Goal: Task Accomplishment & Management: Manage account settings

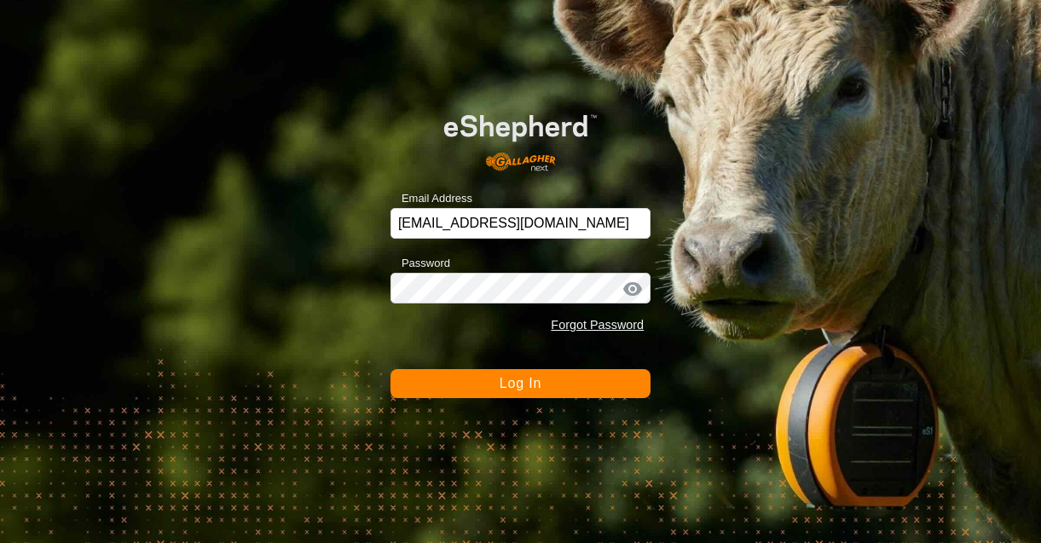
click at [526, 390] on span "Log In" at bounding box center [521, 383] width 42 height 14
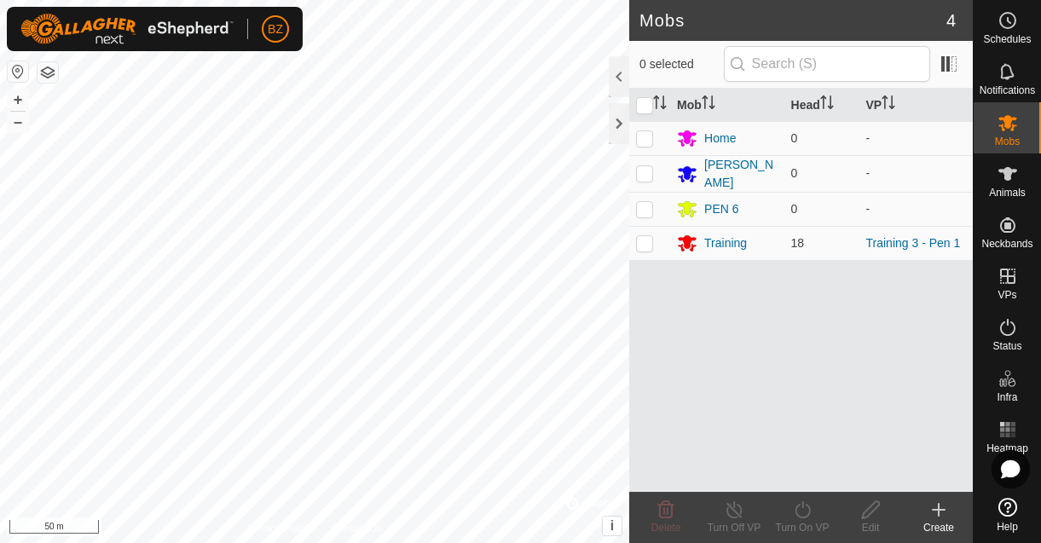
click at [45, 70] on button "button" at bounding box center [48, 72] width 20 height 20
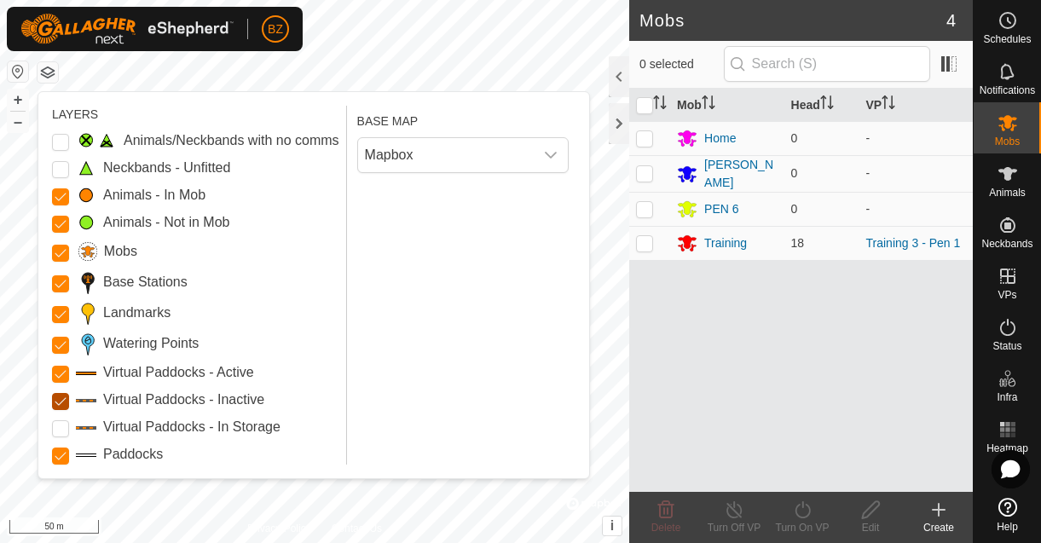
click at [61, 401] on Inactive "Virtual Paddocks - Inactive" at bounding box center [60, 401] width 17 height 17
click at [51, 72] on button "button" at bounding box center [48, 72] width 20 height 20
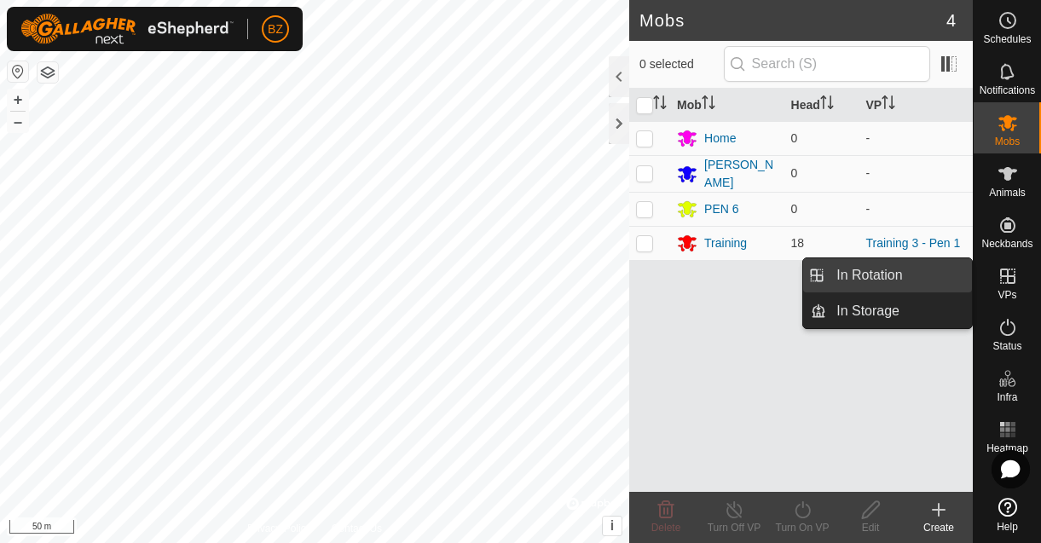
click at [919, 284] on link "In Rotation" at bounding box center [899, 275] width 146 height 34
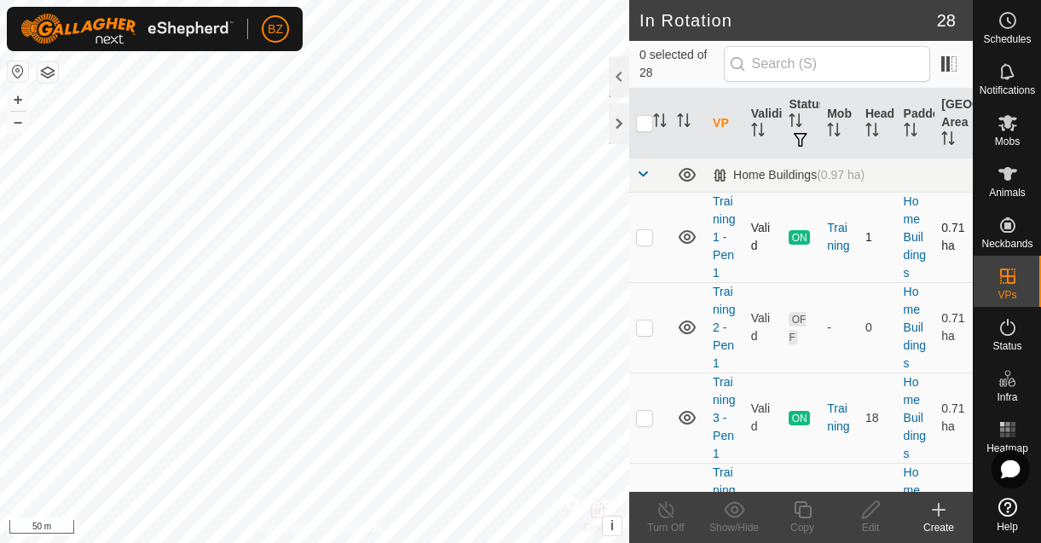
click at [647, 238] on p-checkbox at bounding box center [644, 237] width 17 height 14
checkbox input "true"
click at [676, 520] on div "Turn Off" at bounding box center [666, 527] width 68 height 15
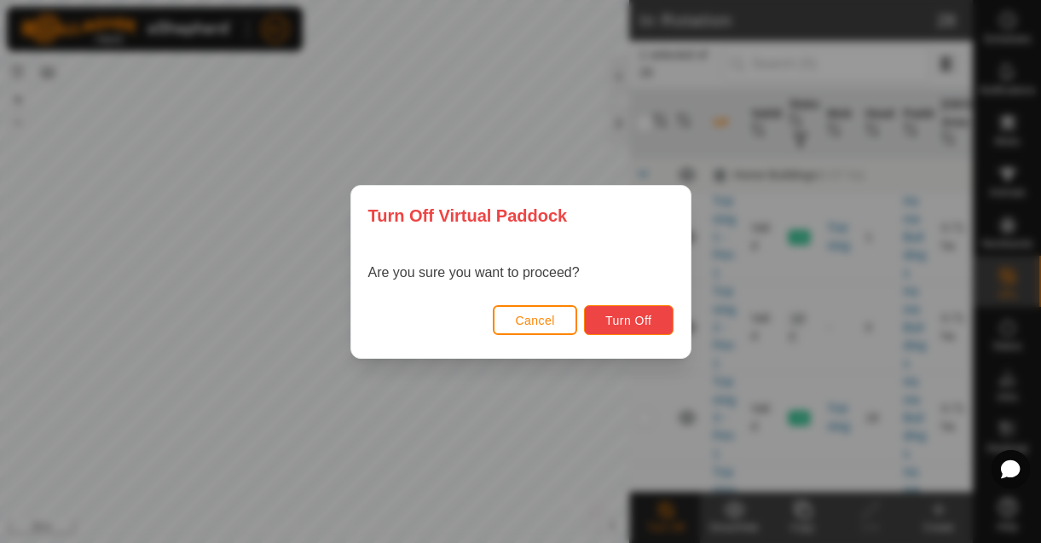
click at [622, 333] on button "Turn Off" at bounding box center [629, 320] width 90 height 30
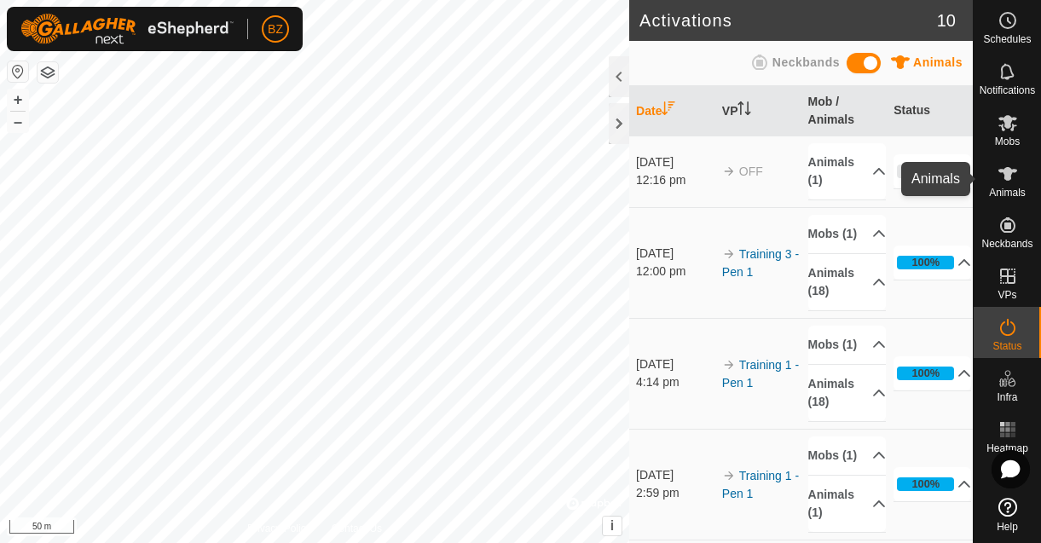
click at [1012, 185] on es-animals-svg-icon at bounding box center [1008, 173] width 31 height 27
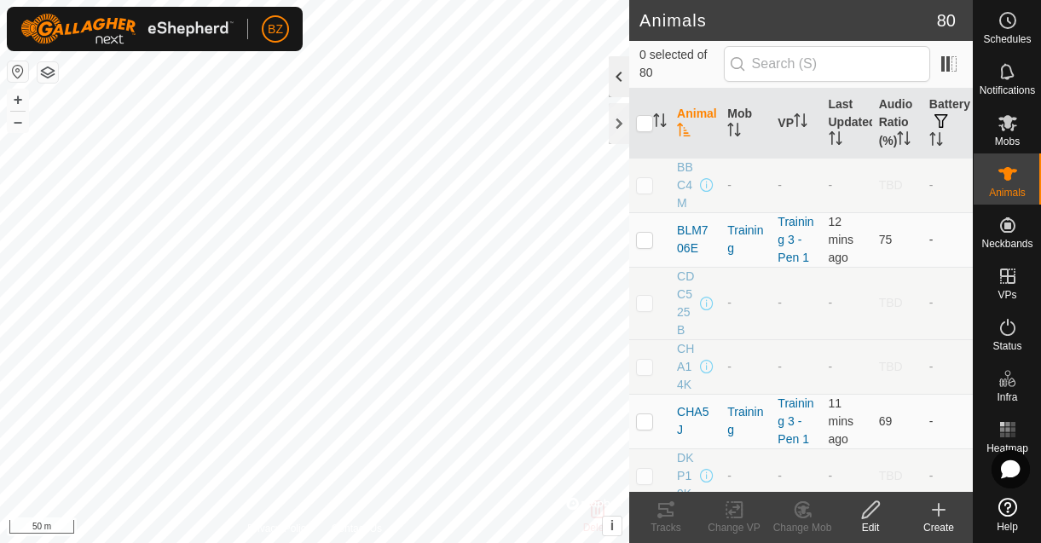
click at [622, 86] on div at bounding box center [619, 76] width 20 height 41
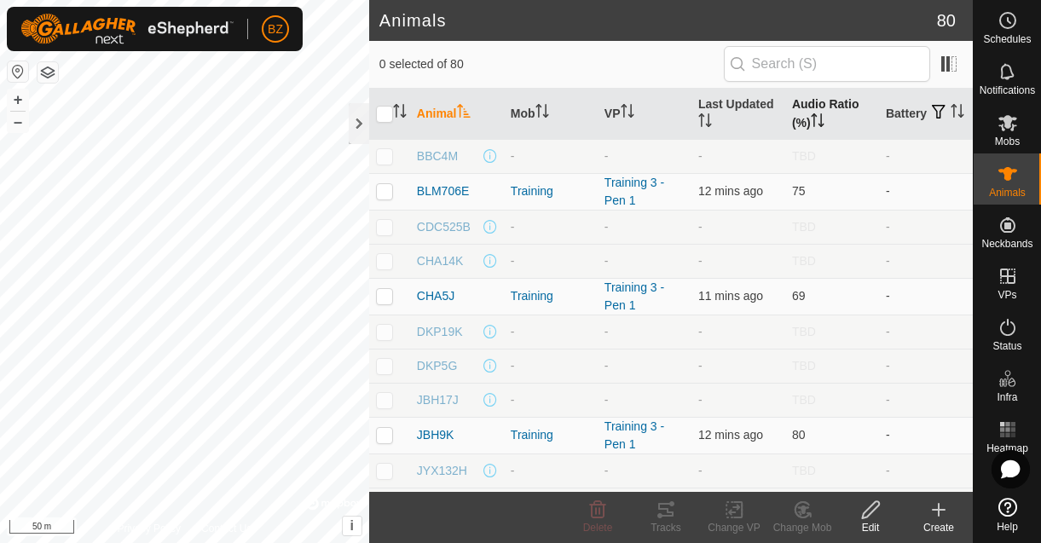
click at [800, 119] on th "Audio Ratio (%)" at bounding box center [833, 114] width 94 height 51
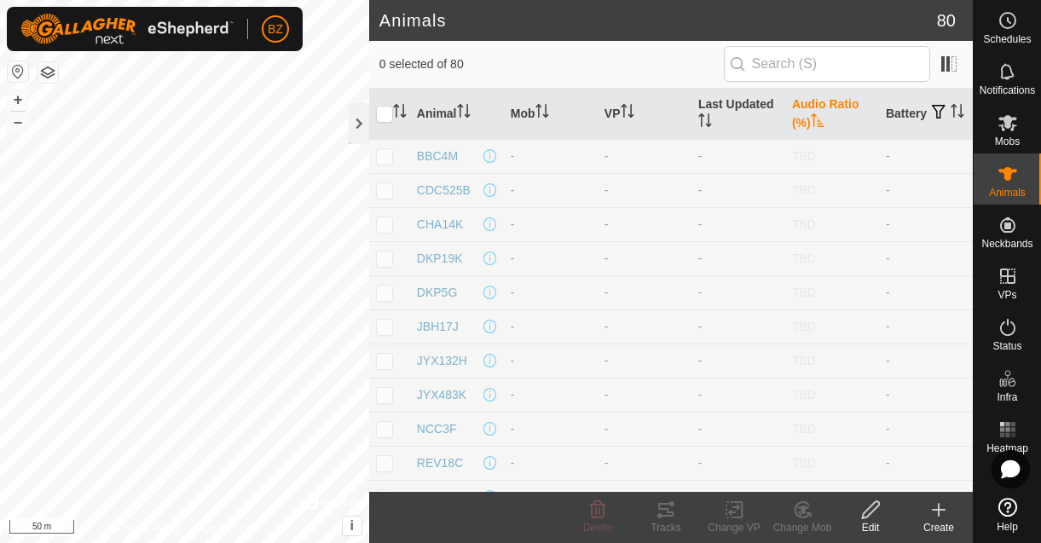
click at [799, 117] on th "Audio Ratio (%)" at bounding box center [833, 114] width 94 height 51
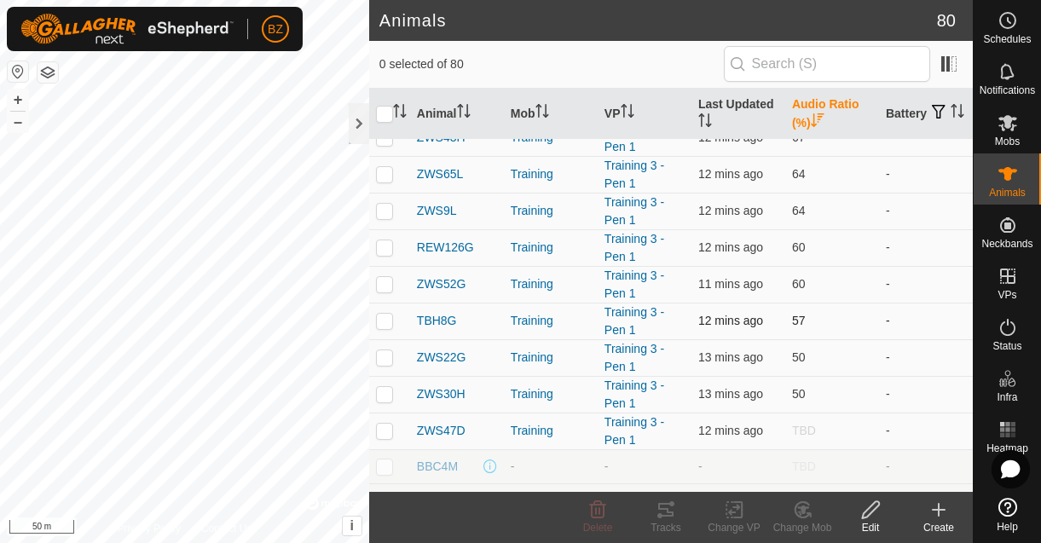
scroll to position [334, 0]
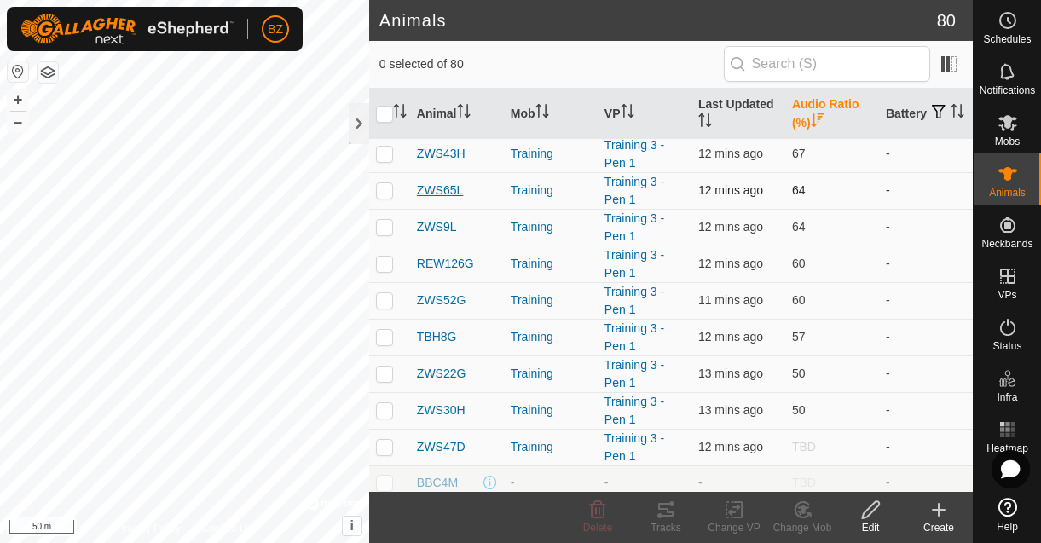
click at [442, 190] on span "ZWS65L" at bounding box center [440, 191] width 46 height 18
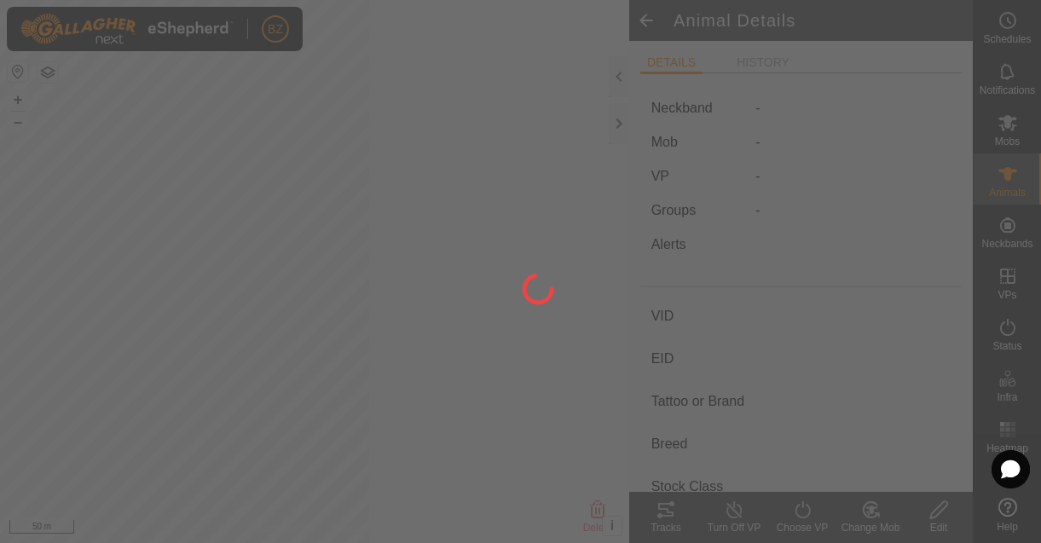
type input "ZWS65L"
type input "-"
type input "ZWS65L"
type input "LIMOUSIN"
type input "COW"
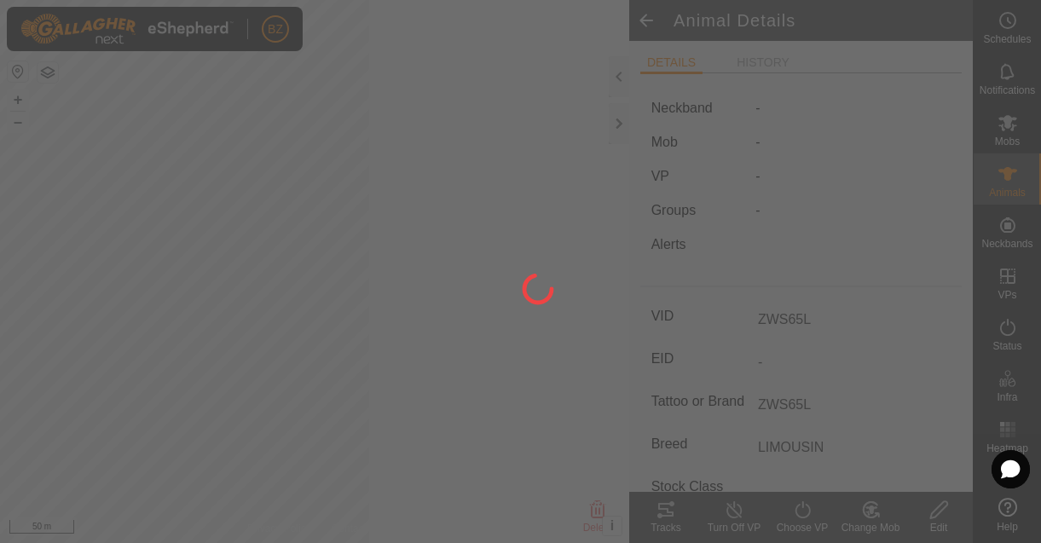
type input "04/2023"
type input "2 years 5 months"
type input "0 kg"
type input "-"
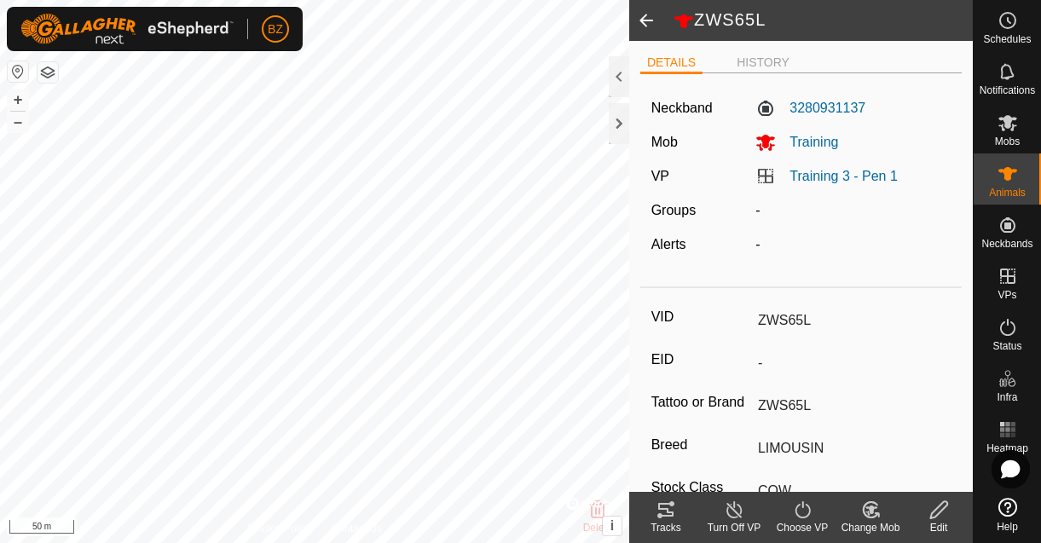
click at [664, 507] on icon at bounding box center [666, 510] width 20 height 20
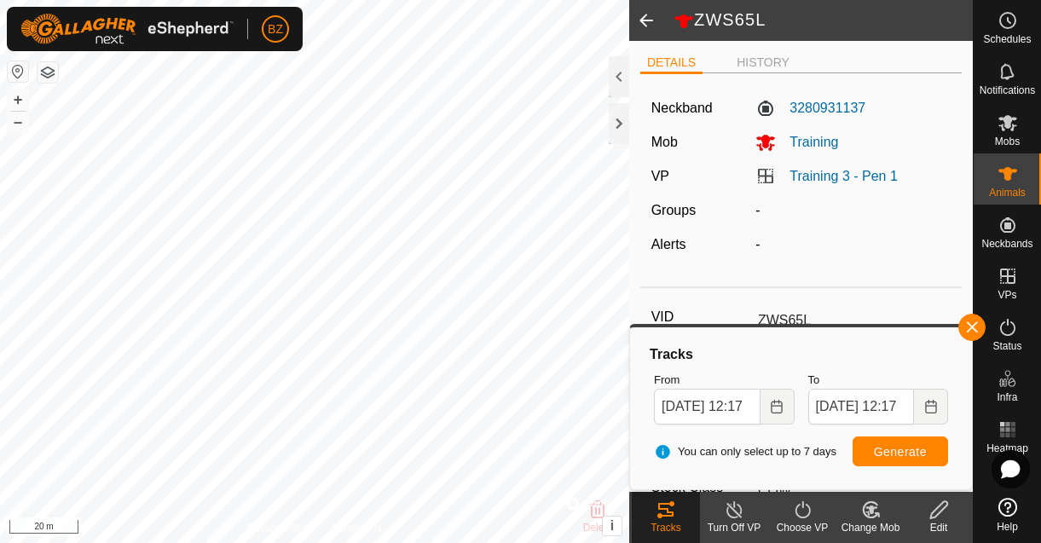
click at [646, 27] on span at bounding box center [646, 20] width 34 height 41
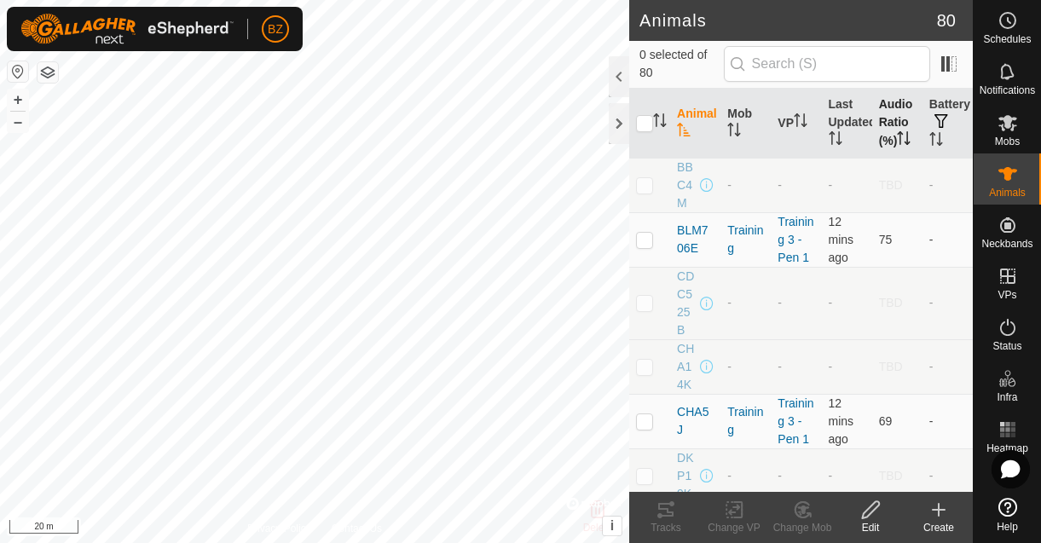
click at [884, 118] on th "Audio Ratio (%)" at bounding box center [898, 124] width 50 height 70
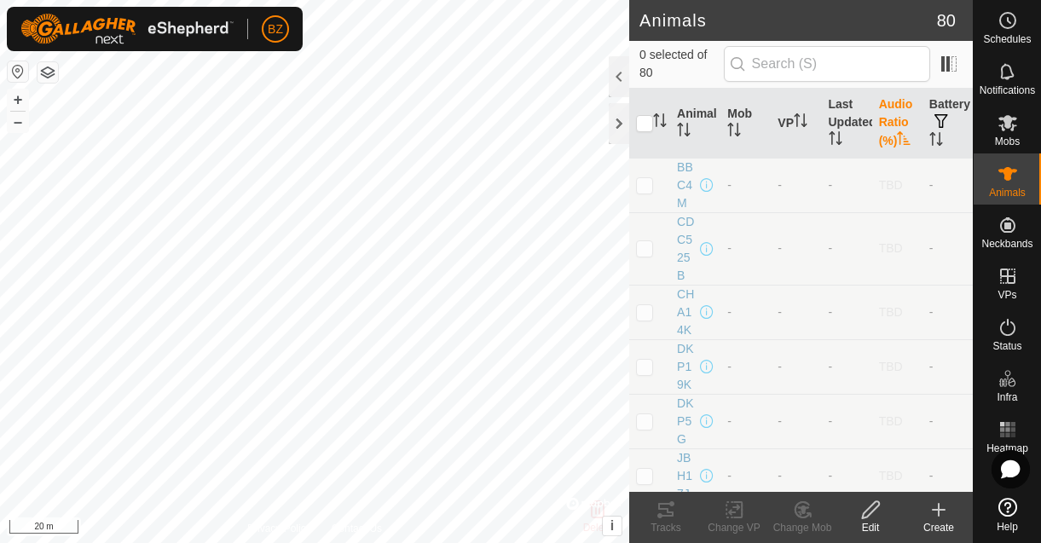
click at [884, 118] on th "Audio Ratio (%)" at bounding box center [898, 124] width 50 height 70
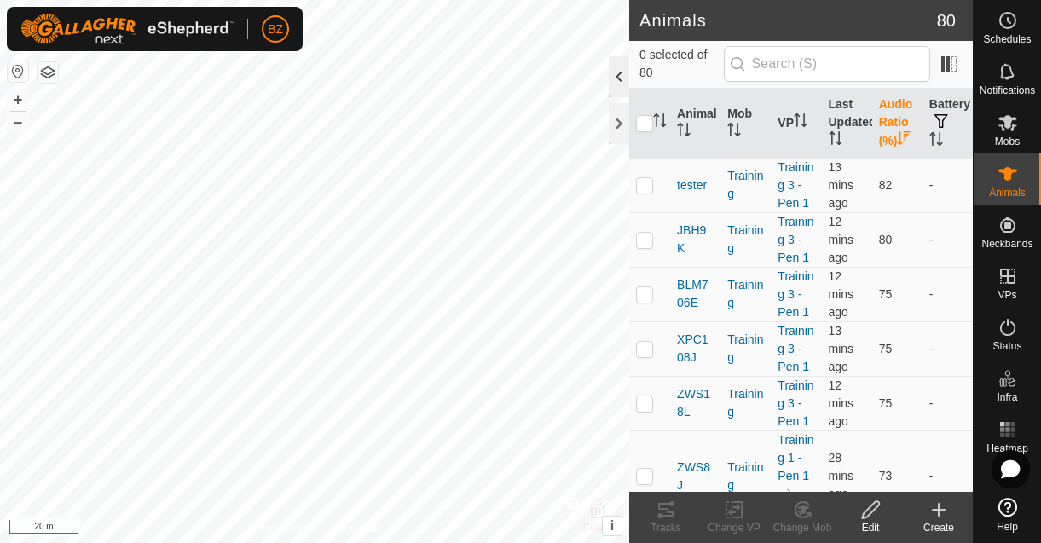
click at [619, 88] on div at bounding box center [619, 76] width 20 height 41
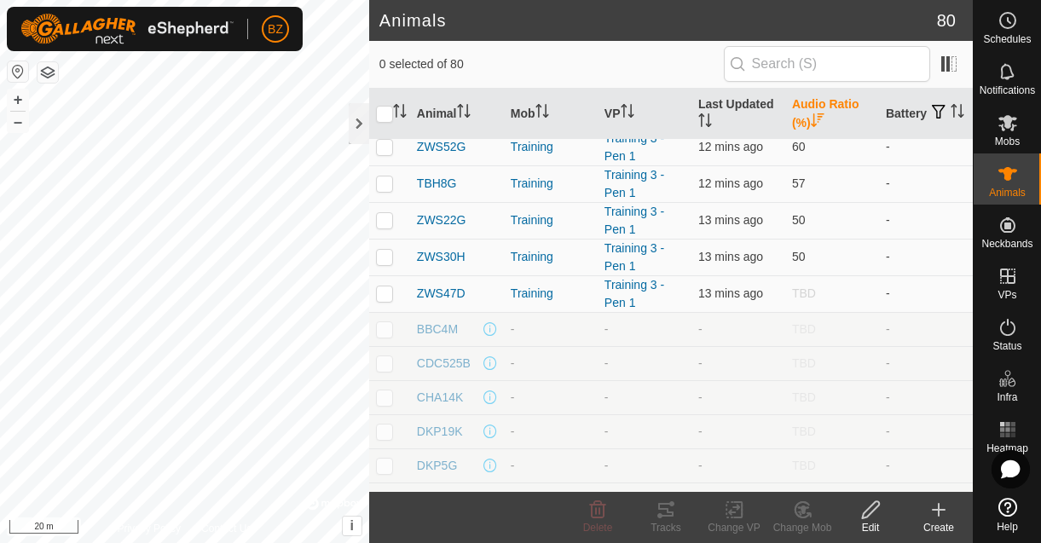
scroll to position [508, 0]
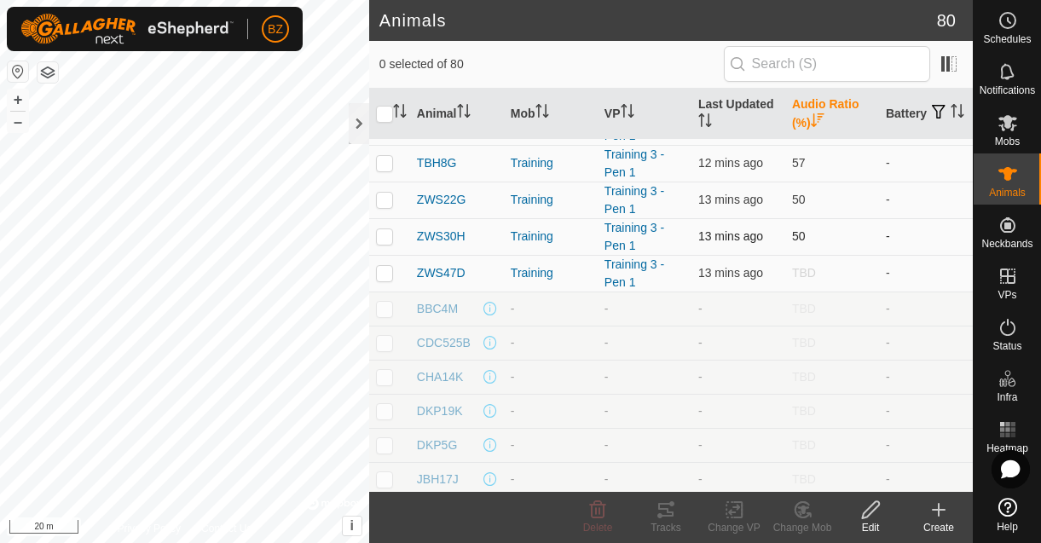
click at [386, 235] on p-checkbox at bounding box center [384, 236] width 17 height 14
click at [665, 513] on icon at bounding box center [666, 510] width 20 height 20
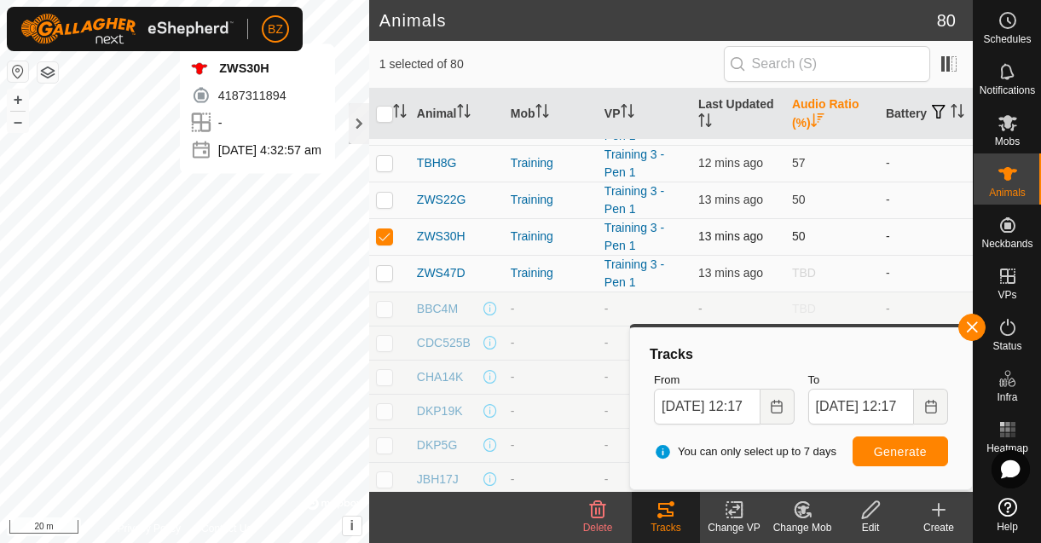
click at [390, 237] on p-checkbox at bounding box center [384, 236] width 17 height 14
checkbox input "false"
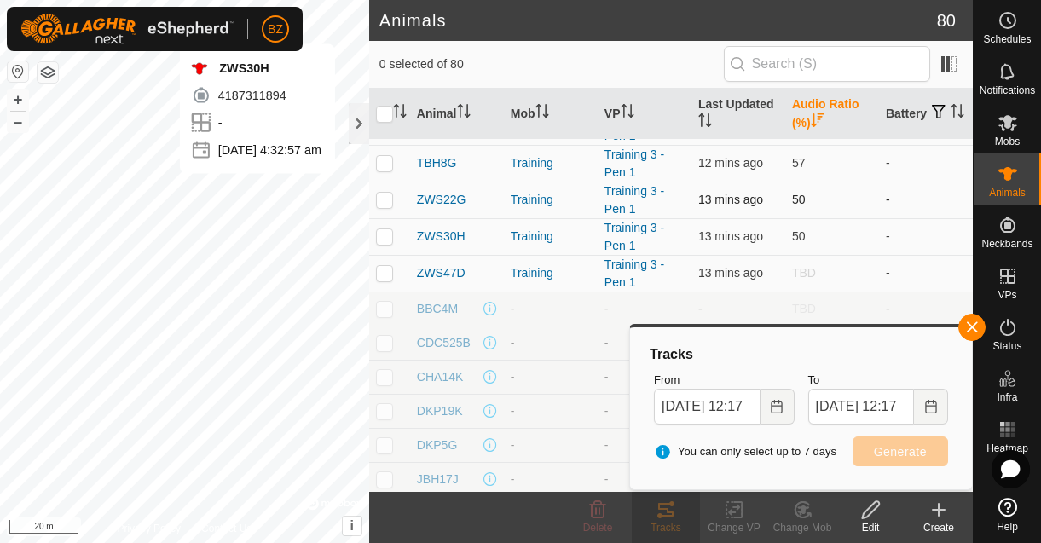
click at [386, 197] on p-checkbox at bounding box center [384, 200] width 17 height 14
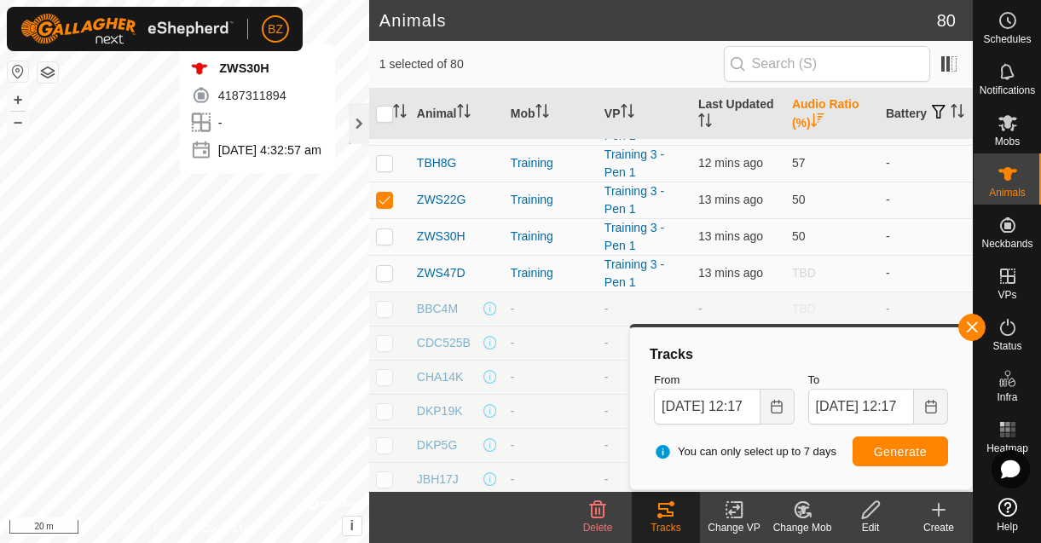
click at [650, 513] on tracks-svg-icon at bounding box center [666, 510] width 68 height 20
click at [969, 330] on button "button" at bounding box center [972, 327] width 27 height 27
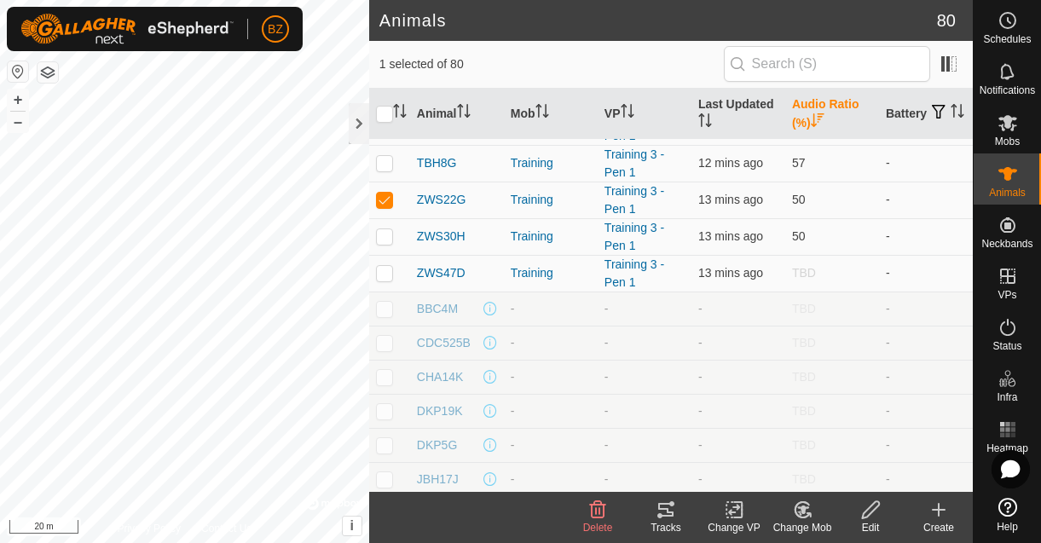
click at [663, 512] on icon at bounding box center [666, 510] width 20 height 20
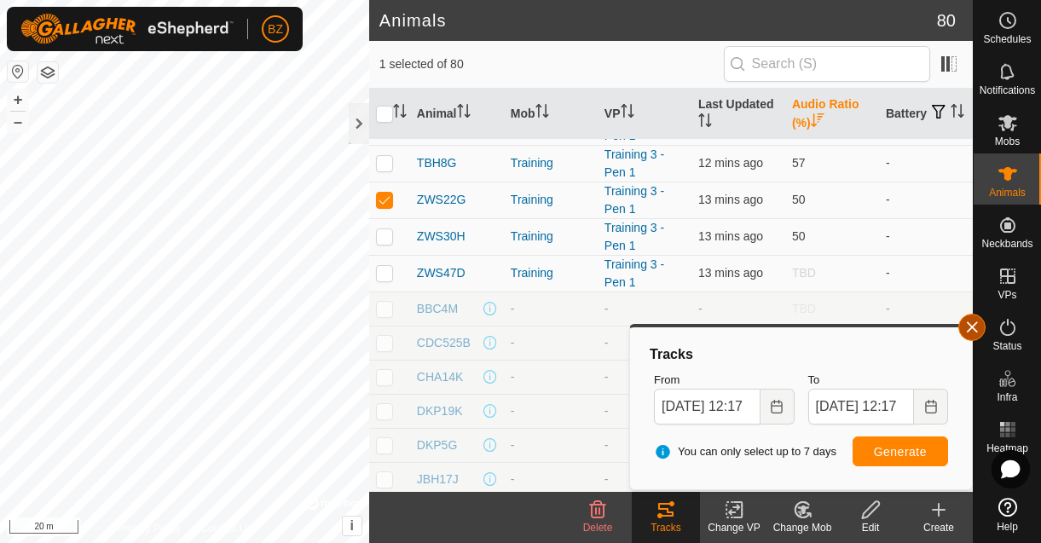
click at [971, 327] on button "button" at bounding box center [972, 327] width 27 height 27
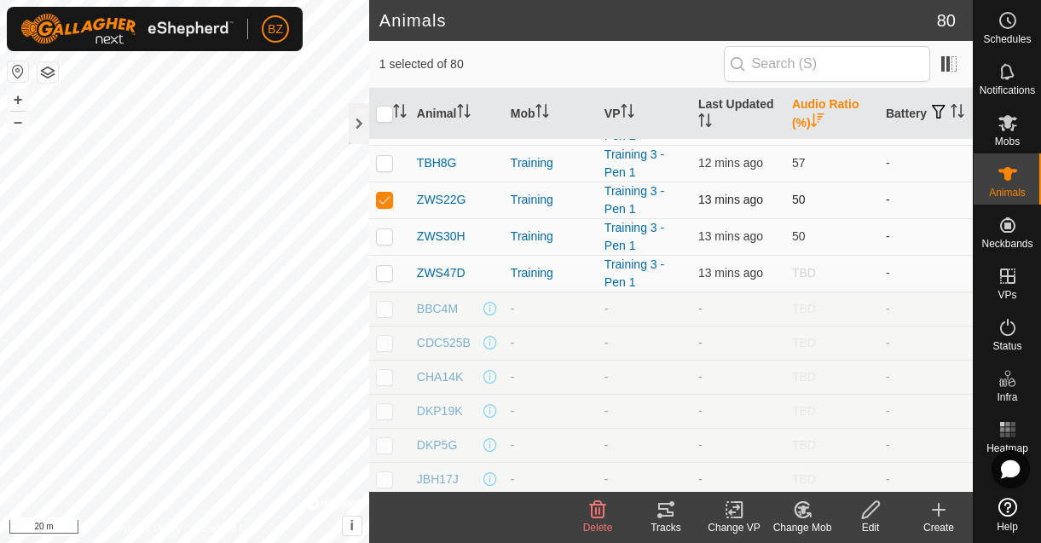
click at [383, 197] on p-checkbox at bounding box center [384, 200] width 17 height 14
checkbox input "false"
click at [380, 165] on p-checkbox at bounding box center [384, 163] width 17 height 14
click at [661, 509] on icon at bounding box center [665, 510] width 15 height 14
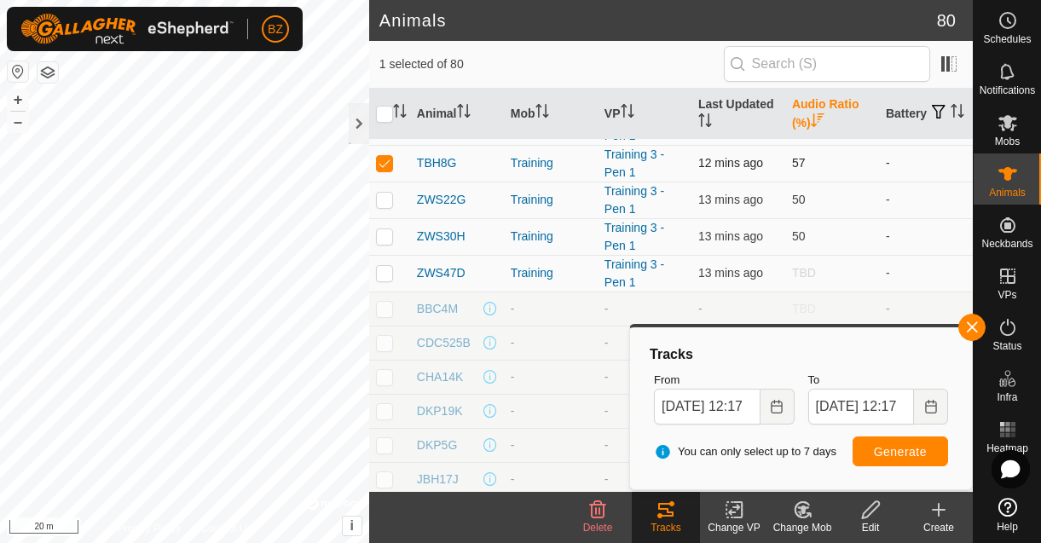
click at [391, 165] on p-checkbox at bounding box center [384, 163] width 17 height 14
checkbox input "false"
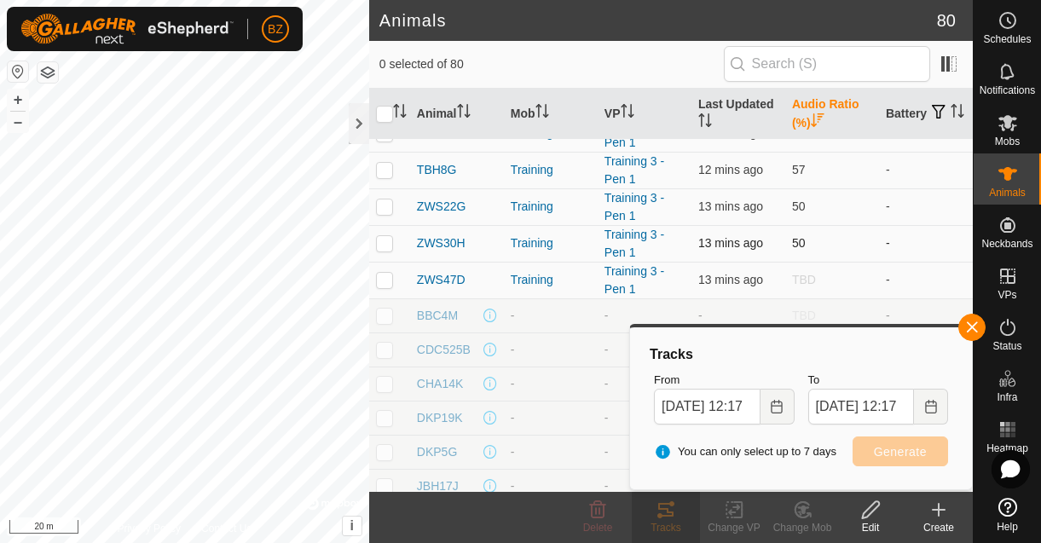
scroll to position [467, 0]
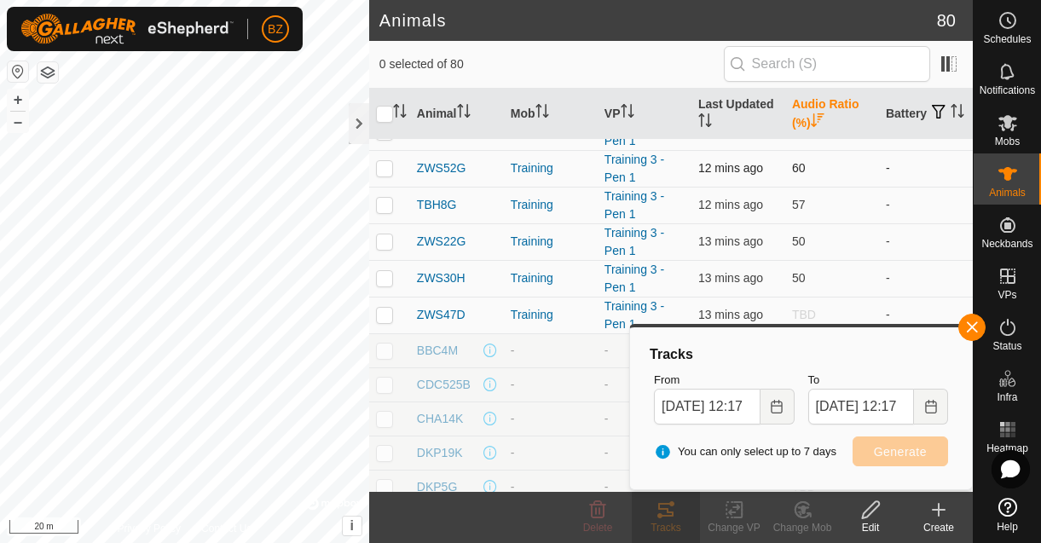
click at [392, 167] on p-checkbox at bounding box center [384, 168] width 17 height 14
checkbox input "true"
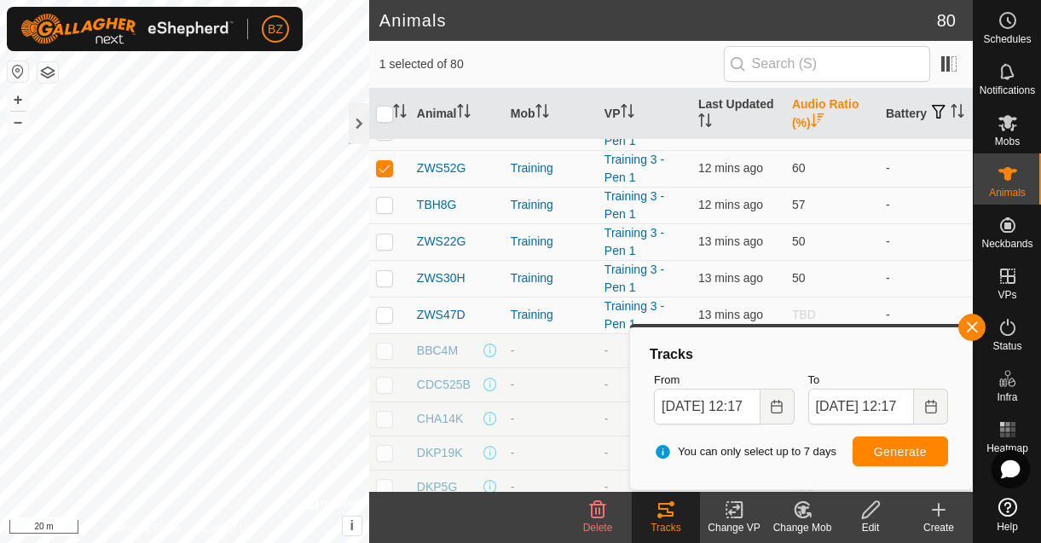
click at [658, 511] on icon at bounding box center [666, 510] width 20 height 20
click at [46, 72] on button "button" at bounding box center [48, 72] width 20 height 20
click at [975, 321] on button "button" at bounding box center [972, 327] width 27 height 27
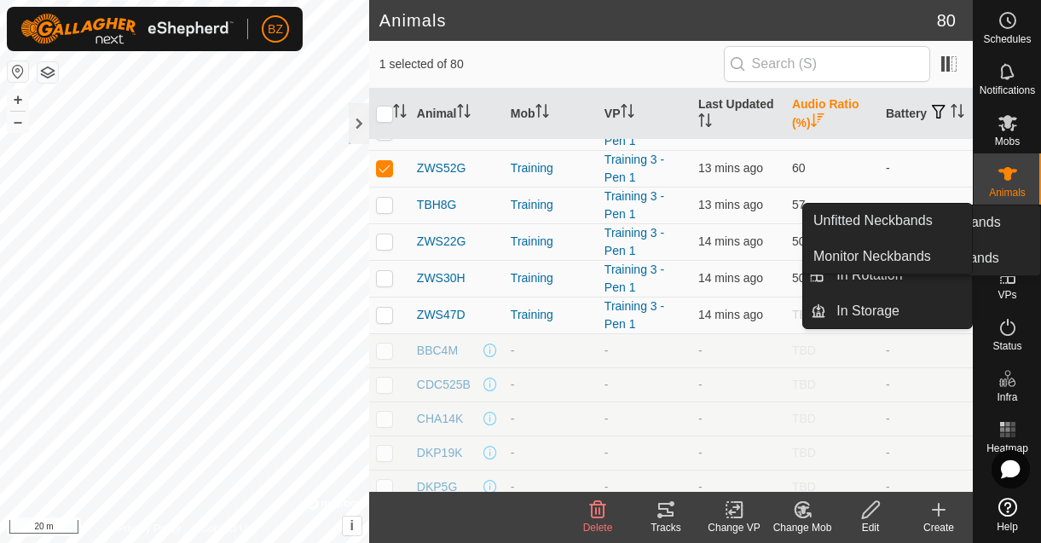
click at [1007, 281] on icon at bounding box center [1007, 276] width 15 height 15
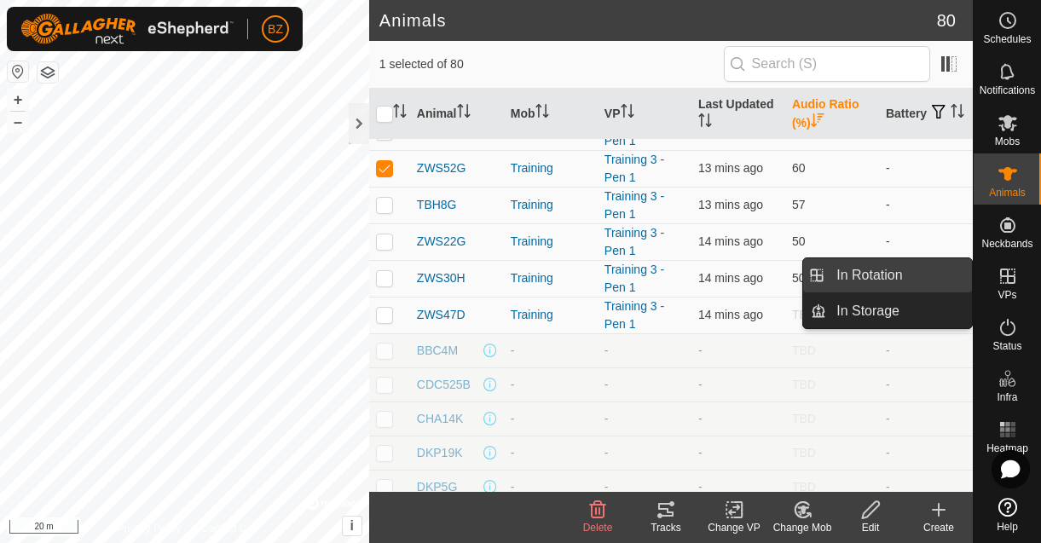
click at [883, 273] on link "In Rotation" at bounding box center [899, 275] width 146 height 34
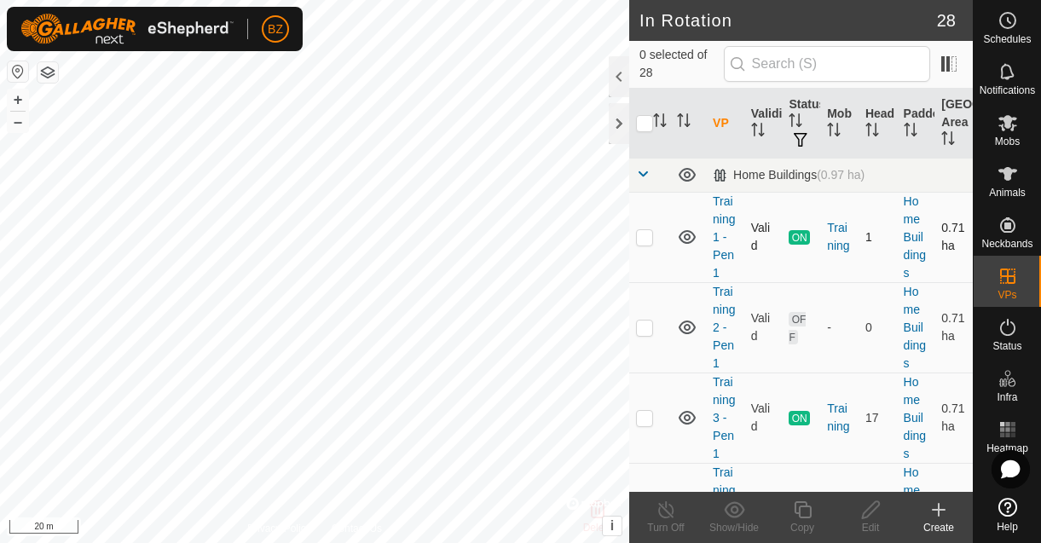
click at [645, 236] on p-checkbox at bounding box center [644, 237] width 17 height 14
checkbox input "true"
click at [670, 514] on line at bounding box center [666, 511] width 14 height 14
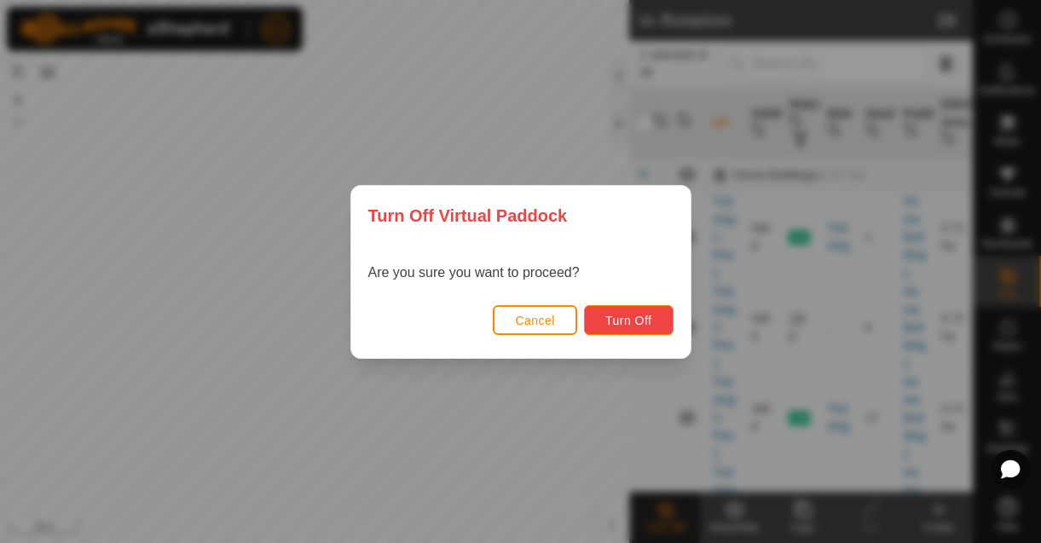
click at [635, 322] on span "Turn Off" at bounding box center [629, 321] width 47 height 14
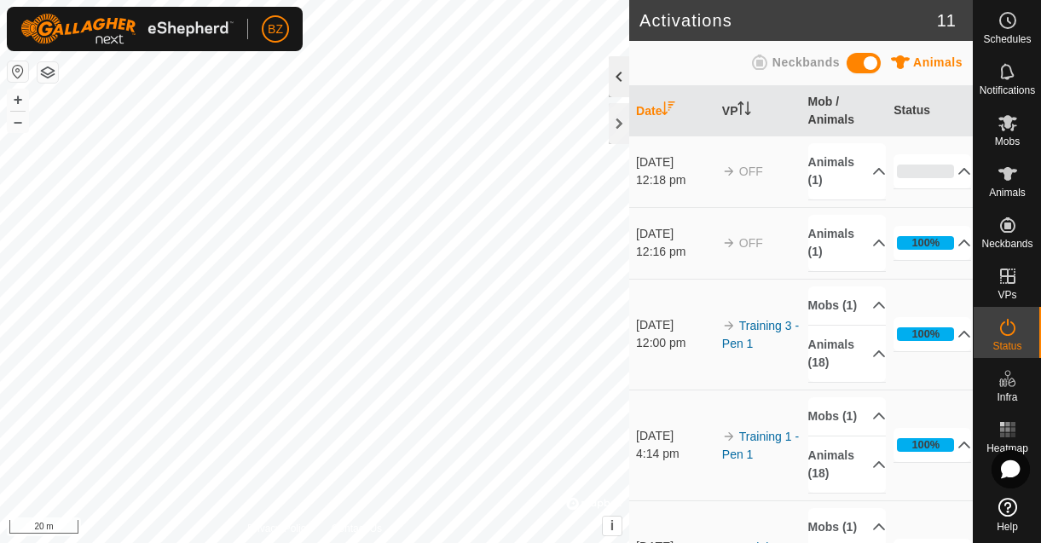
click at [623, 81] on div at bounding box center [619, 76] width 20 height 41
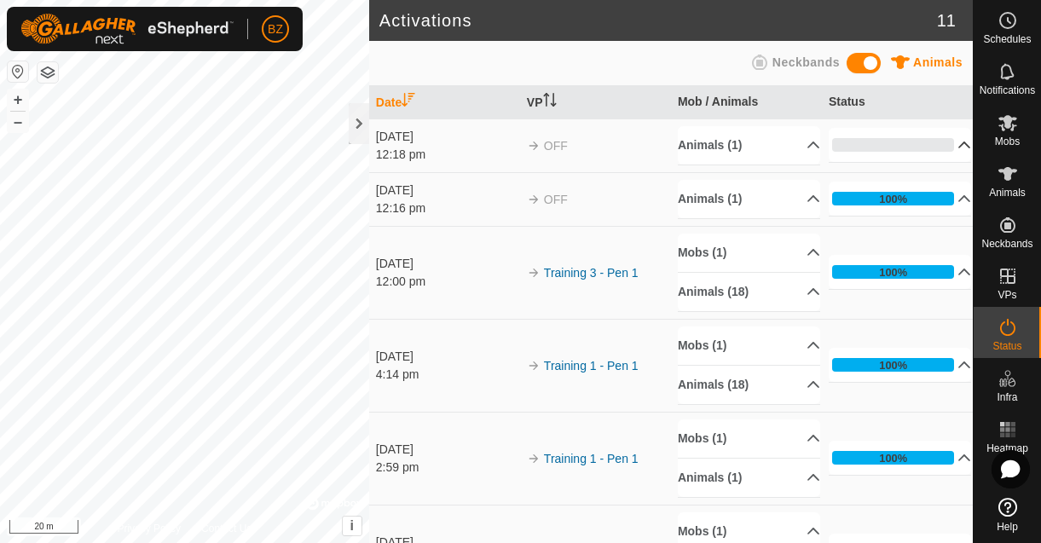
click at [938, 142] on p-accordion-header "0%" at bounding box center [900, 145] width 142 height 34
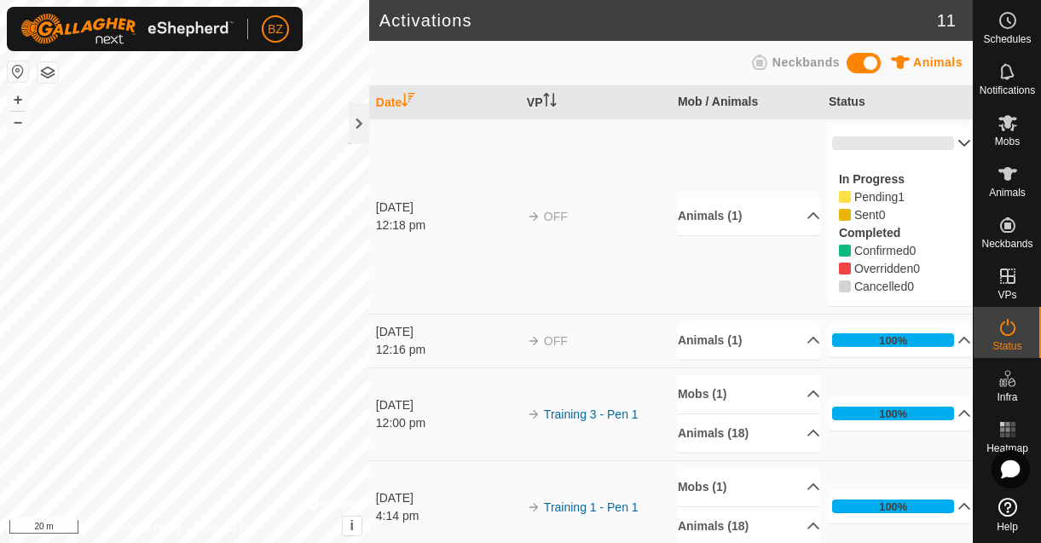
click at [938, 142] on p-accordion-header "0%" at bounding box center [900, 143] width 142 height 34
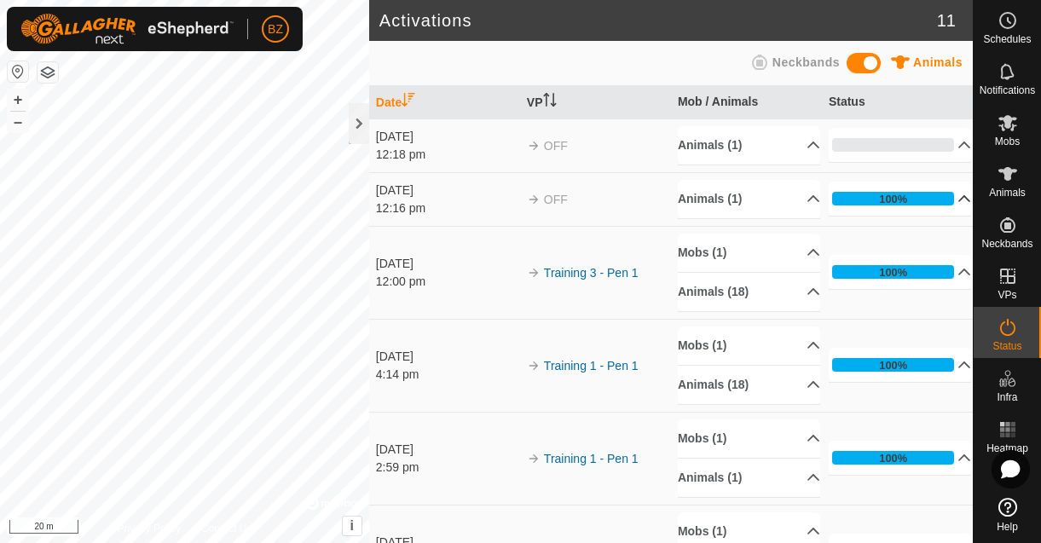
click at [940, 194] on p-accordion-header "100%" at bounding box center [900, 199] width 142 height 34
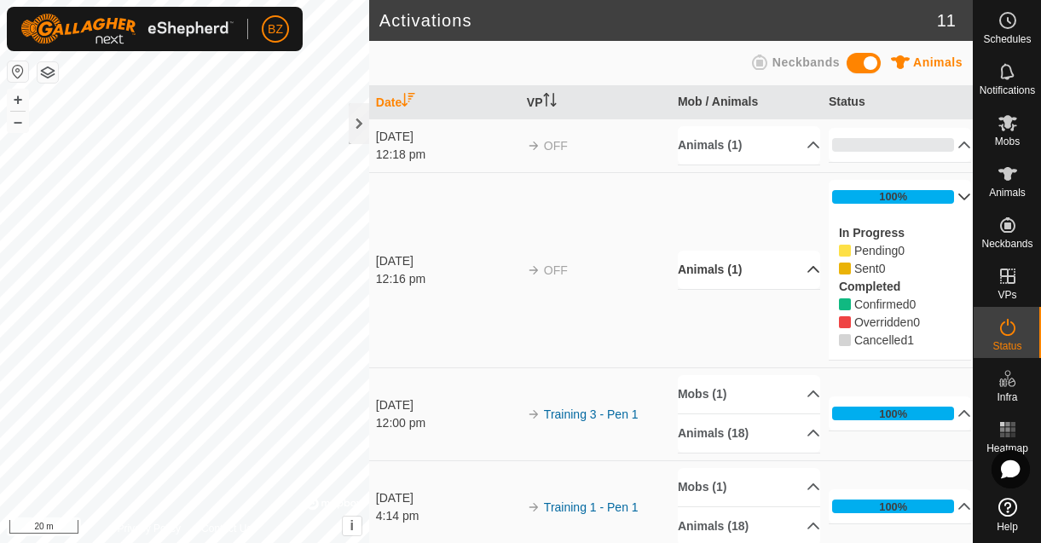
click at [793, 270] on p-accordion-header "Animals (1)" at bounding box center [749, 270] width 142 height 38
click at [792, 252] on p-accordion-header "Animals (1)" at bounding box center [749, 247] width 142 height 38
click at [793, 270] on p-accordion-header "Animals (1)" at bounding box center [749, 270] width 142 height 38
click at [797, 144] on p-accordion-header "Animals (1)" at bounding box center [749, 145] width 142 height 38
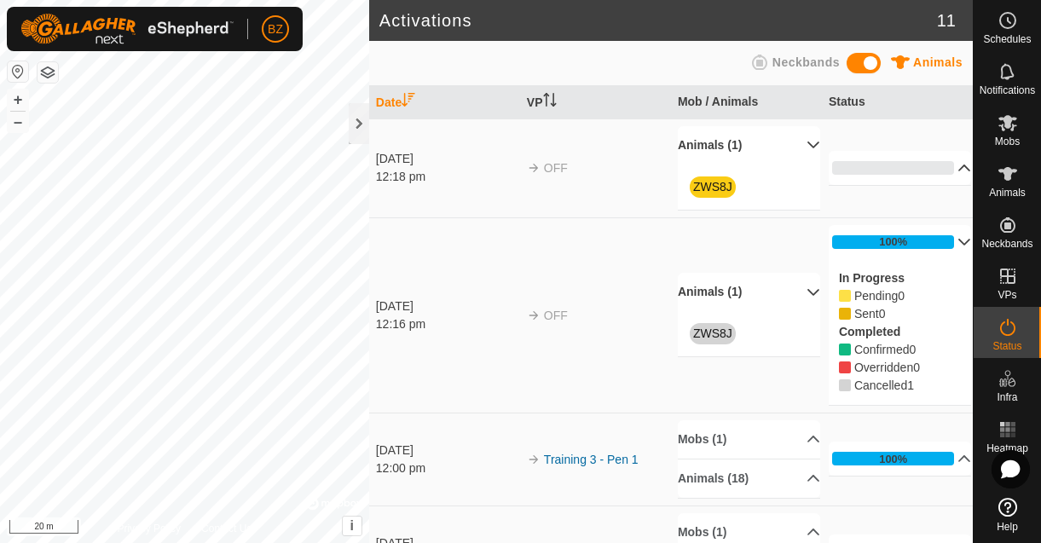
click at [948, 170] on p-accordion-header "0%" at bounding box center [900, 168] width 142 height 34
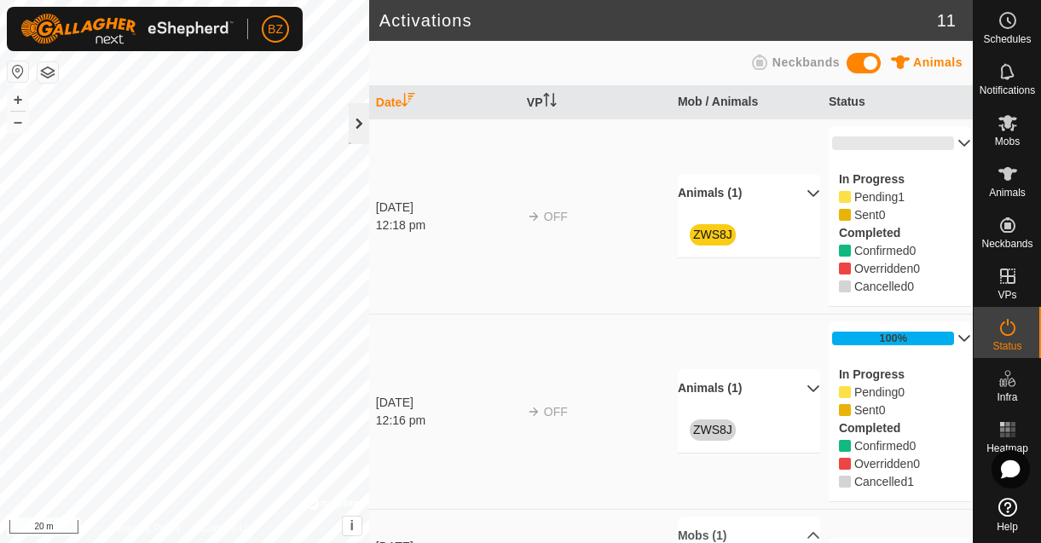
click at [365, 126] on div at bounding box center [359, 123] width 20 height 41
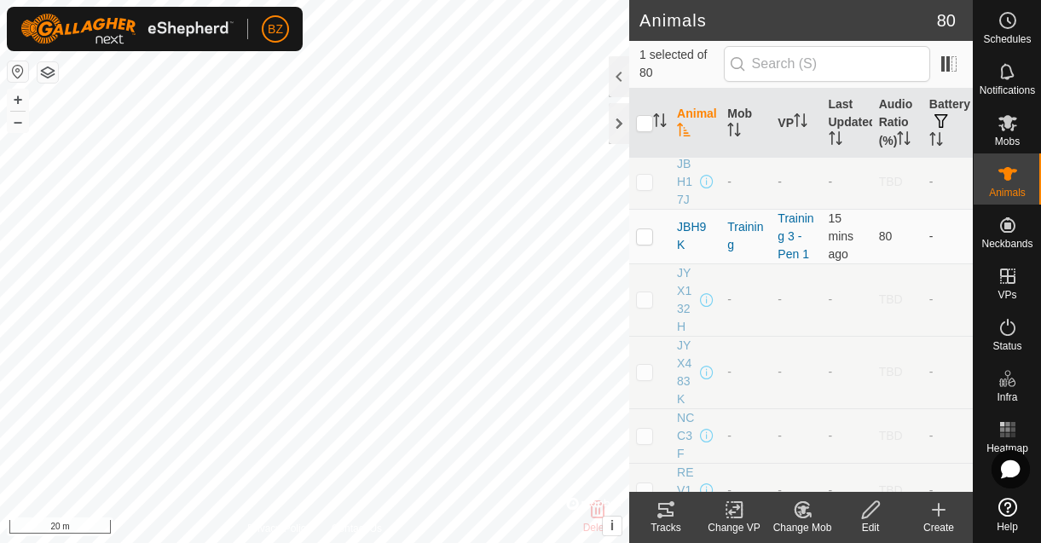
scroll to position [472, 0]
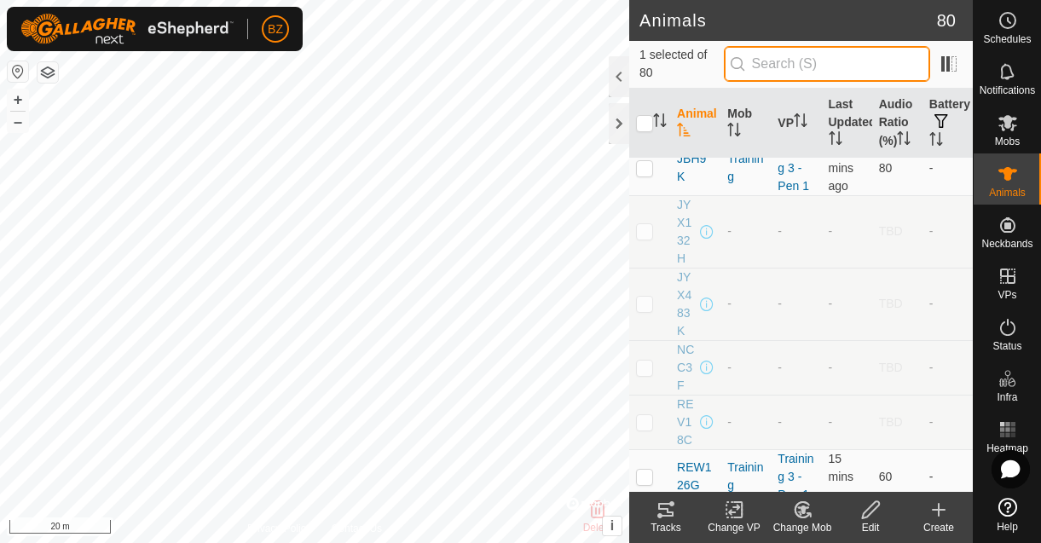
click at [804, 77] on input "text" at bounding box center [827, 64] width 206 height 36
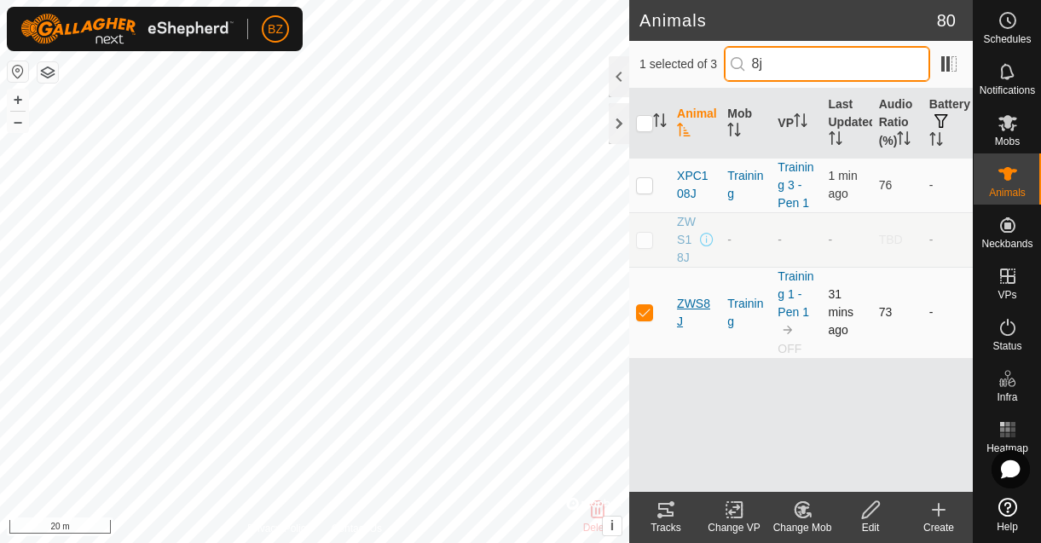
type input "8j"
click at [699, 307] on span "ZWS8J" at bounding box center [695, 313] width 37 height 36
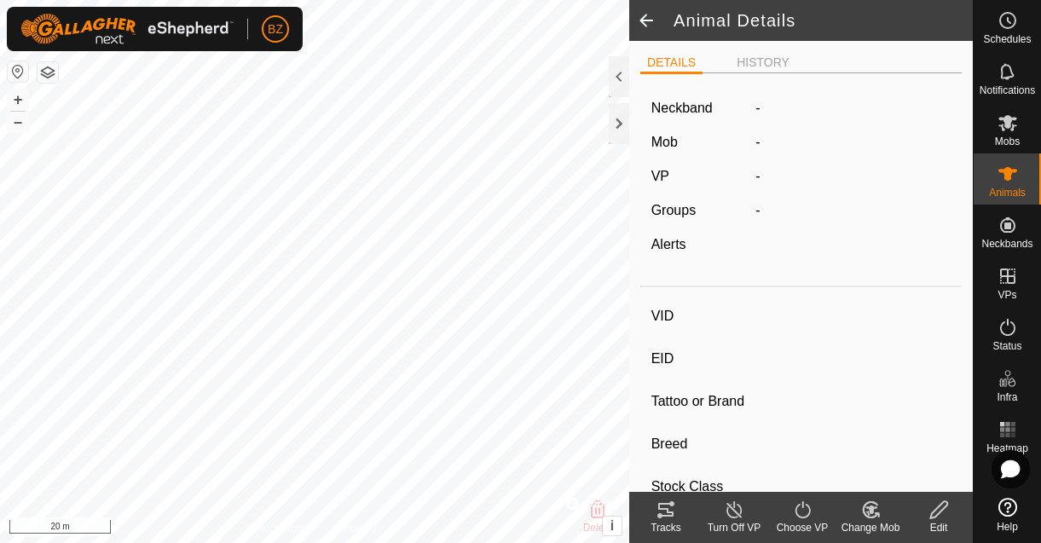
type input "ZWS8J"
type input "-"
type input "ZWS8J"
type input "LIMOUSIN"
type input "BULL"
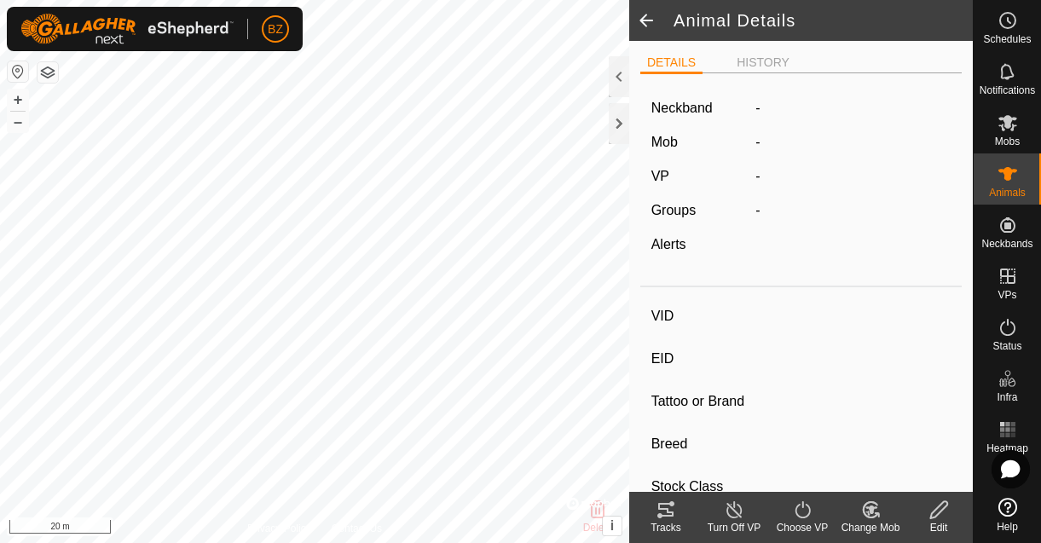
type input "01/2021"
type input "4 years 8 months"
type input "0 kg"
type input "-"
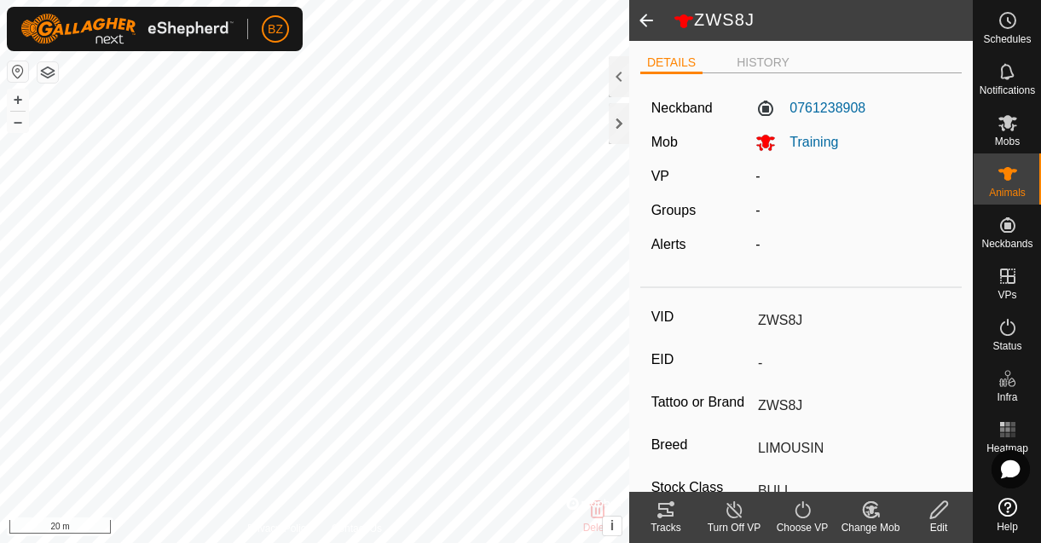
click at [671, 507] on icon at bounding box center [666, 510] width 20 height 20
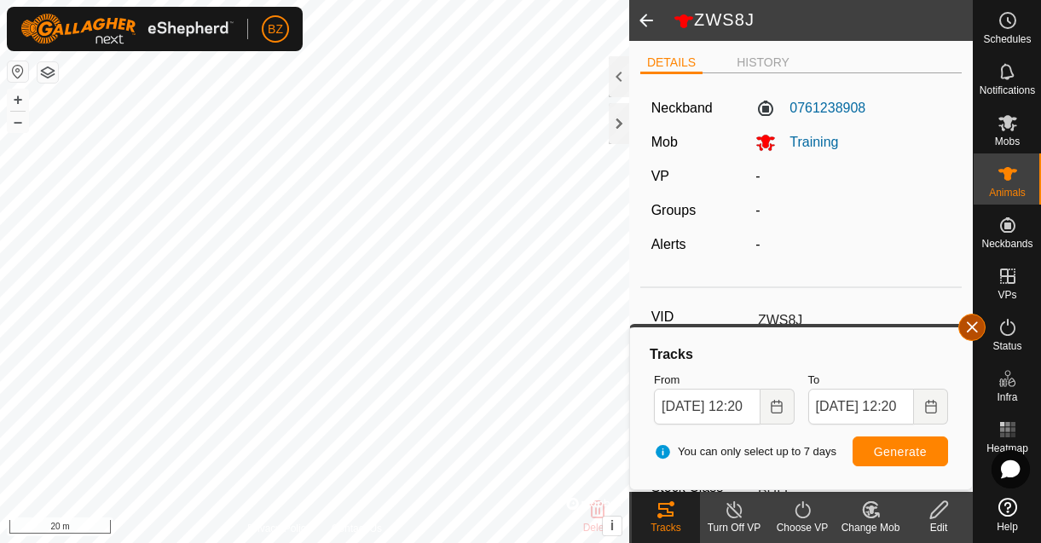
click at [972, 333] on button "button" at bounding box center [972, 327] width 27 height 27
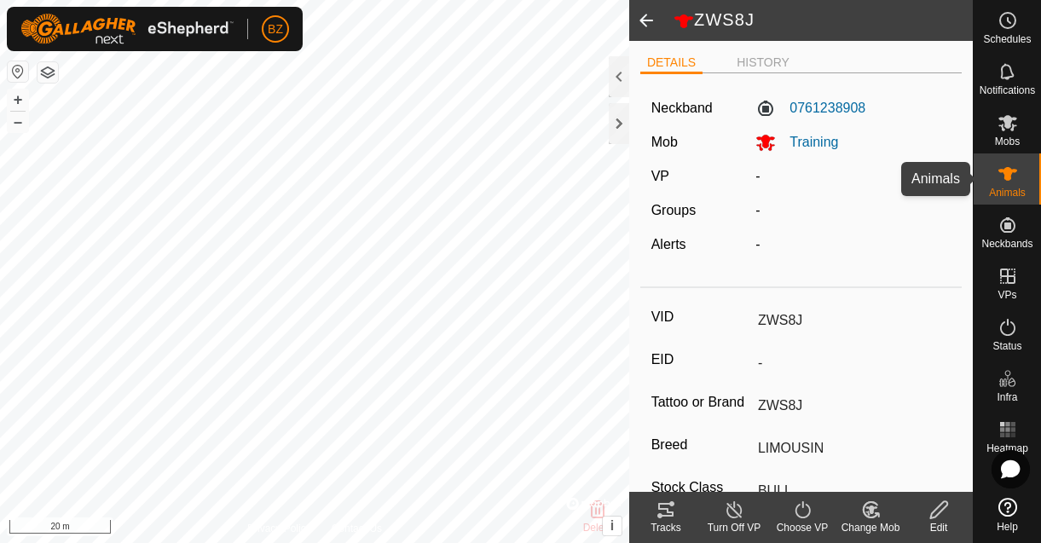
click at [1023, 188] on span "Animals" at bounding box center [1007, 193] width 37 height 10
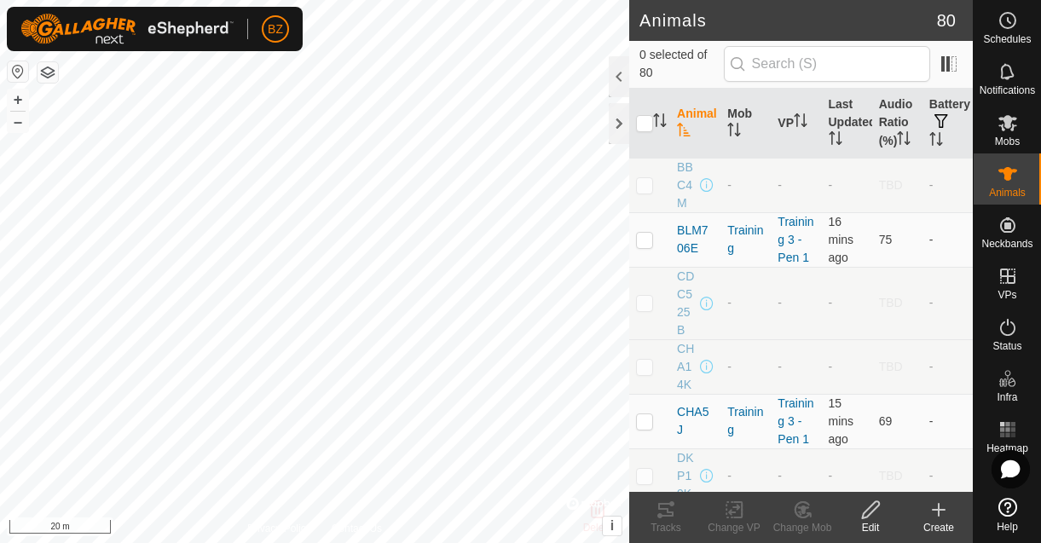
click at [692, 126] on th "Animal" at bounding box center [695, 124] width 50 height 70
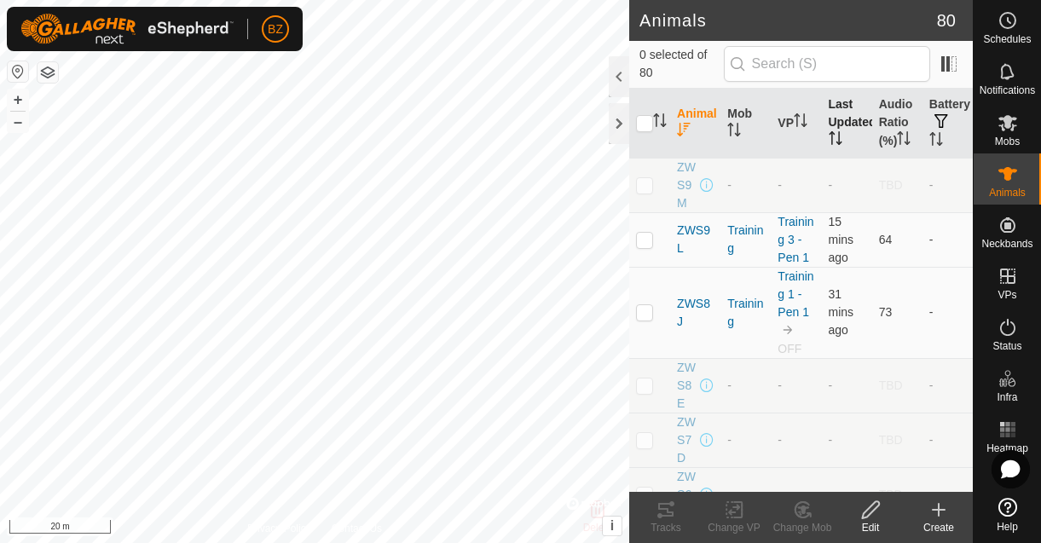
click at [829, 124] on th "Last Updated" at bounding box center [847, 124] width 50 height 70
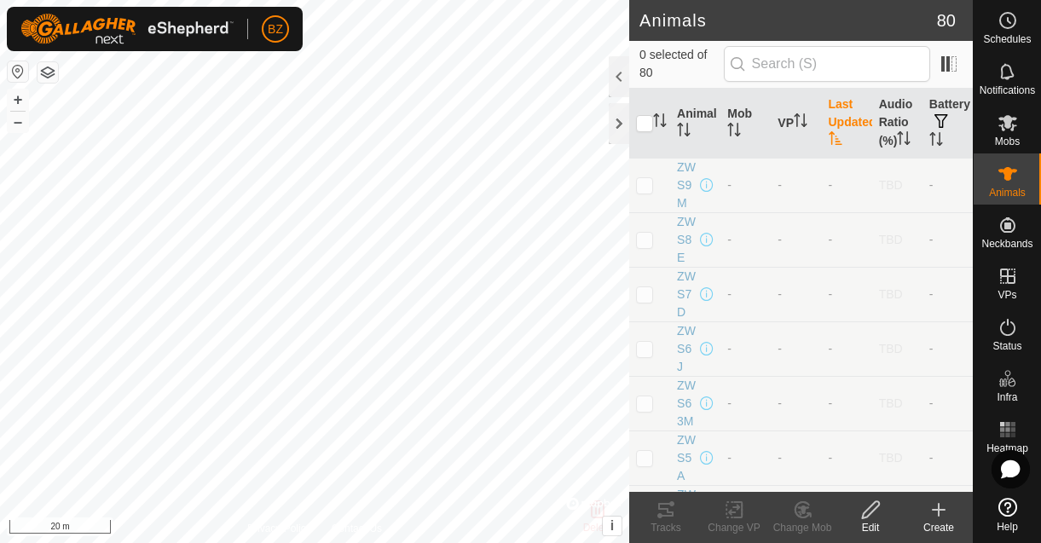
click at [829, 124] on th "Last Updated" at bounding box center [847, 124] width 50 height 70
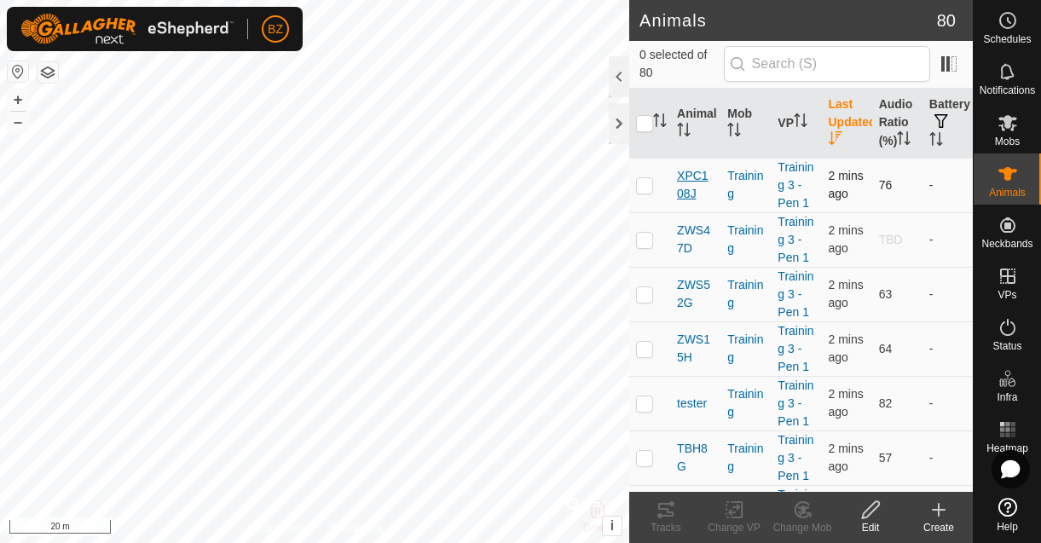
click at [687, 190] on span "XPC108J" at bounding box center [695, 185] width 37 height 36
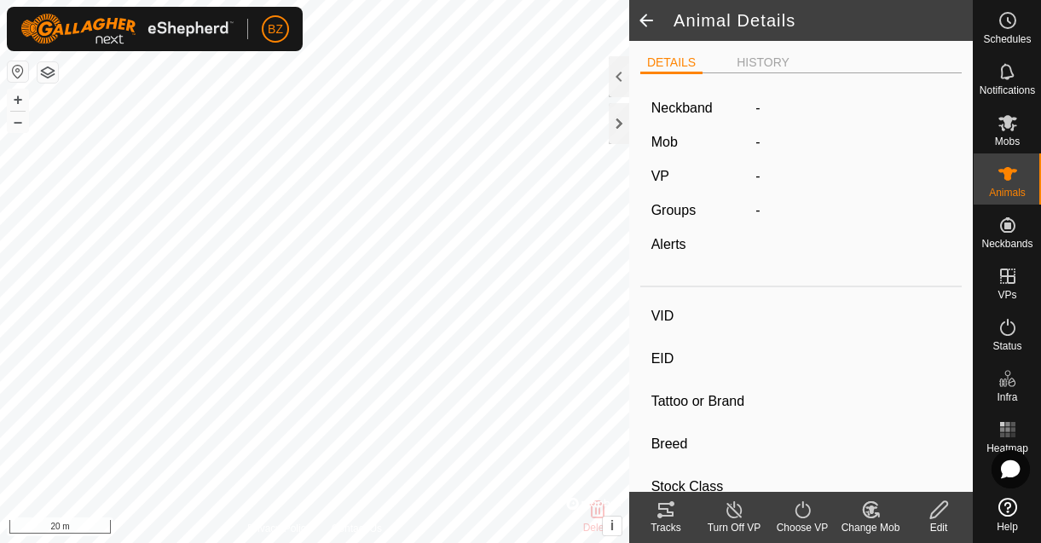
type input "XPC108J"
type input "-"
type input "XPC108J"
type input "LIMOUSIN"
type input "COW"
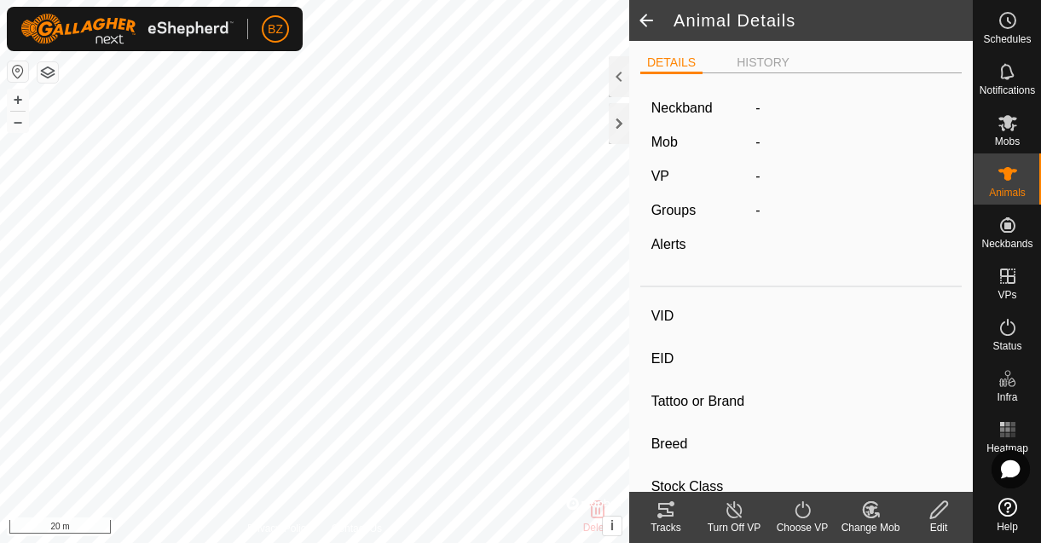
type input "01/2021"
type input "4 years 8 months"
type input "0 kg"
type input "-"
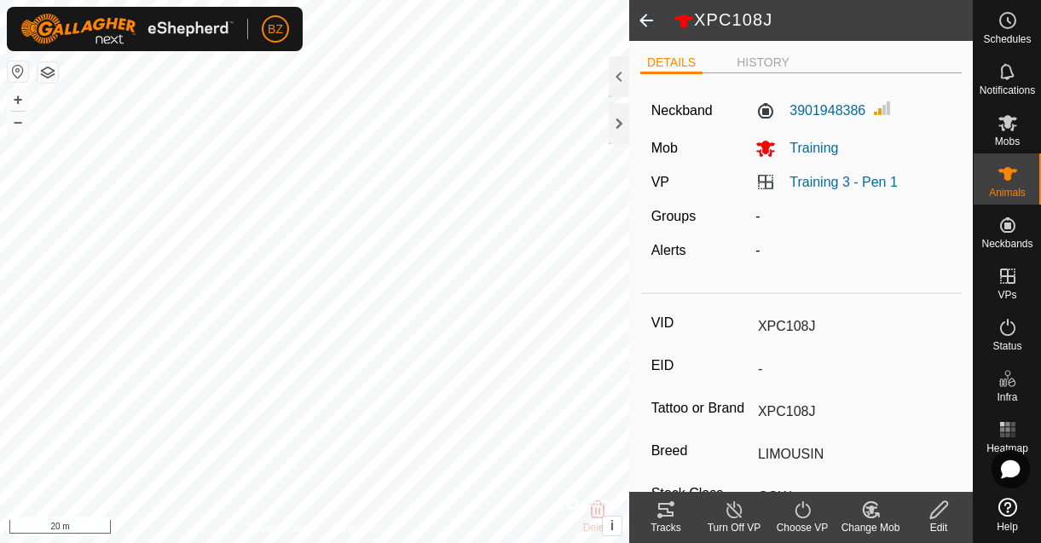
click at [671, 513] on icon at bounding box center [665, 510] width 15 height 14
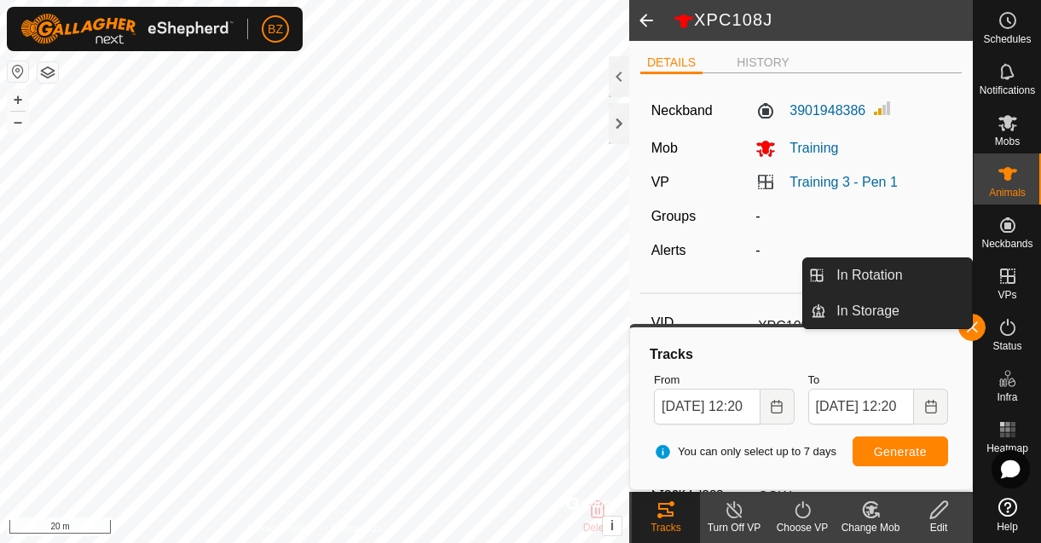
click at [1009, 290] on span "VPs" at bounding box center [1007, 295] width 19 height 10
click at [902, 279] on link "In Rotation" at bounding box center [899, 275] width 146 height 34
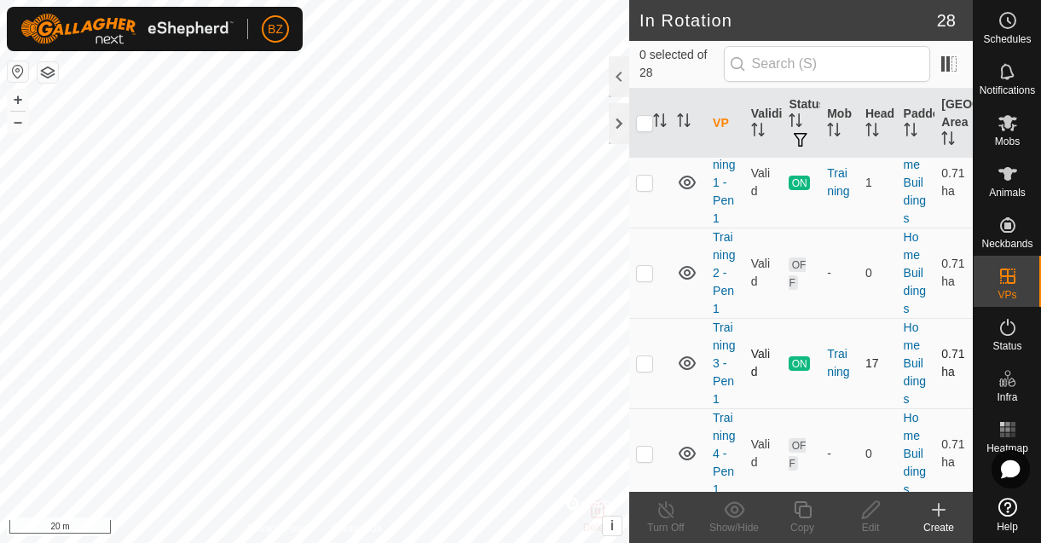
scroll to position [51, 0]
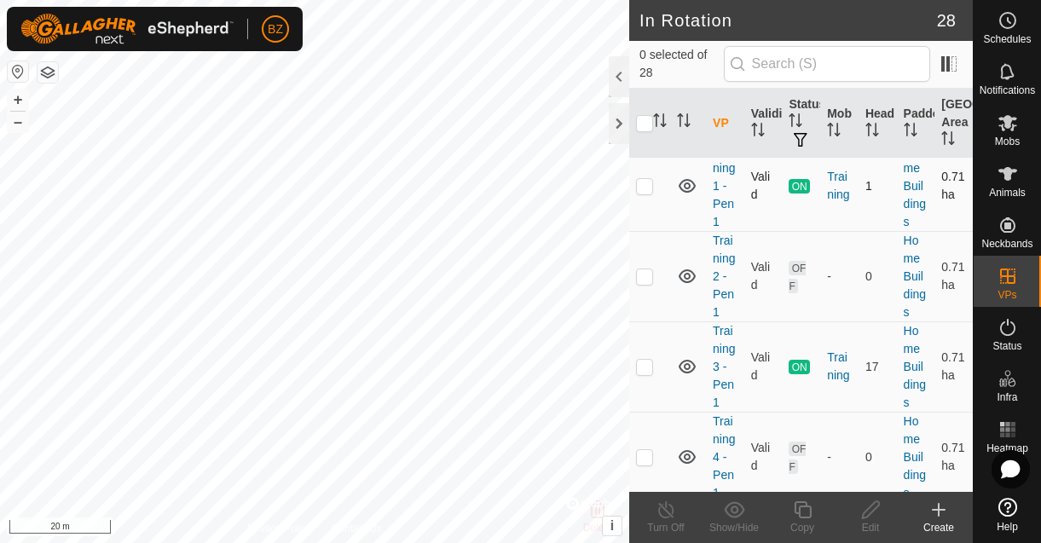
click at [722, 177] on td "Training 1 - Pen 1" at bounding box center [725, 186] width 38 height 90
click at [723, 171] on link "Training 1 - Pen 1" at bounding box center [724, 185] width 22 height 85
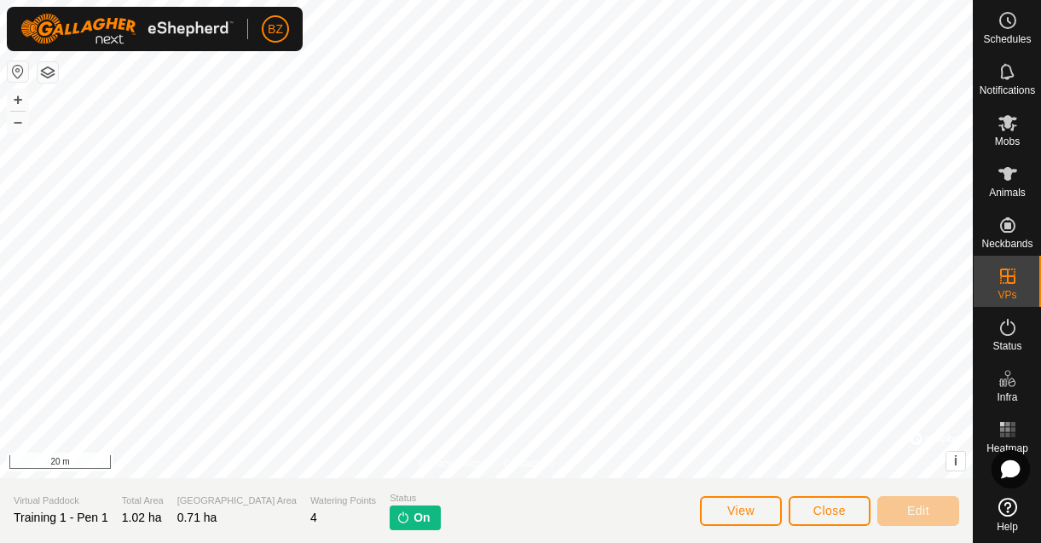
click at [414, 515] on span "On" at bounding box center [422, 518] width 16 height 18
click at [801, 510] on button "Close" at bounding box center [830, 511] width 82 height 30
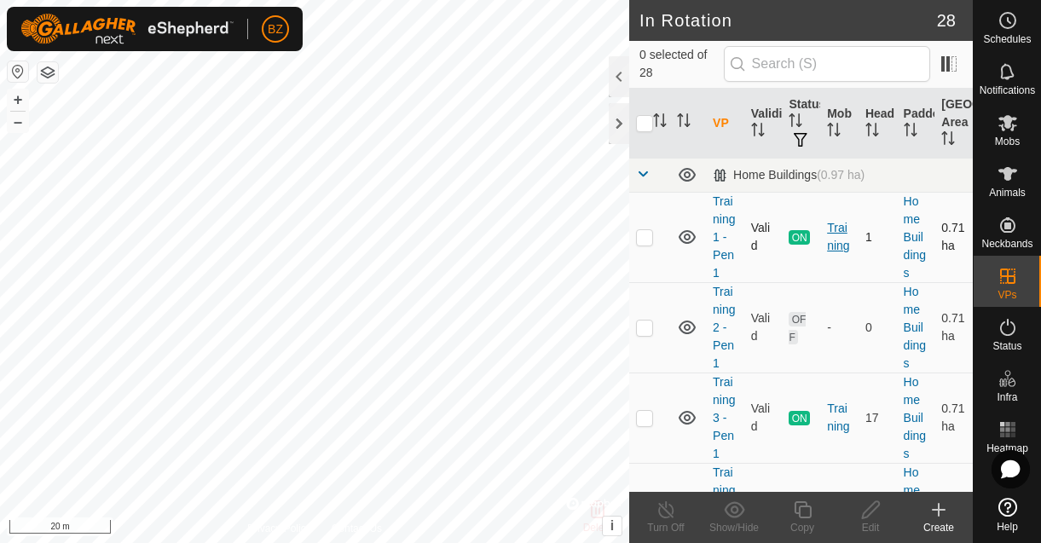
click at [829, 233] on div "Training" at bounding box center [839, 237] width 25 height 36
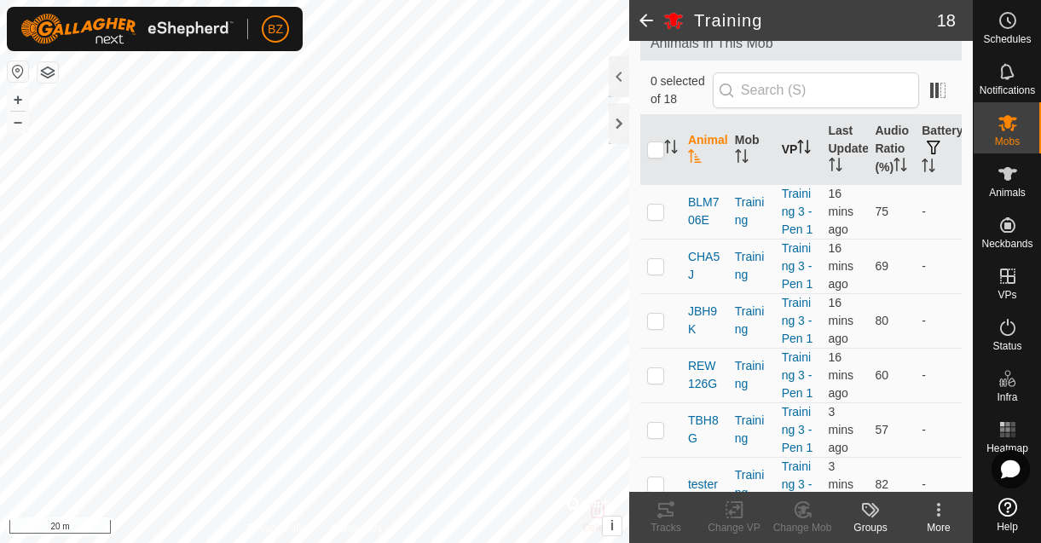
scroll to position [105, 0]
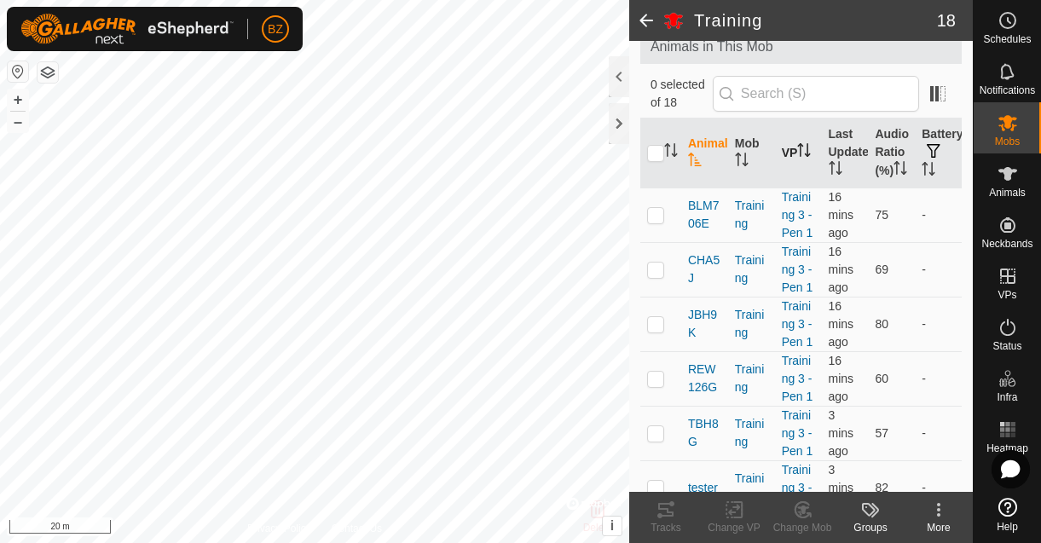
click at [790, 154] on th "VP" at bounding box center [798, 154] width 47 height 70
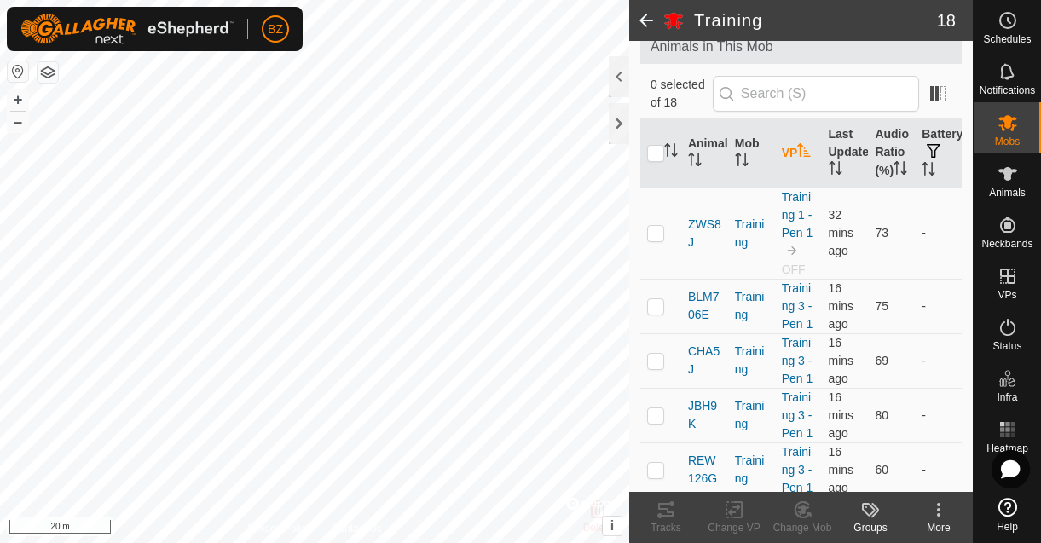
click at [790, 153] on th "VP" at bounding box center [798, 154] width 47 height 70
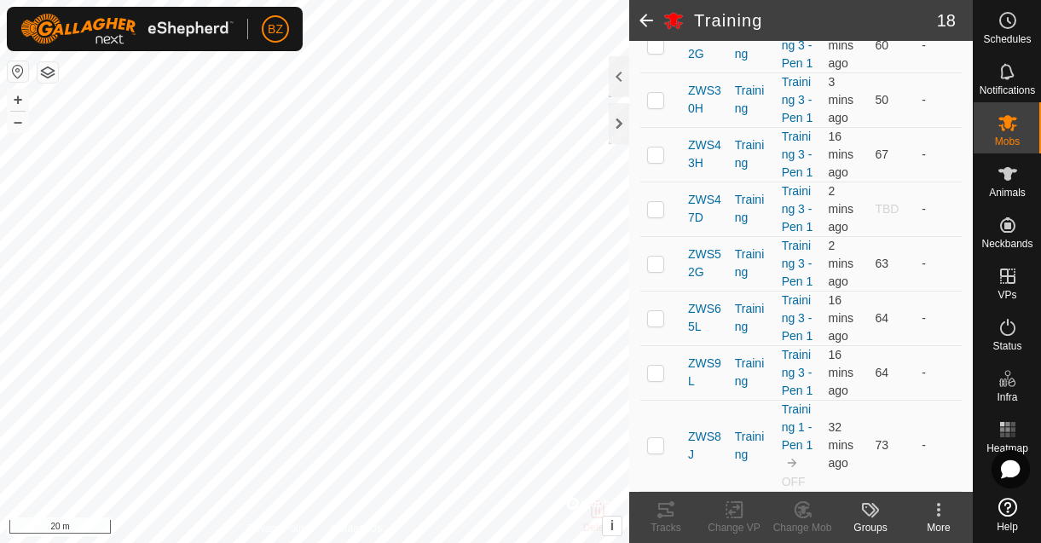
scroll to position [1142, 0]
click at [695, 191] on span "ZWS47D" at bounding box center [704, 209] width 33 height 36
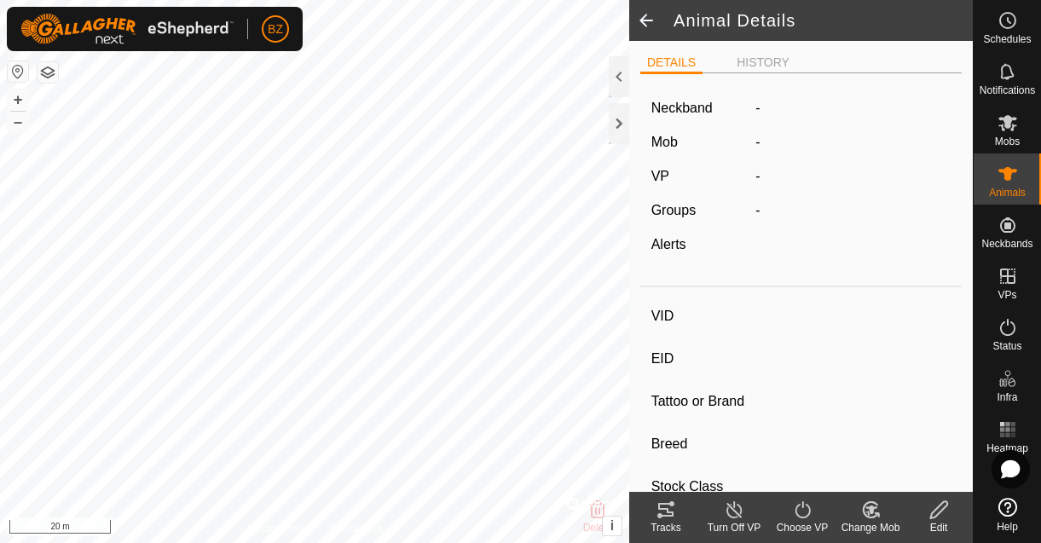
type input "ZWS47D"
type input "-"
type input "ZWS47D"
type input "LIMOUSIN"
type input "COW"
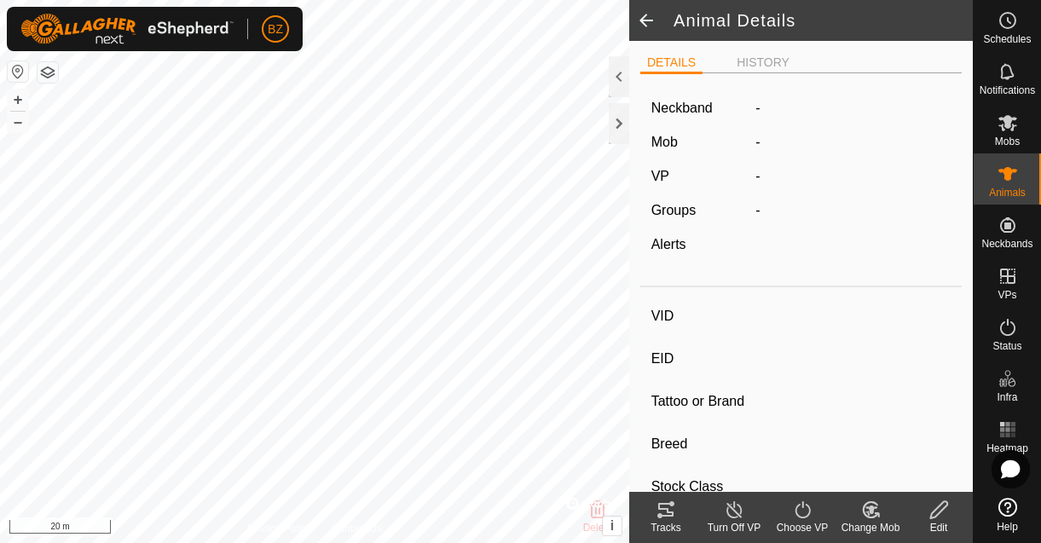
type input "04/2016"
type input "9 years 6 months"
type input "0 kg"
type input "-"
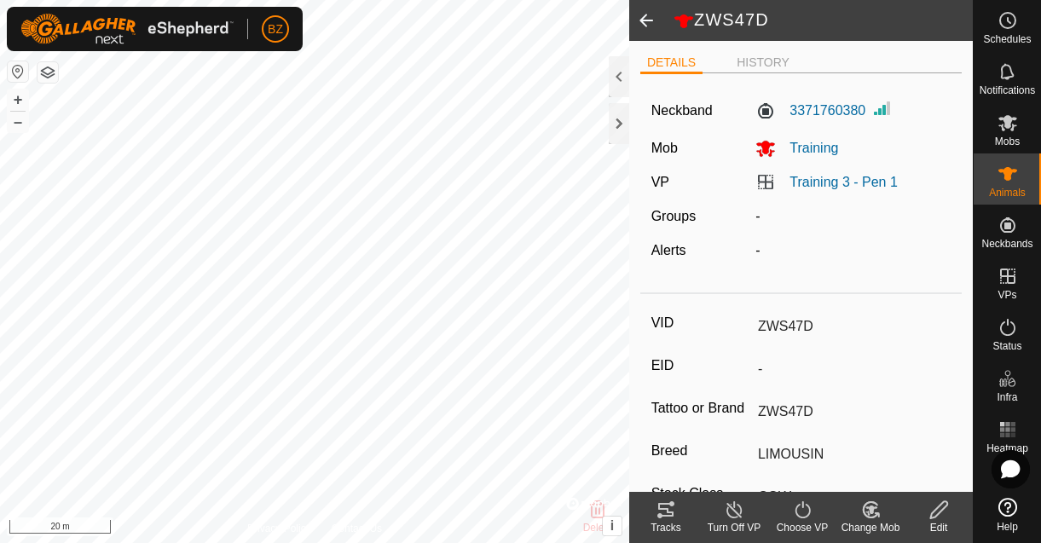
click at [674, 504] on icon at bounding box center [672, 504] width 5 height 5
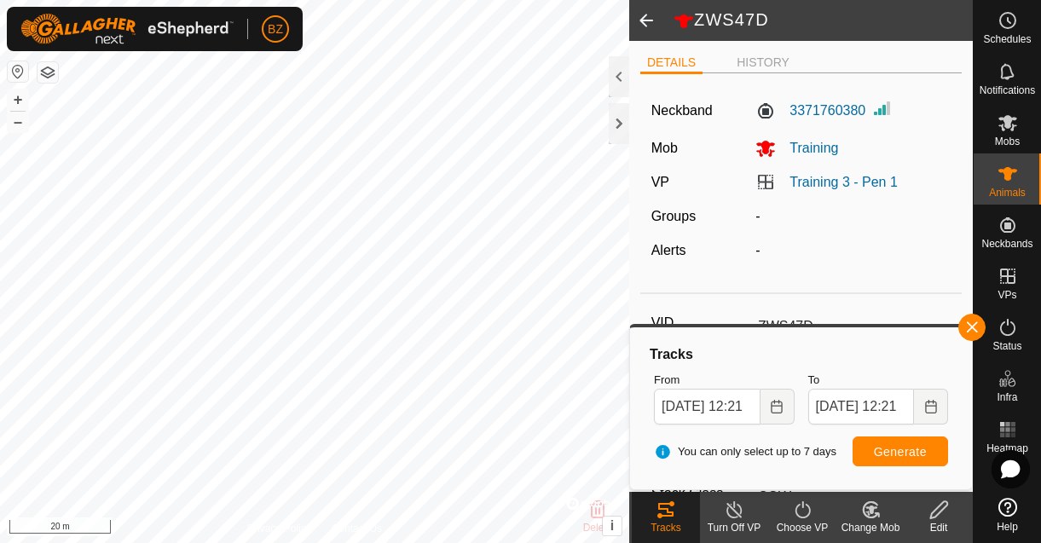
click at [629, 411] on body "BZ Schedules Notifications Mobs Animals Neckbands VPs Status Infra Heatmap Help…" at bounding box center [520, 271] width 1041 height 543
click at [968, 328] on button "button" at bounding box center [972, 327] width 27 height 27
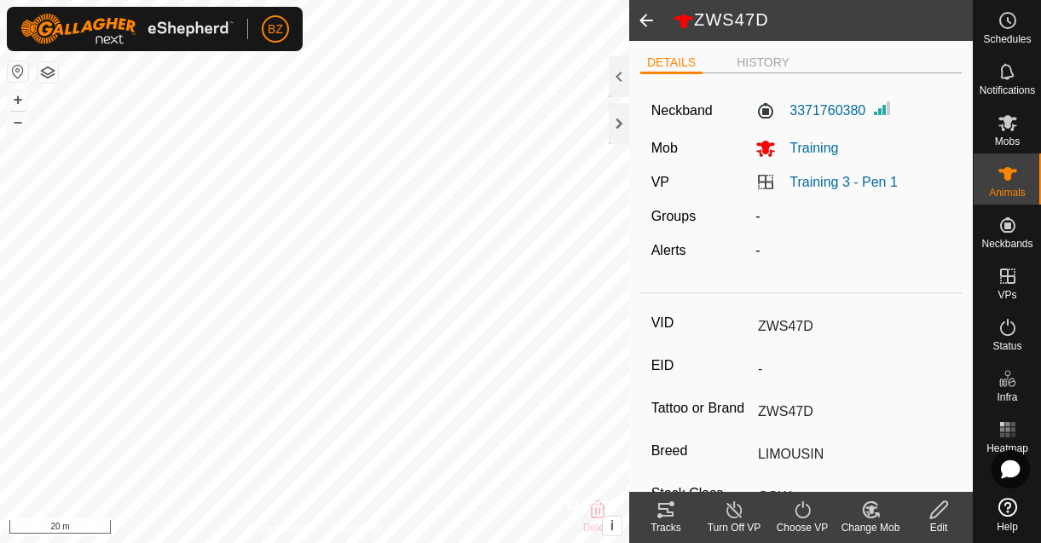
click at [651, 19] on span at bounding box center [646, 20] width 34 height 41
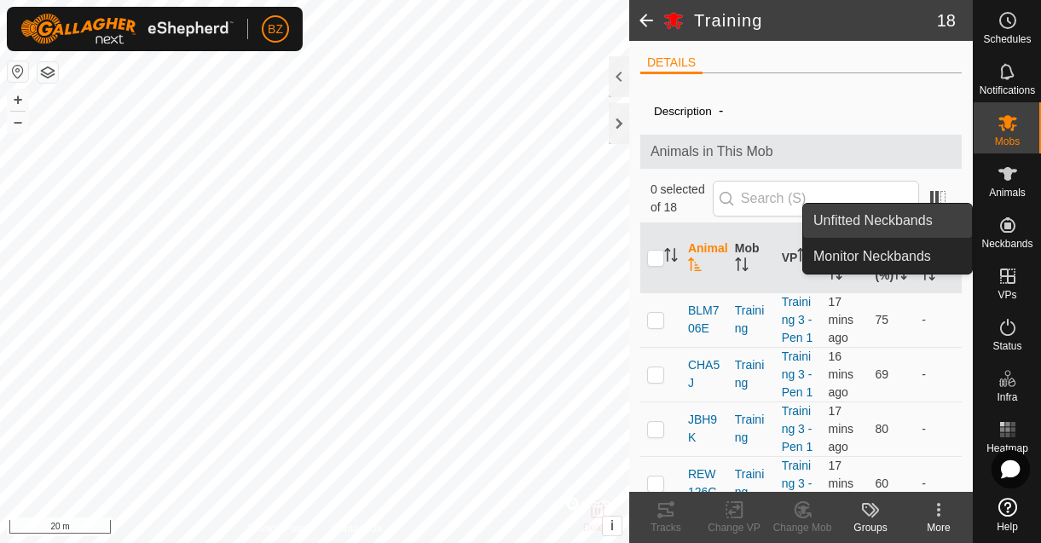
click at [902, 229] on link "Unfitted Neckbands" at bounding box center [887, 221] width 169 height 34
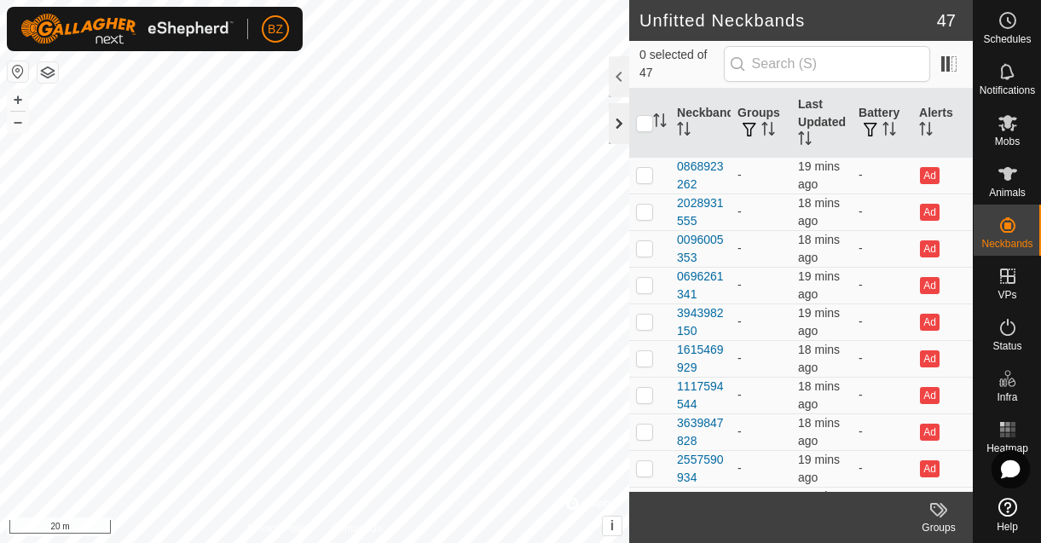
click at [617, 119] on div at bounding box center [619, 123] width 20 height 41
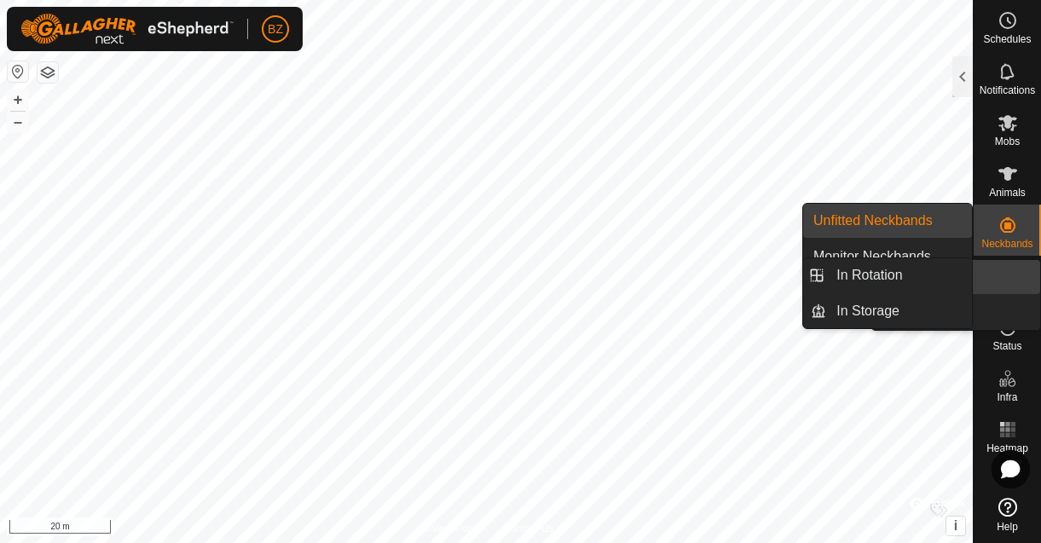
click at [1009, 274] on icon at bounding box center [1008, 276] width 20 height 20
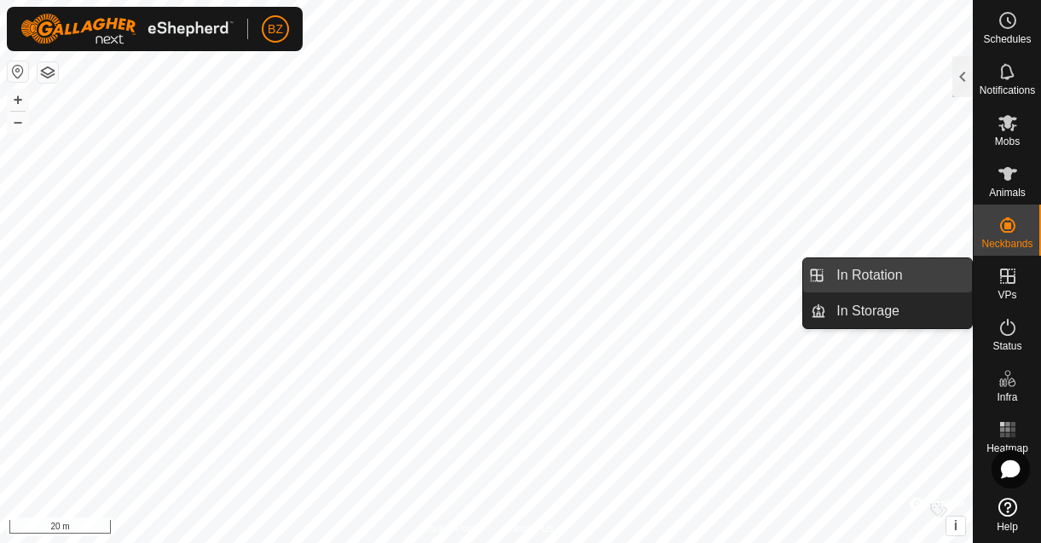
click at [894, 273] on link "In Rotation" at bounding box center [899, 275] width 146 height 34
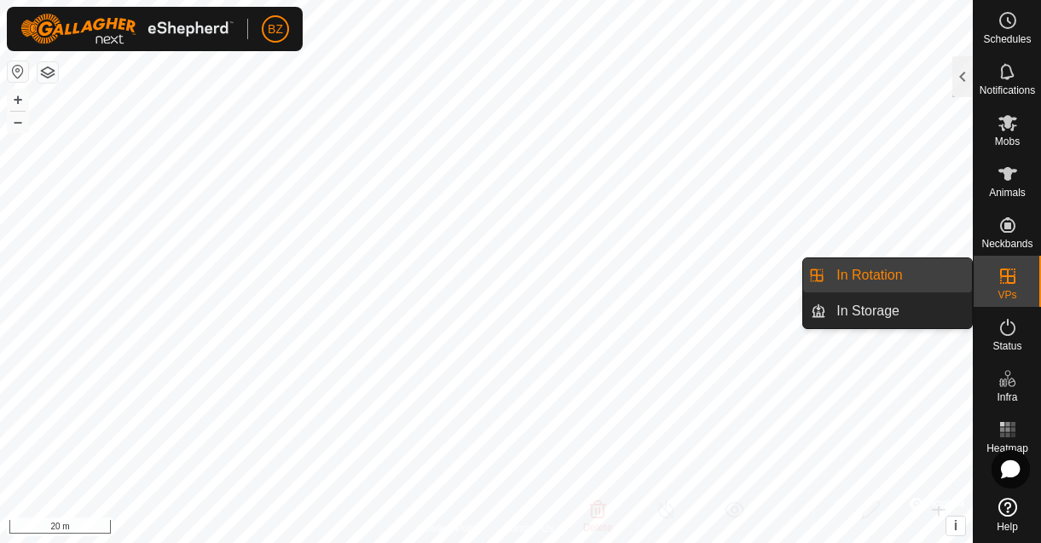
click at [894, 273] on link "In Rotation" at bounding box center [899, 275] width 146 height 34
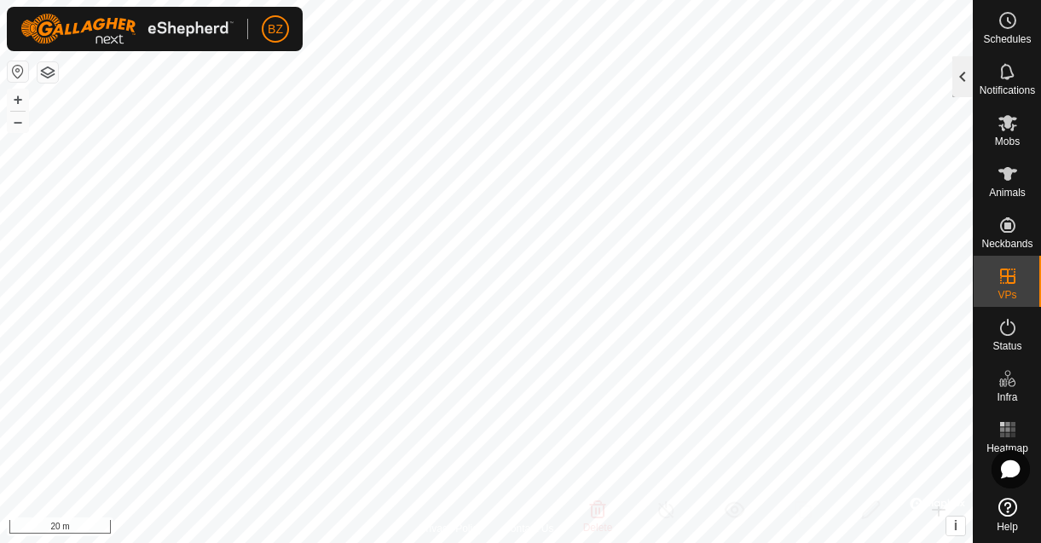
click at [962, 70] on div at bounding box center [963, 76] width 20 height 41
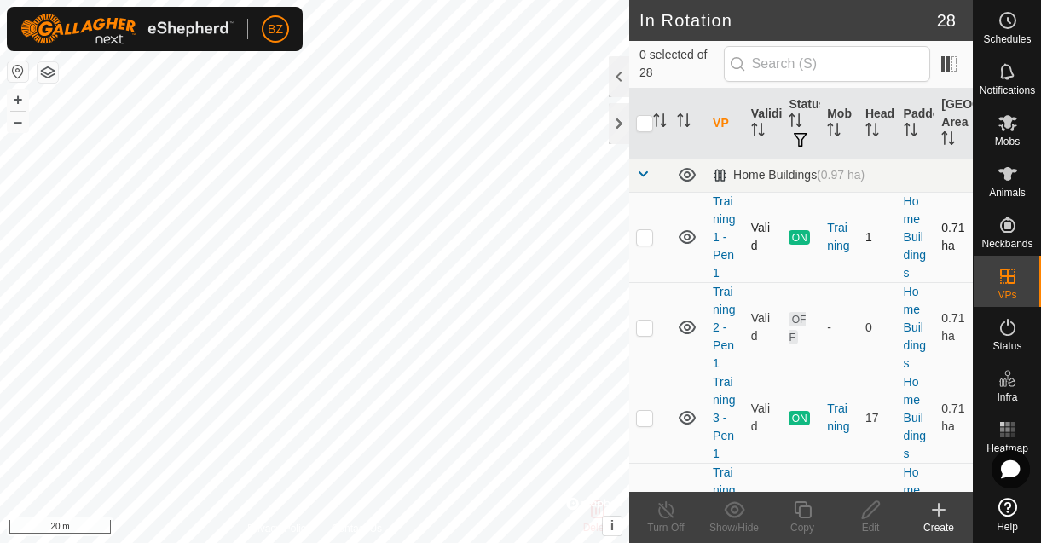
click at [638, 235] on p-checkbox at bounding box center [644, 237] width 17 height 14
checkbox input "true"
click at [675, 513] on icon at bounding box center [666, 510] width 21 height 20
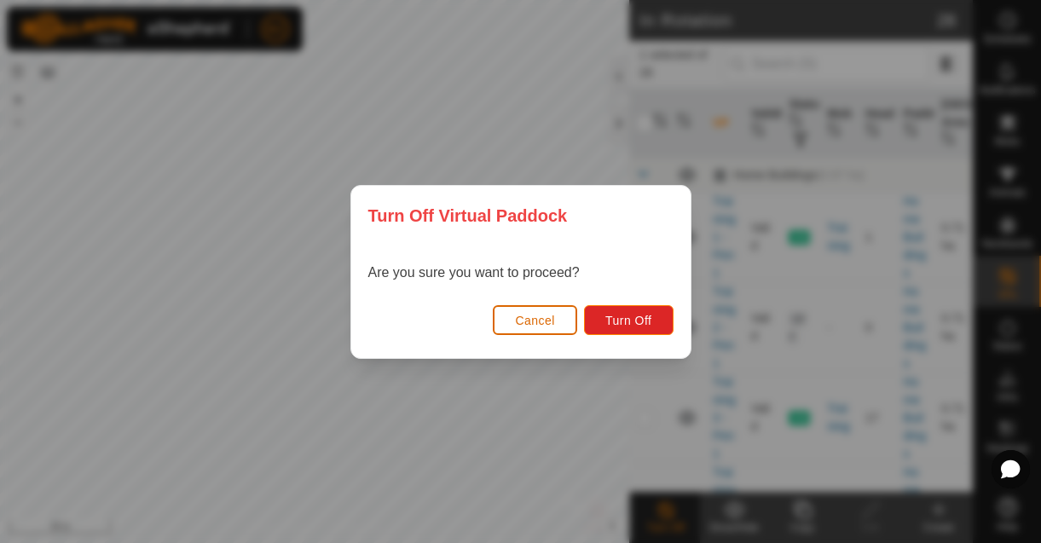
click at [536, 333] on button "Cancel" at bounding box center [535, 320] width 84 height 30
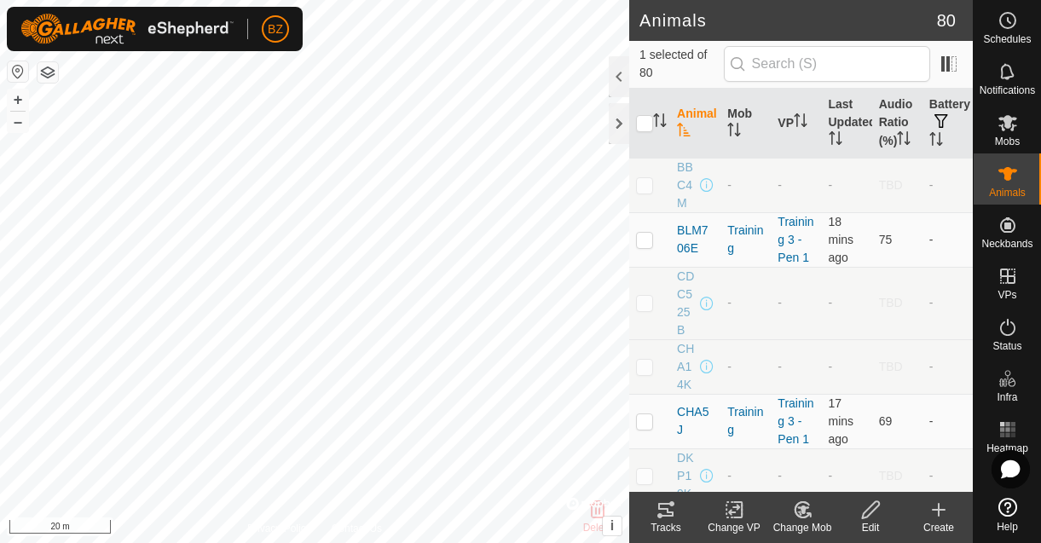
click at [665, 511] on icon at bounding box center [666, 510] width 20 height 20
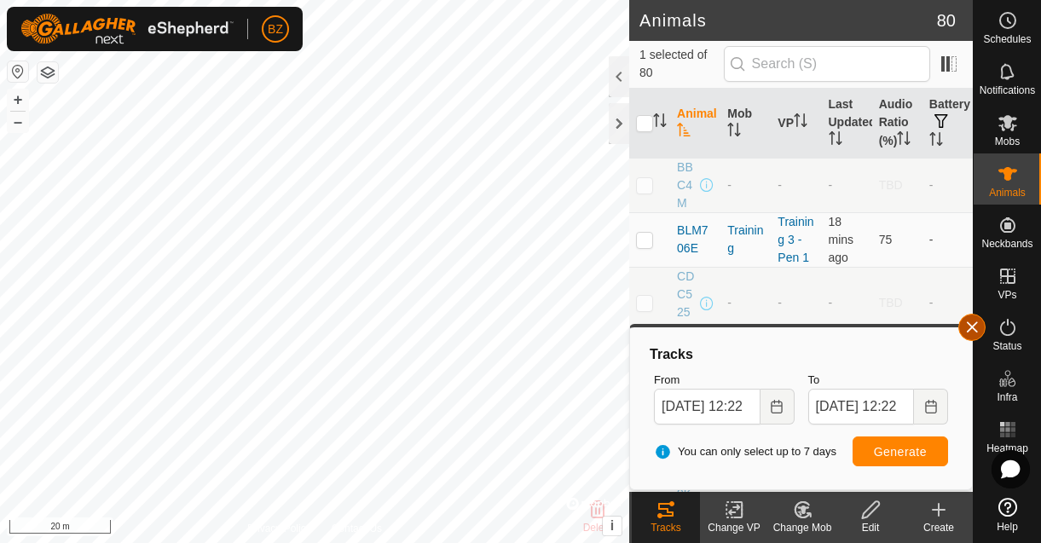
click at [969, 326] on button "button" at bounding box center [972, 327] width 27 height 27
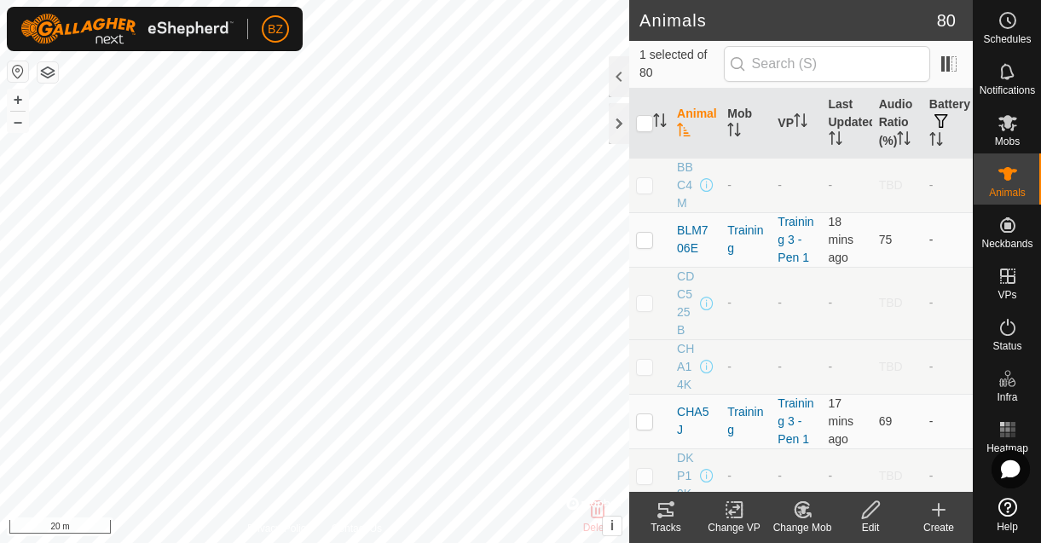
click at [661, 509] on icon at bounding box center [665, 510] width 15 height 14
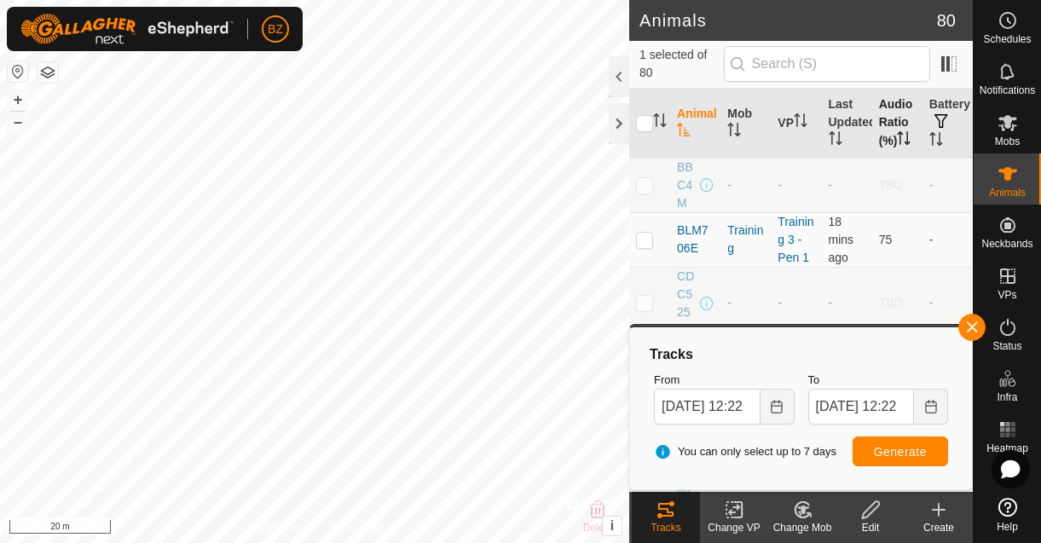
click at [874, 125] on th "Audio Ratio (%)" at bounding box center [898, 124] width 50 height 70
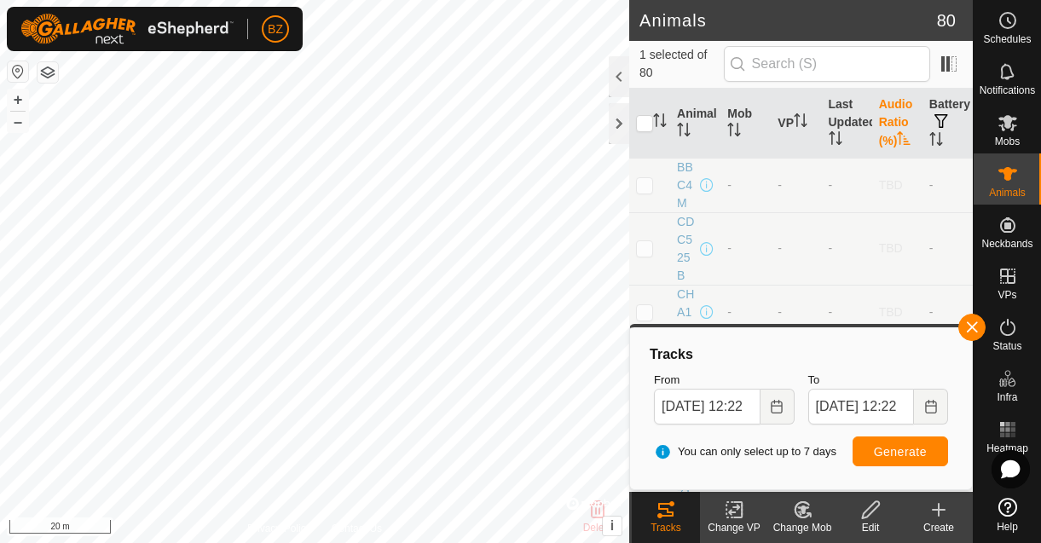
click at [874, 125] on th "Audio Ratio (%)" at bounding box center [898, 124] width 50 height 70
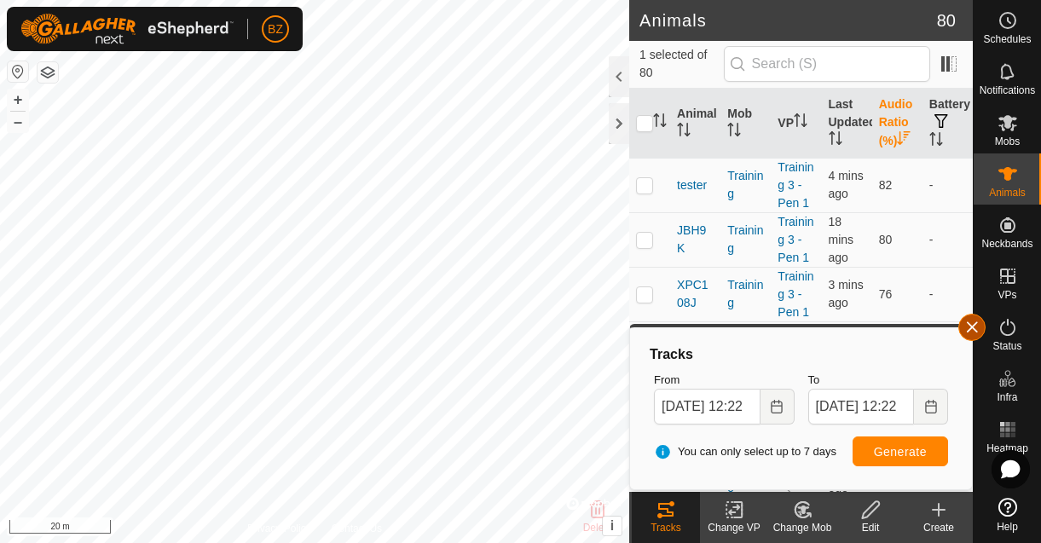
click at [972, 328] on button "button" at bounding box center [972, 327] width 27 height 27
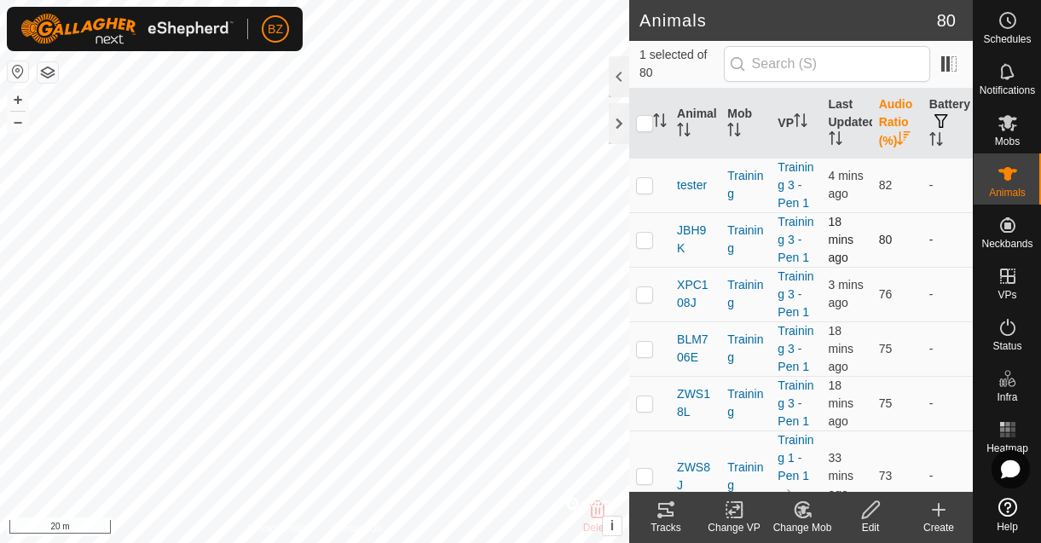
click at [649, 246] on p-checkbox at bounding box center [644, 240] width 17 height 14
click at [672, 520] on div "Tracks" at bounding box center [666, 527] width 68 height 15
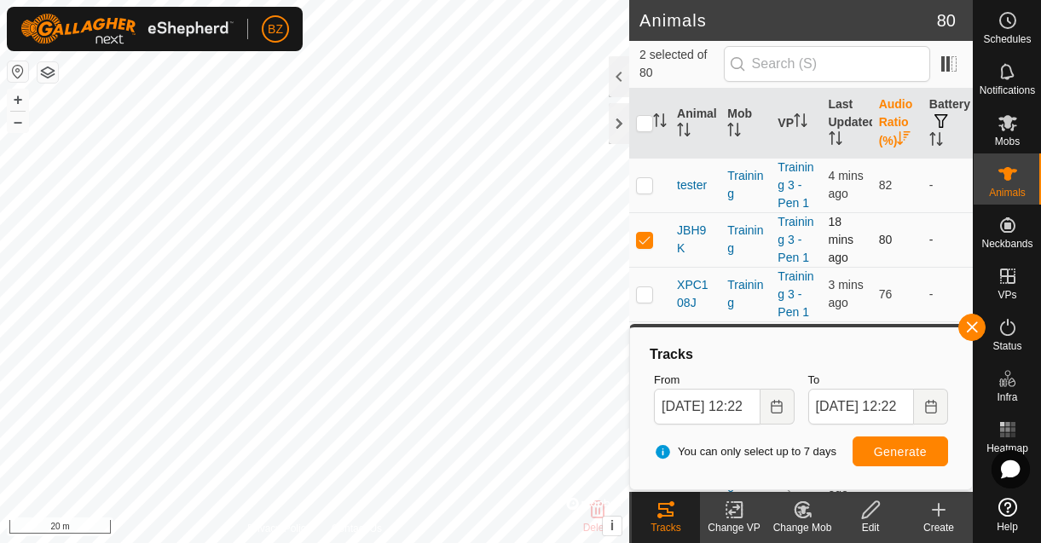
click at [643, 246] on p-checkbox at bounding box center [644, 240] width 17 height 14
checkbox input "false"
click at [646, 301] on p-checkbox at bounding box center [644, 294] width 17 height 14
click at [681, 513] on tracks-svg-icon at bounding box center [666, 510] width 68 height 20
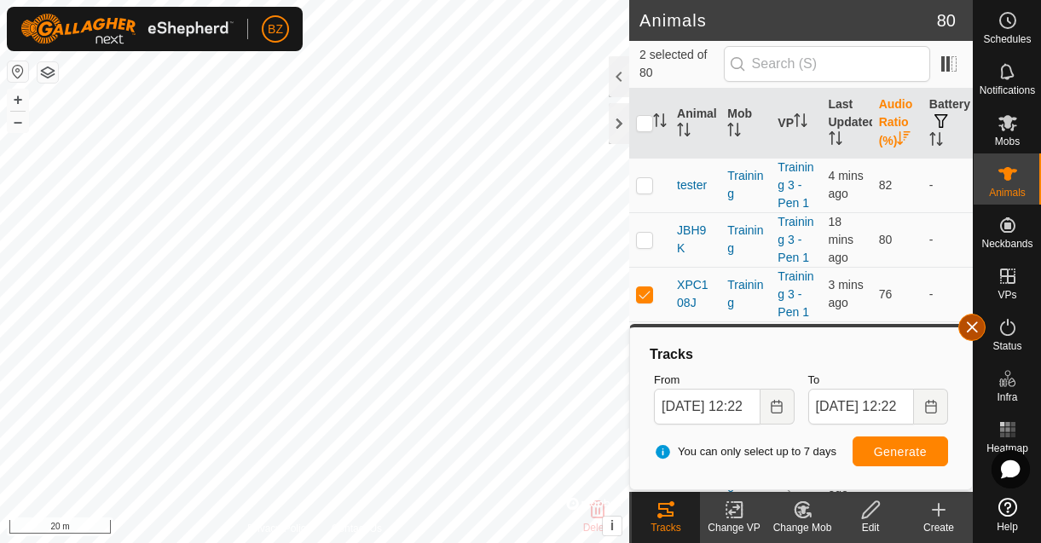
click at [974, 328] on button "button" at bounding box center [972, 327] width 27 height 27
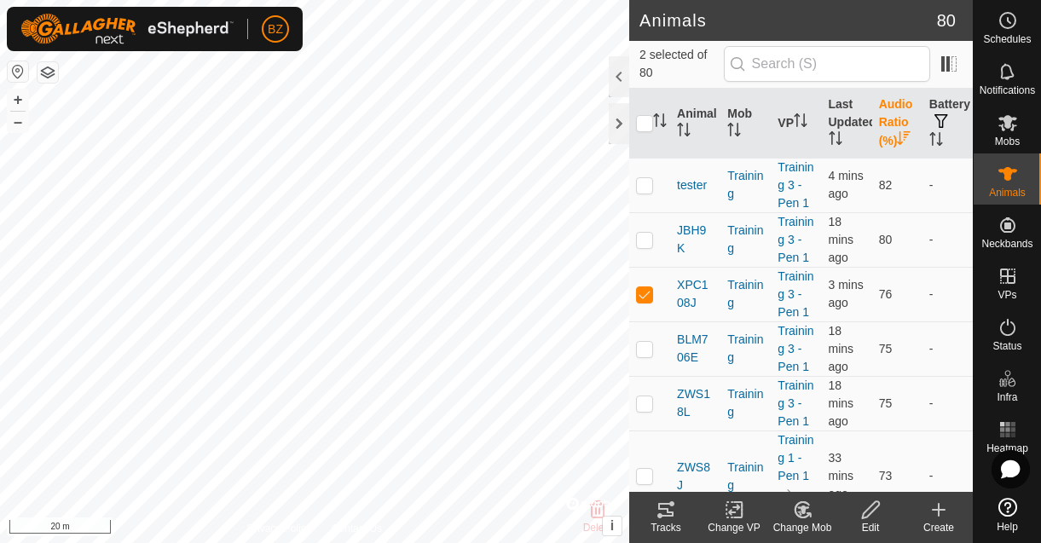
click at [661, 513] on icon at bounding box center [666, 510] width 20 height 20
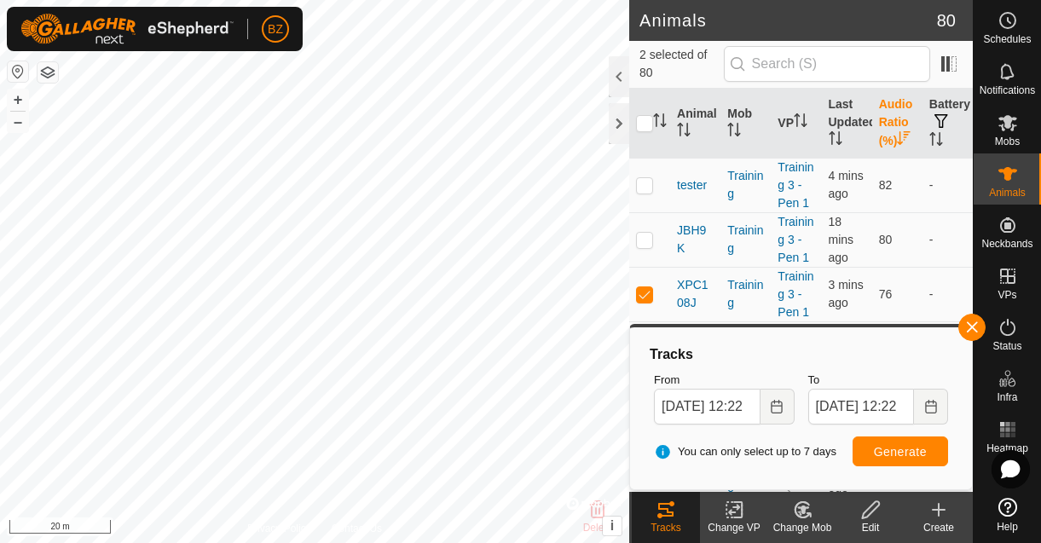
click at [661, 513] on icon at bounding box center [666, 510] width 20 height 20
click at [964, 323] on button "button" at bounding box center [972, 327] width 27 height 27
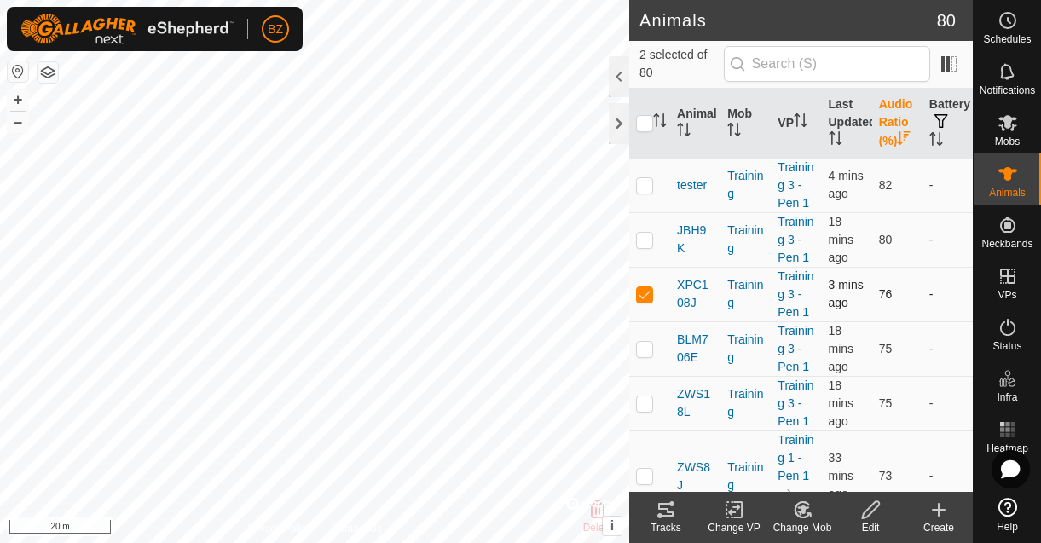
click at [647, 301] on p-checkbox at bounding box center [644, 294] width 17 height 14
checkbox input "false"
click at [649, 246] on p-checkbox at bounding box center [644, 240] width 17 height 14
click at [664, 514] on icon at bounding box center [666, 510] width 20 height 20
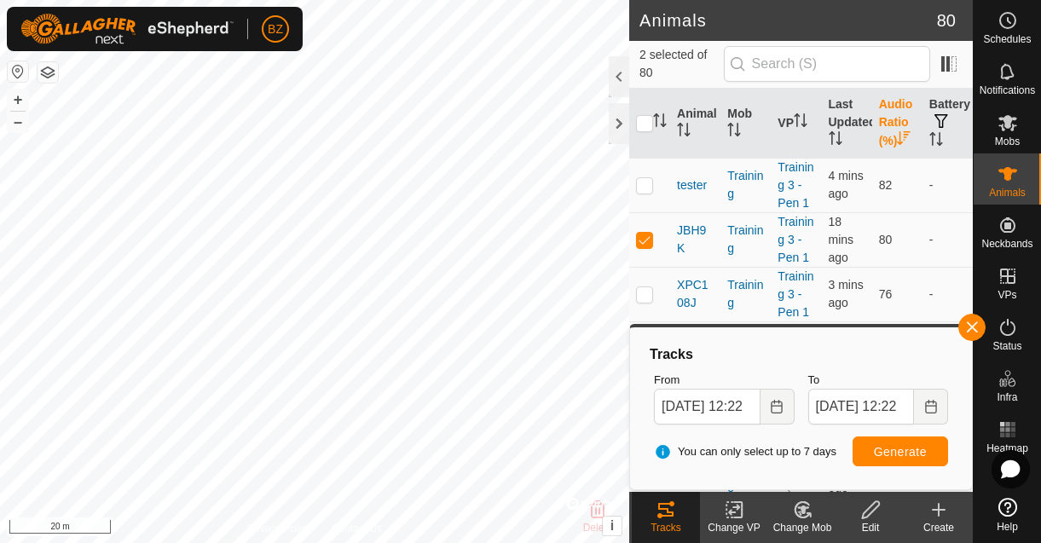
click at [652, 518] on tracks-svg-icon at bounding box center [666, 510] width 68 height 20
click at [977, 327] on button "button" at bounding box center [972, 327] width 27 height 27
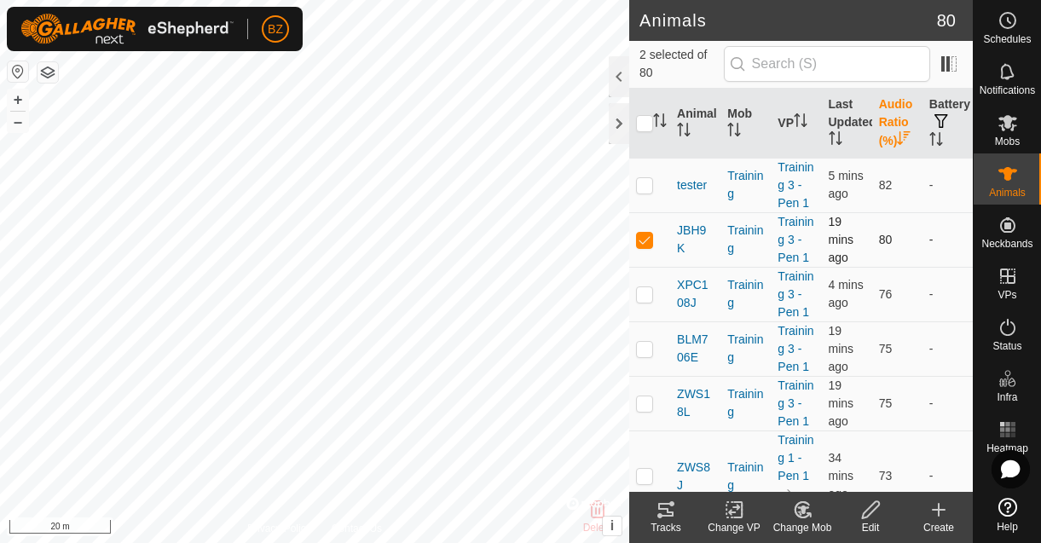
click at [647, 246] on p-checkbox at bounding box center [644, 240] width 17 height 14
checkbox input "false"
click at [645, 356] on p-checkbox at bounding box center [644, 349] width 17 height 14
click at [666, 513] on icon at bounding box center [666, 510] width 20 height 20
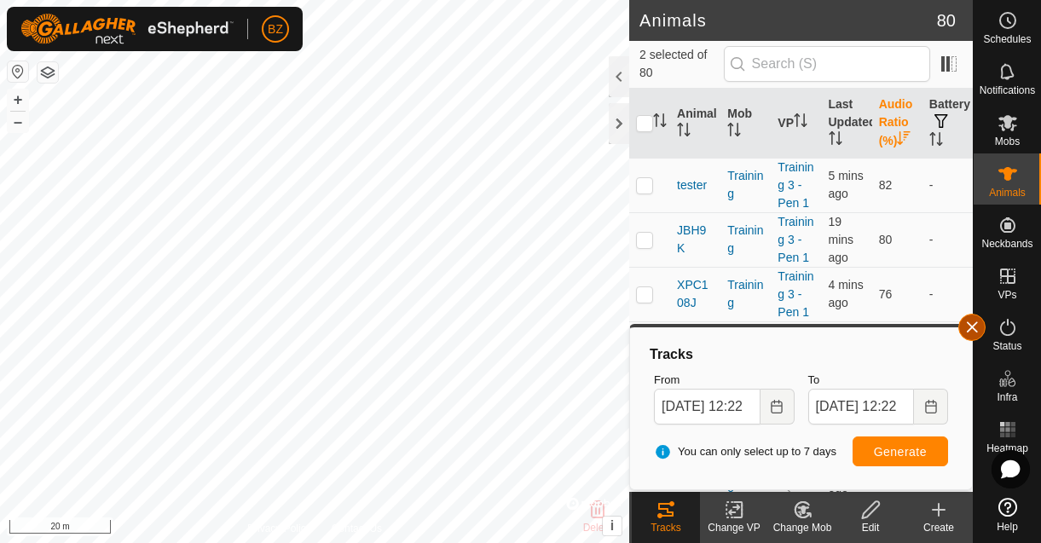
click at [971, 332] on button "button" at bounding box center [972, 327] width 27 height 27
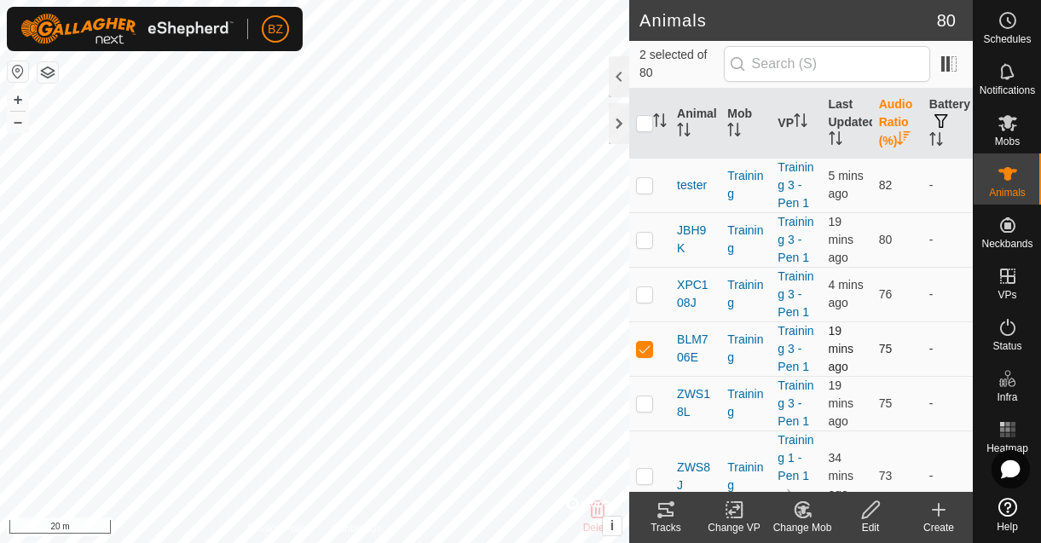
click at [641, 356] on p-checkbox at bounding box center [644, 349] width 17 height 14
checkbox input "false"
click at [641, 410] on p-checkbox at bounding box center [644, 404] width 17 height 14
checkbox input "true"
click at [654, 512] on tracks-svg-icon at bounding box center [666, 510] width 68 height 20
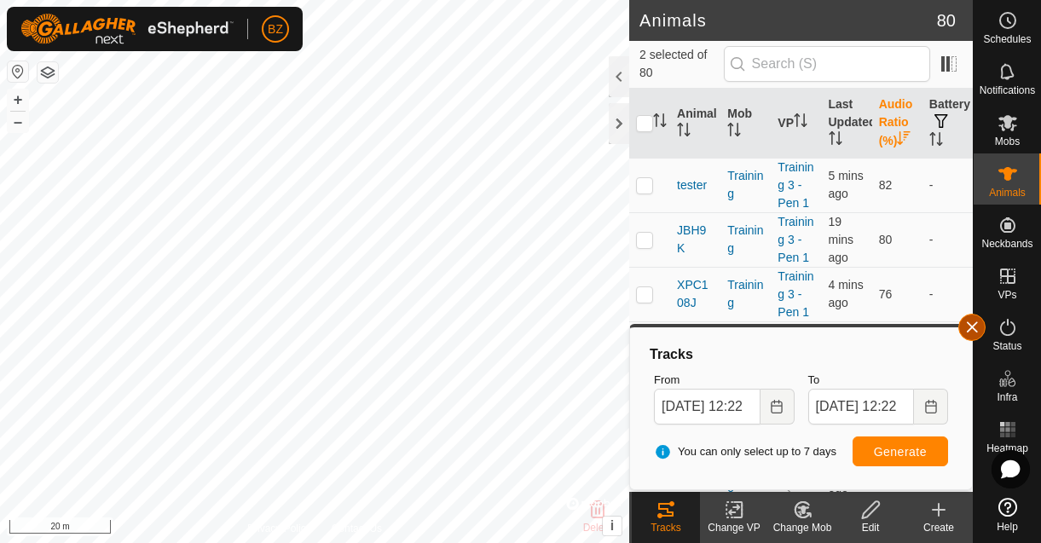
click at [971, 332] on button "button" at bounding box center [972, 327] width 27 height 27
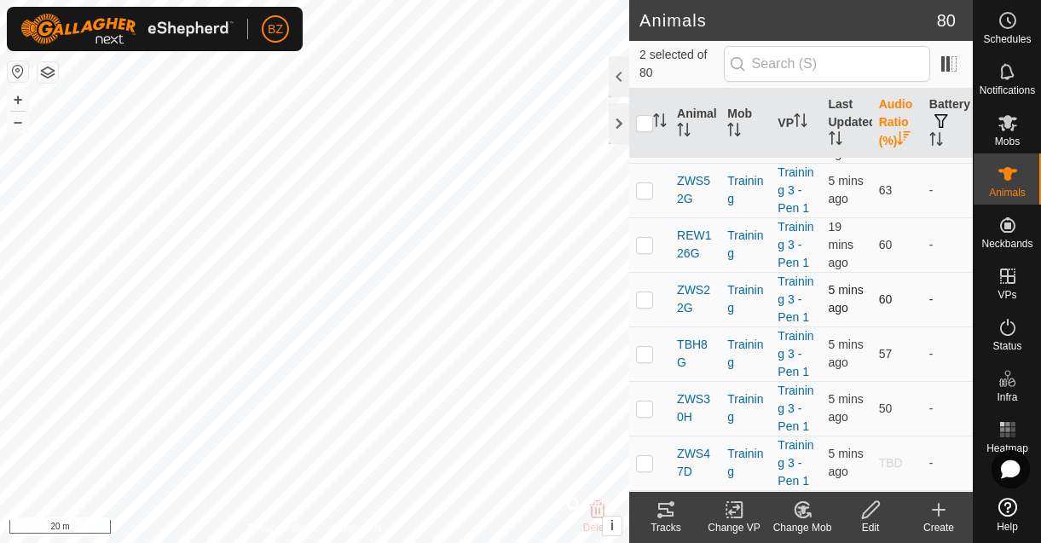
scroll to position [705, 0]
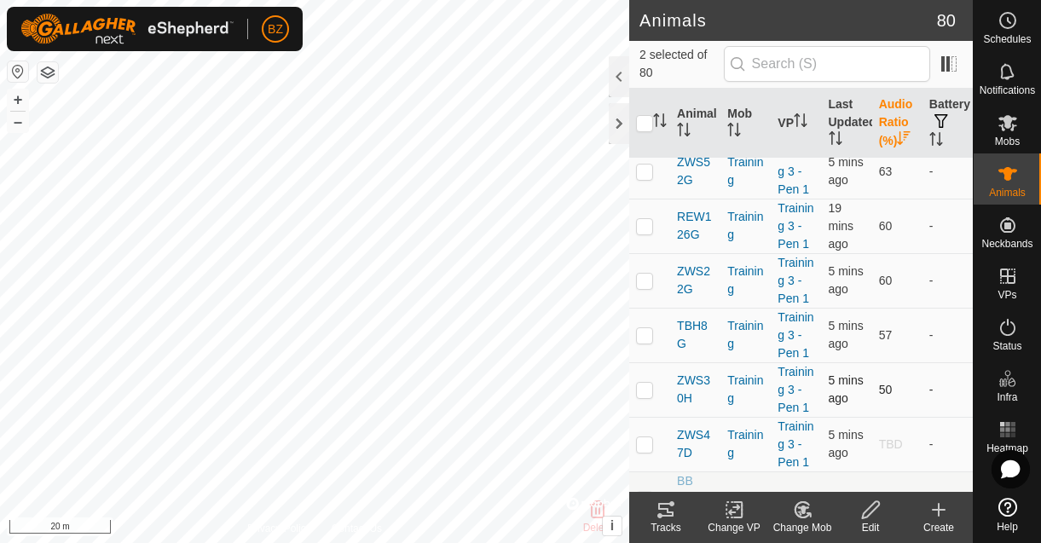
click at [649, 397] on p-checkbox at bounding box center [644, 390] width 17 height 14
checkbox input "true"
click at [667, 507] on icon at bounding box center [666, 510] width 20 height 20
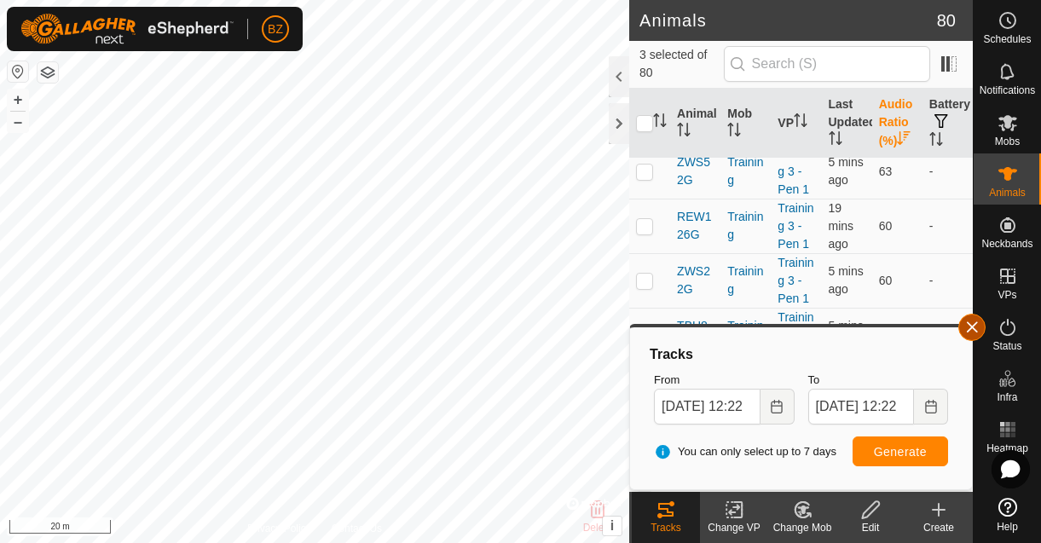
click at [973, 324] on button "button" at bounding box center [972, 327] width 27 height 27
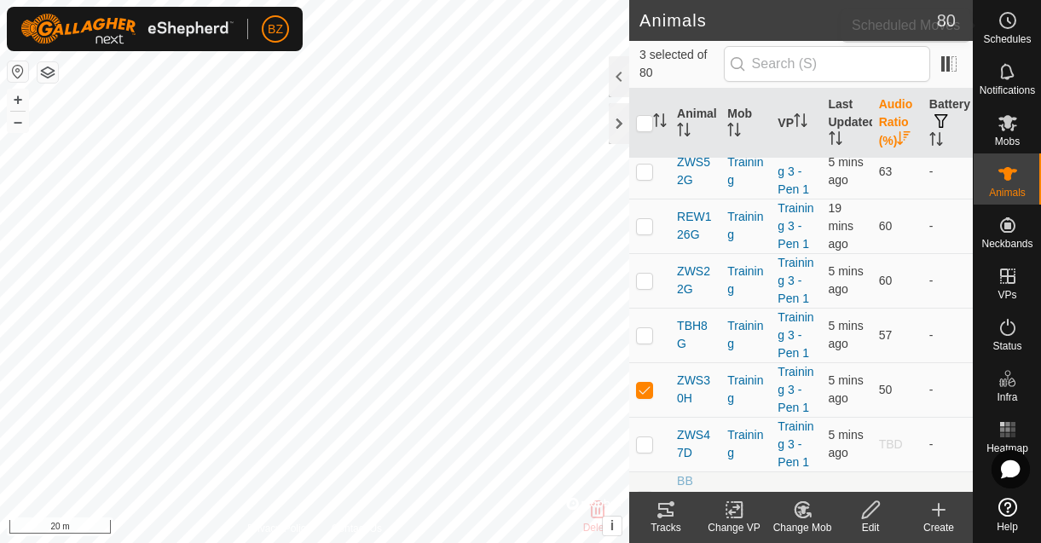
click at [1007, 43] on span "Schedules" at bounding box center [1007, 39] width 48 height 10
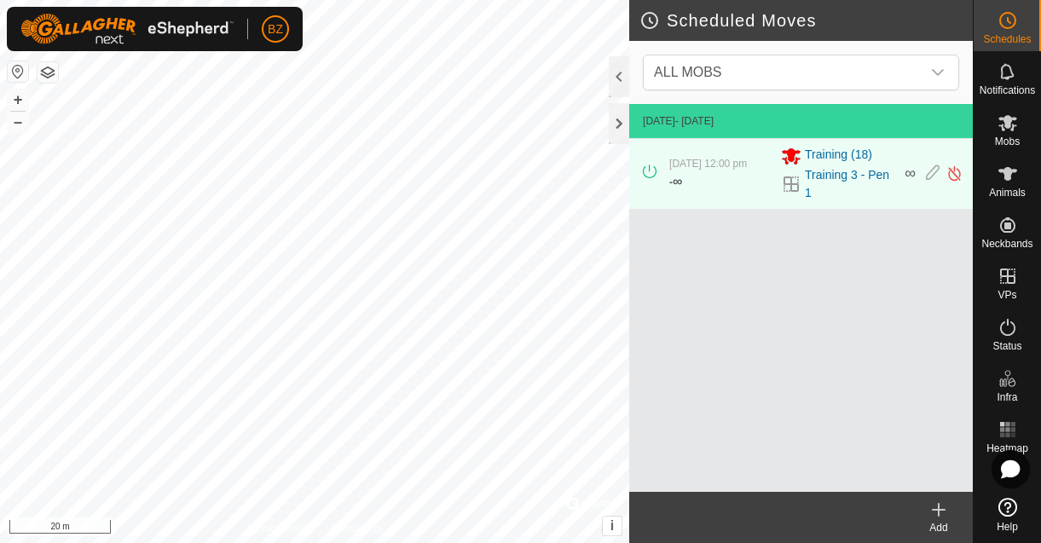
click at [936, 518] on icon at bounding box center [939, 510] width 20 height 20
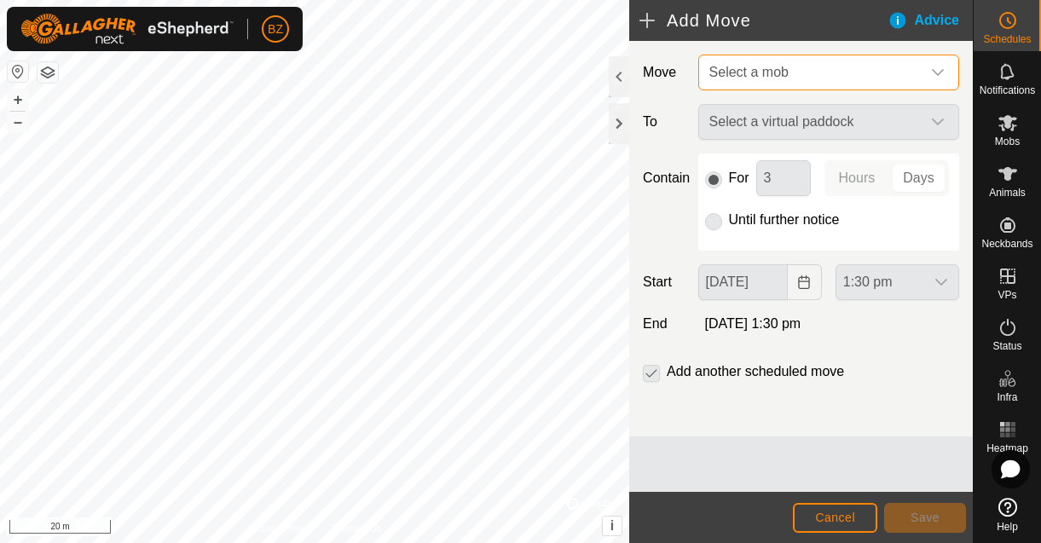
click at [752, 87] on span "Select a mob" at bounding box center [812, 72] width 218 height 34
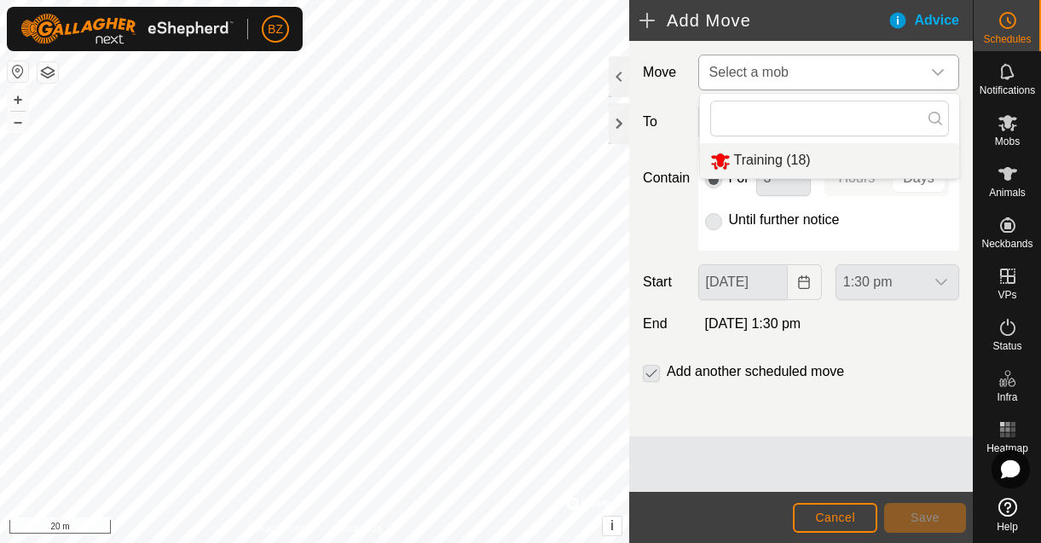
click at [755, 156] on li "Training (18)" at bounding box center [829, 160] width 259 height 35
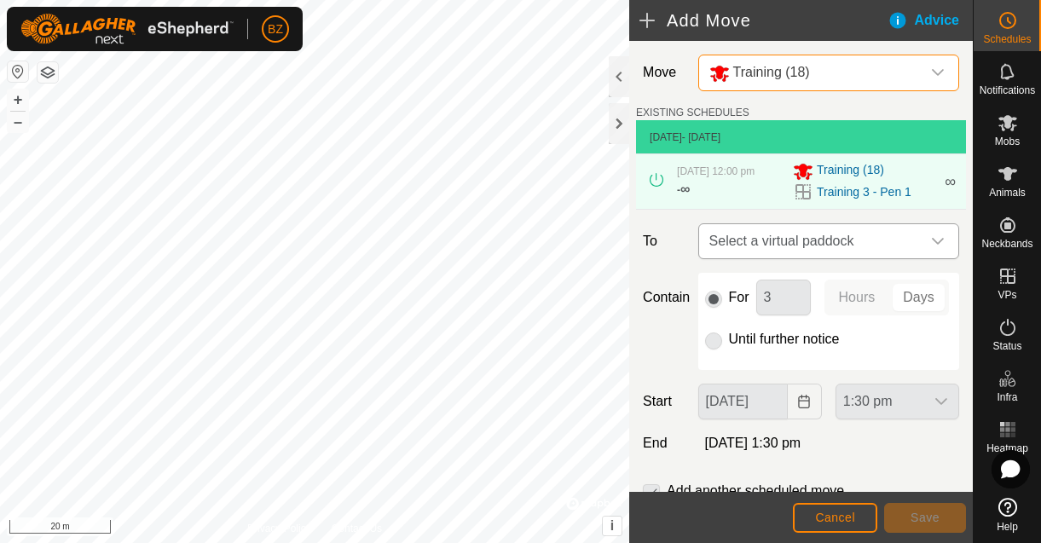
click at [806, 252] on span "Select a virtual paddock" at bounding box center [812, 241] width 218 height 34
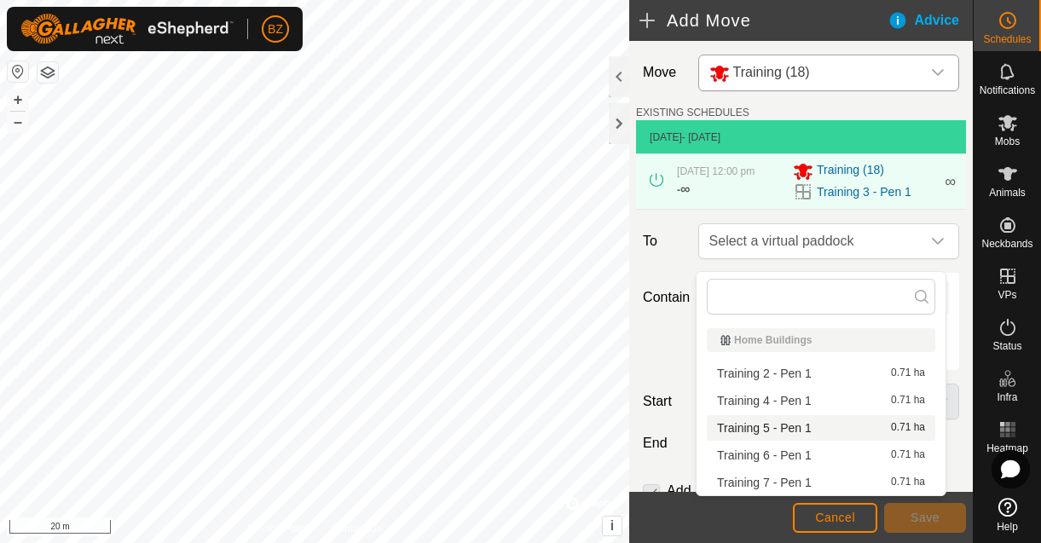
click at [781, 432] on span "Training 5 - Pen 1" at bounding box center [764, 428] width 95 height 12
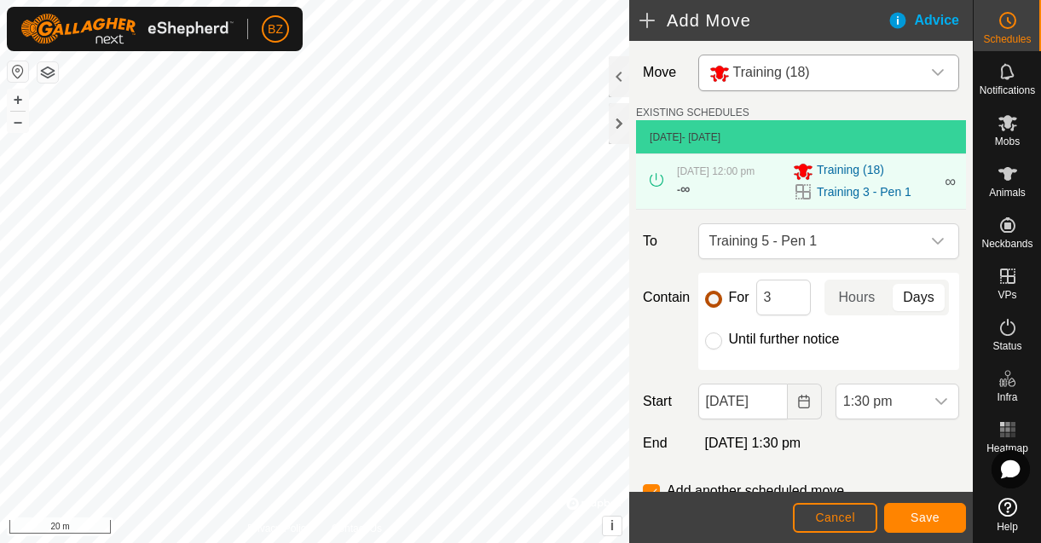
click at [716, 308] on input "For" at bounding box center [713, 299] width 17 height 17
click at [718, 350] on input "Until further notice" at bounding box center [713, 341] width 17 height 17
radio input "true"
checkbox input "false"
click at [748, 420] on input "[DATE]" at bounding box center [744, 402] width 90 height 36
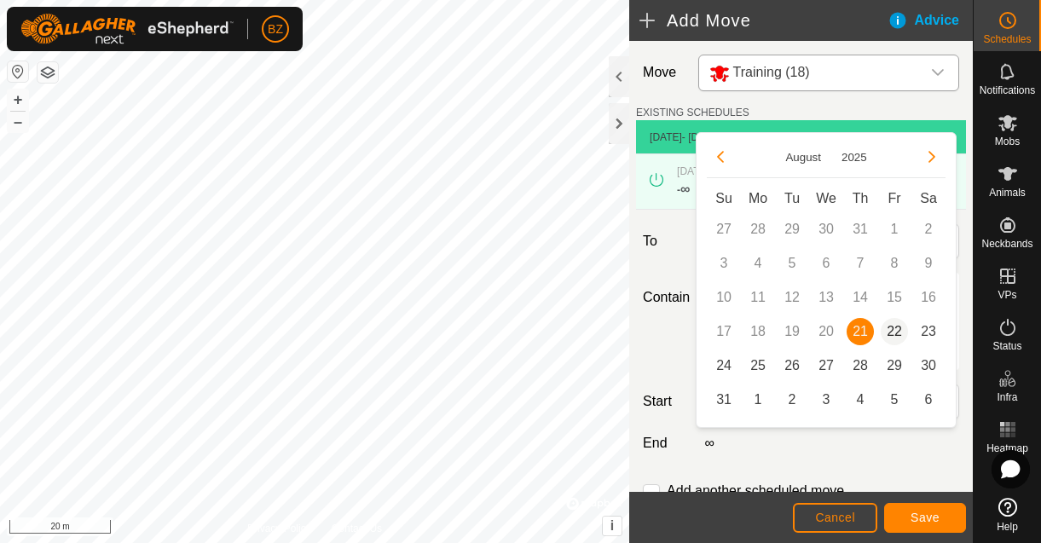
click at [897, 332] on span "22" at bounding box center [894, 331] width 27 height 27
type input "[DATE]"
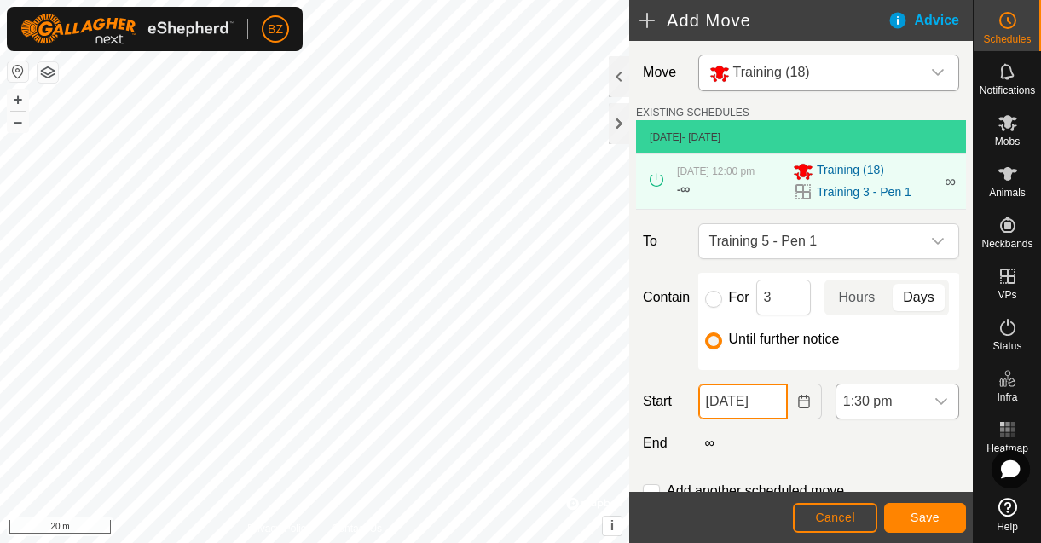
scroll to position [0, 11]
click at [935, 409] on icon "dropdown trigger" at bounding box center [942, 402] width 14 height 14
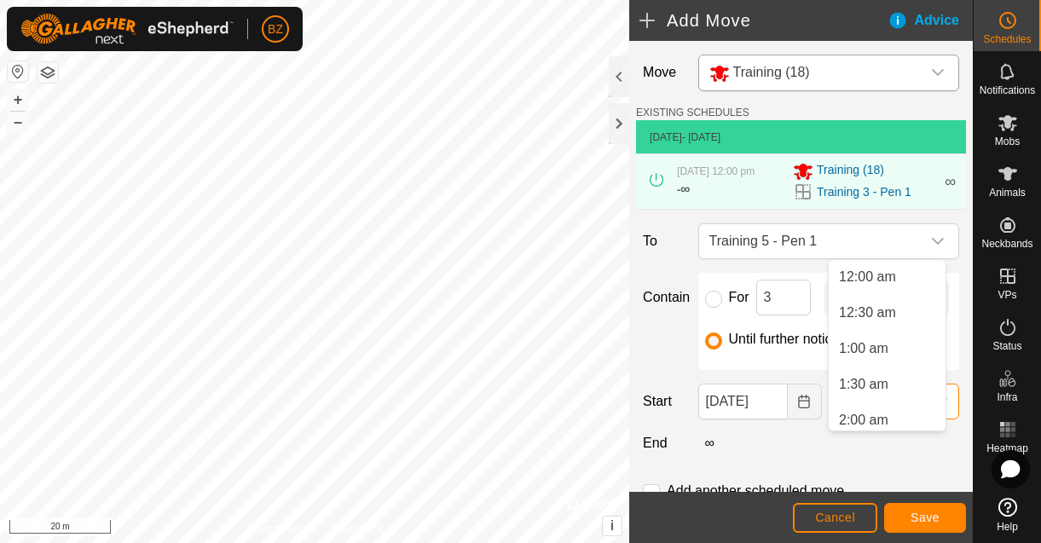
scroll to position [831, 0]
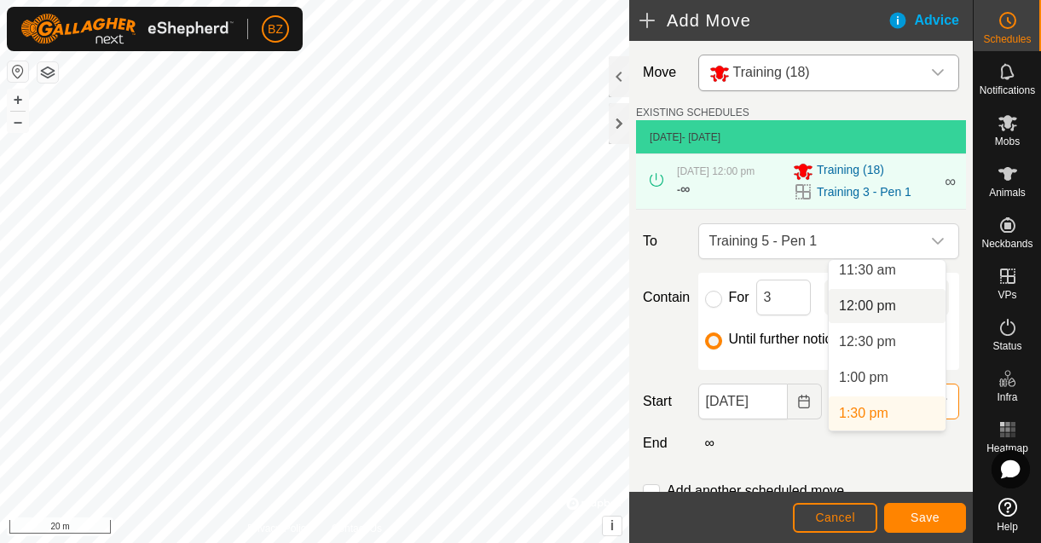
click at [875, 307] on span "12:00 pm" at bounding box center [867, 306] width 57 height 20
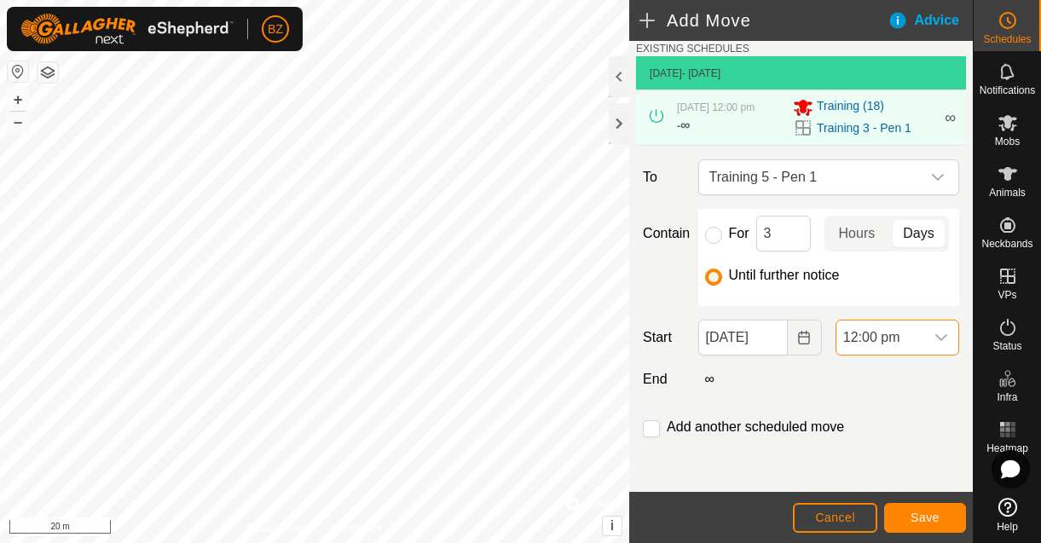
scroll to position [110, 0]
click at [906, 512] on button "Save" at bounding box center [925, 518] width 82 height 30
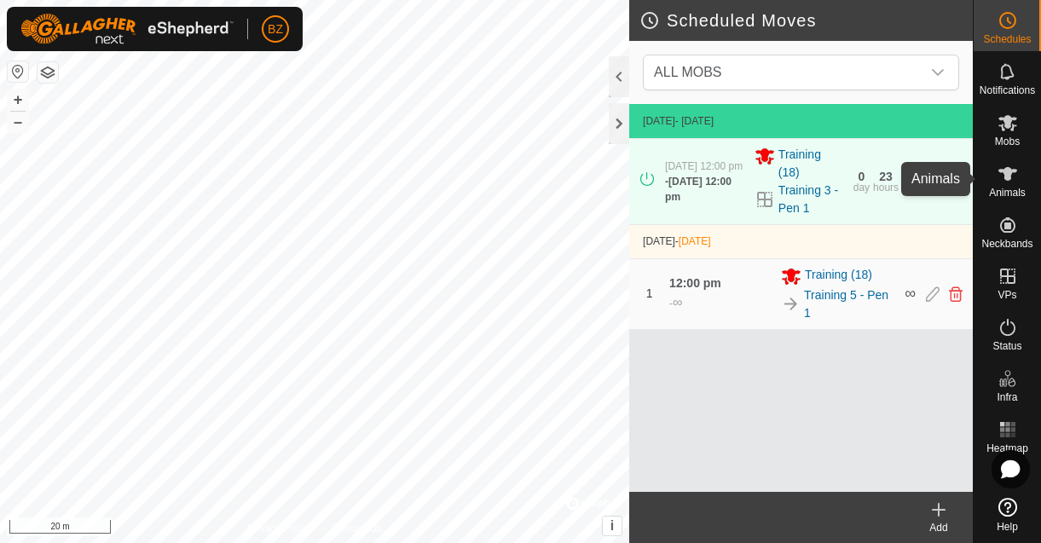
click at [1012, 185] on es-animals-svg-icon at bounding box center [1008, 173] width 31 height 27
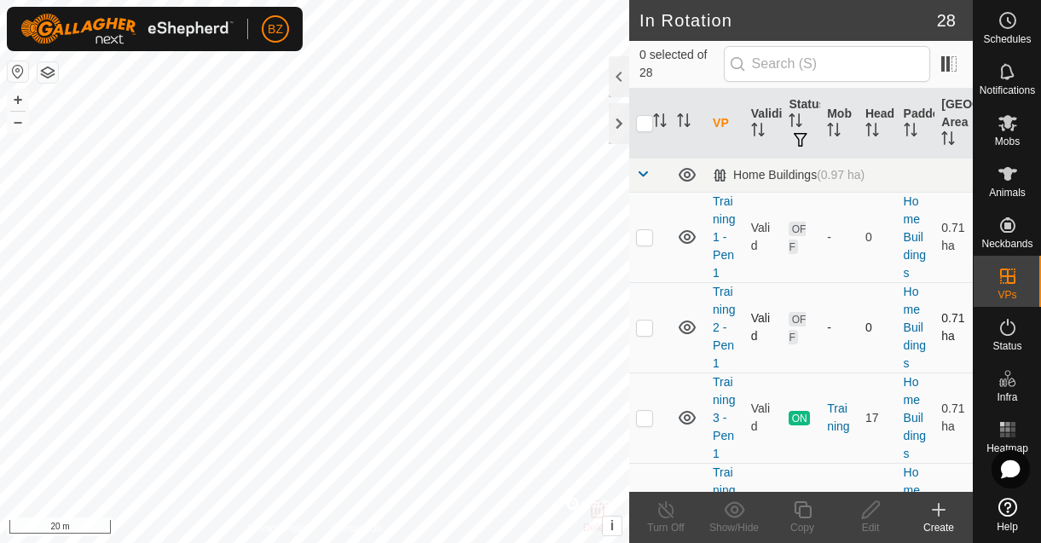
click at [687, 328] on icon at bounding box center [687, 327] width 20 height 20
click at [687, 180] on span at bounding box center [686, 174] width 19 height 19
click at [647, 176] on span at bounding box center [643, 174] width 14 height 14
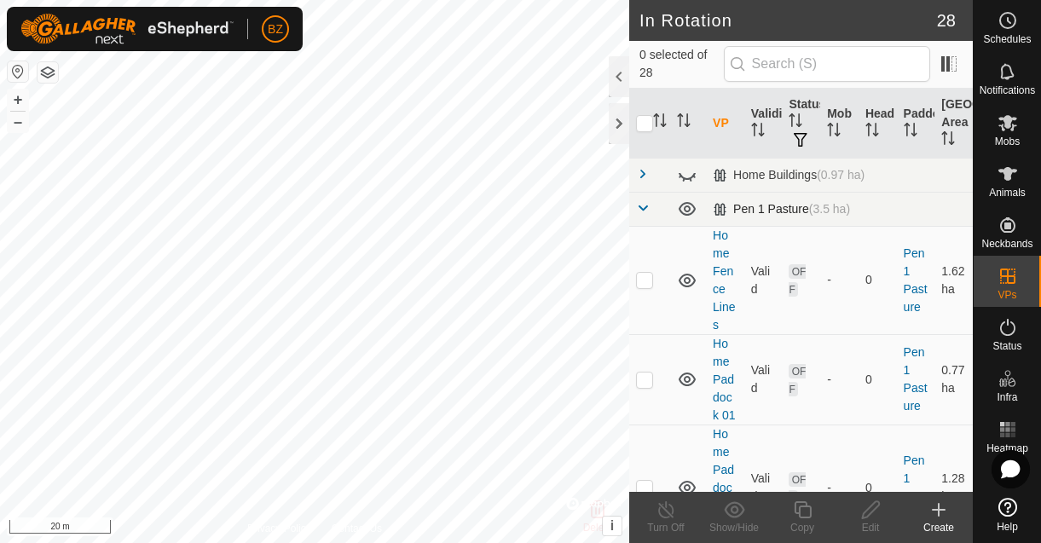
click at [645, 206] on span at bounding box center [643, 208] width 14 height 14
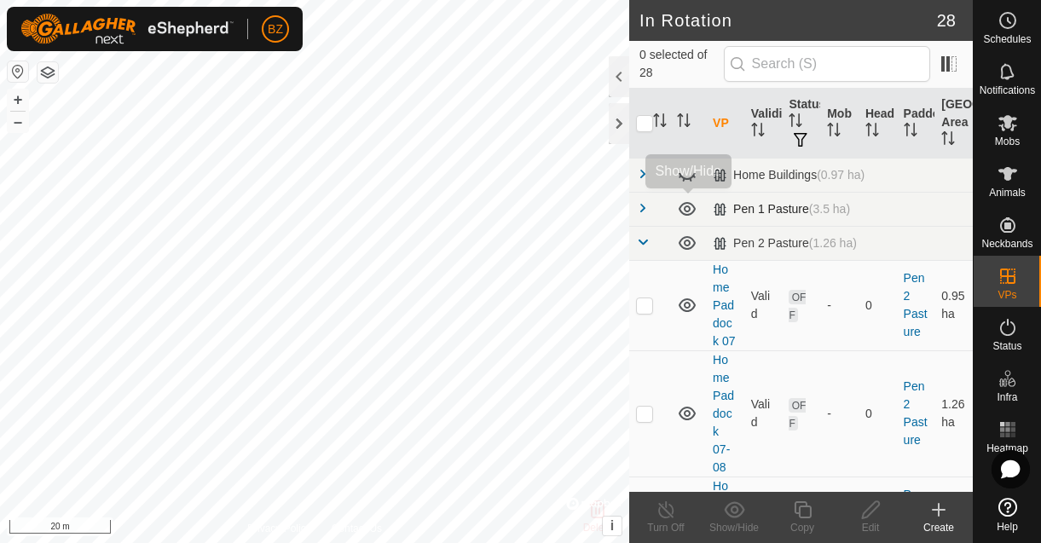
click at [685, 211] on icon at bounding box center [687, 209] width 17 height 14
click at [689, 247] on icon at bounding box center [687, 243] width 20 height 20
click at [650, 243] on td at bounding box center [649, 243] width 41 height 34
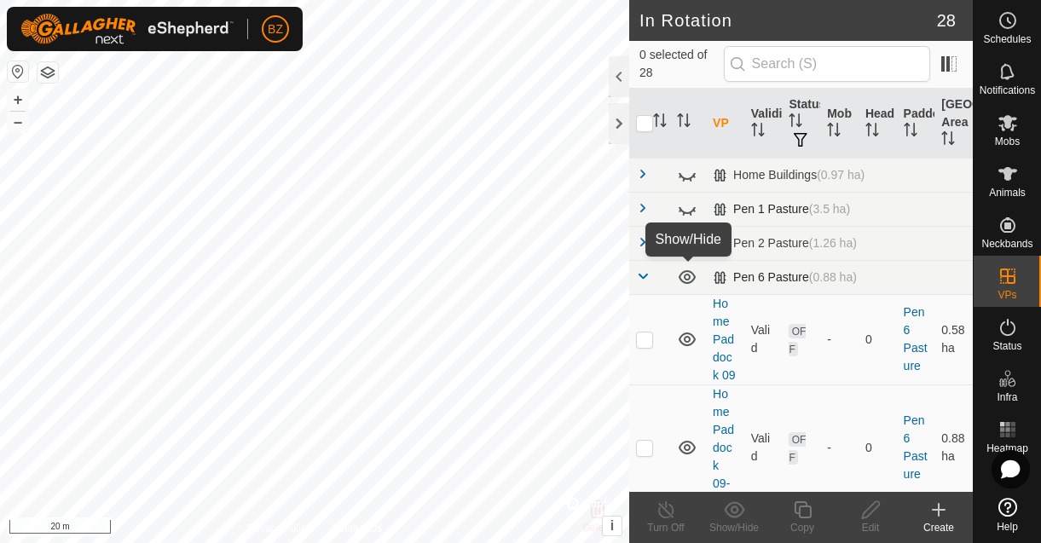
click at [686, 274] on icon at bounding box center [687, 277] width 17 height 14
click at [647, 275] on span at bounding box center [643, 277] width 14 height 14
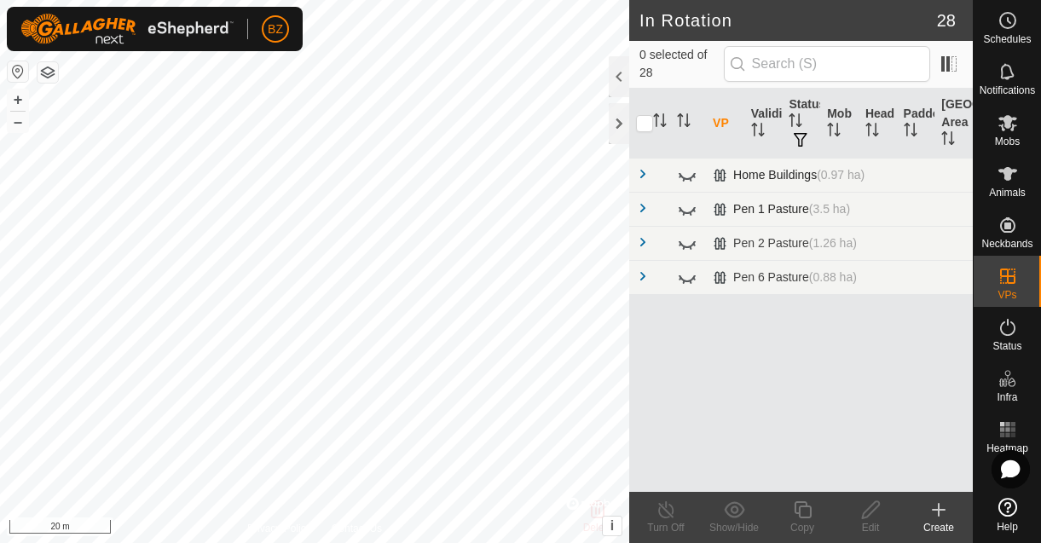
click at [647, 179] on span at bounding box center [643, 174] width 14 height 14
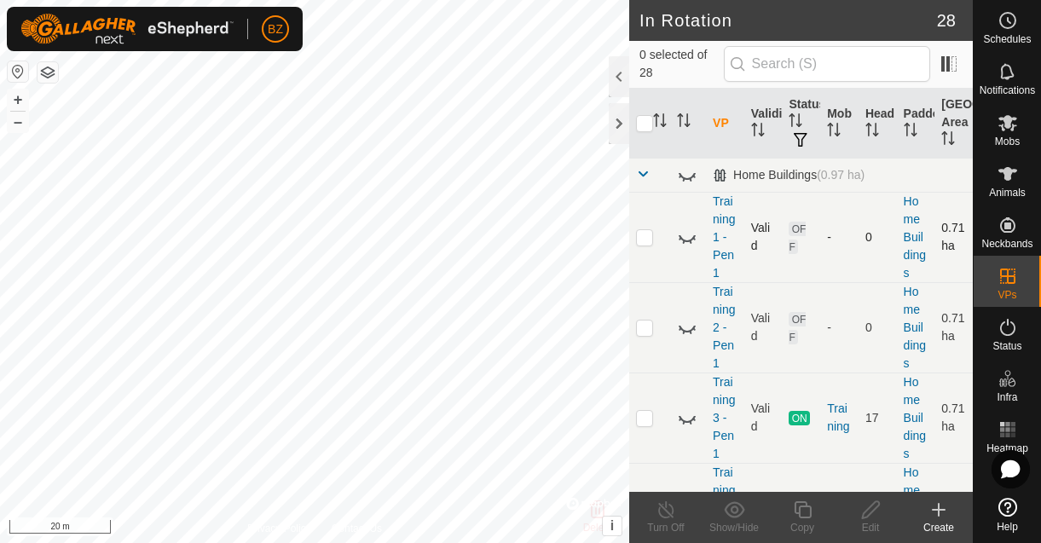
click at [647, 239] on p-checkbox at bounding box center [644, 237] width 17 height 14
click at [648, 236] on p-checkbox at bounding box center [644, 237] width 17 height 14
checkbox input "false"
click at [684, 238] on icon at bounding box center [687, 237] width 20 height 20
click at [687, 420] on icon at bounding box center [687, 418] width 20 height 20
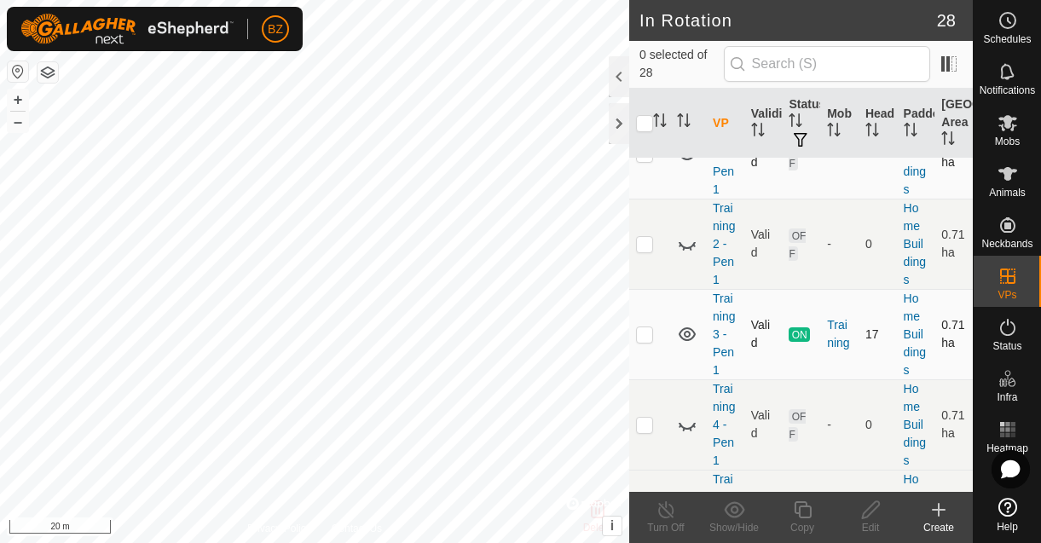
scroll to position [168, 0]
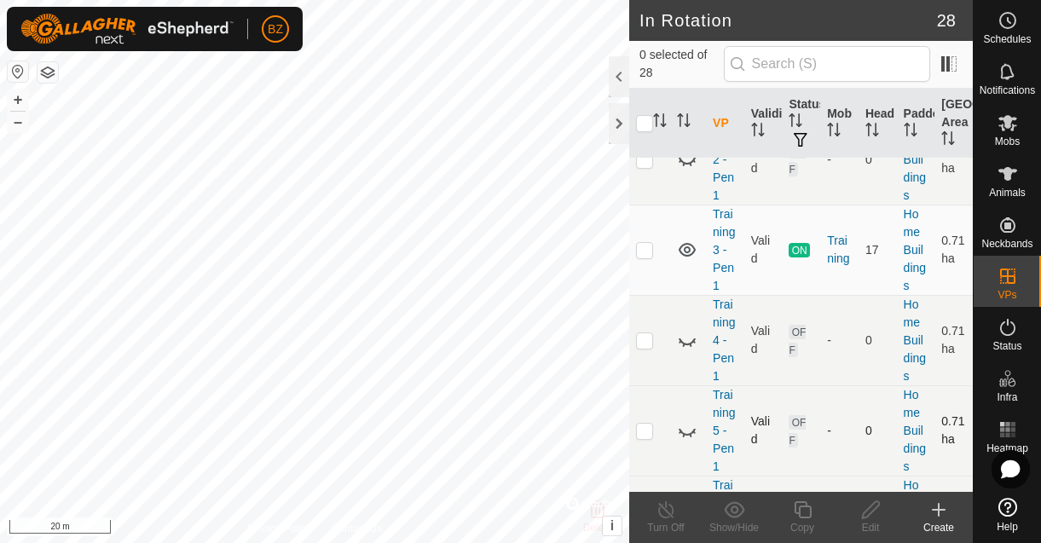
click at [694, 426] on icon at bounding box center [687, 430] width 20 height 20
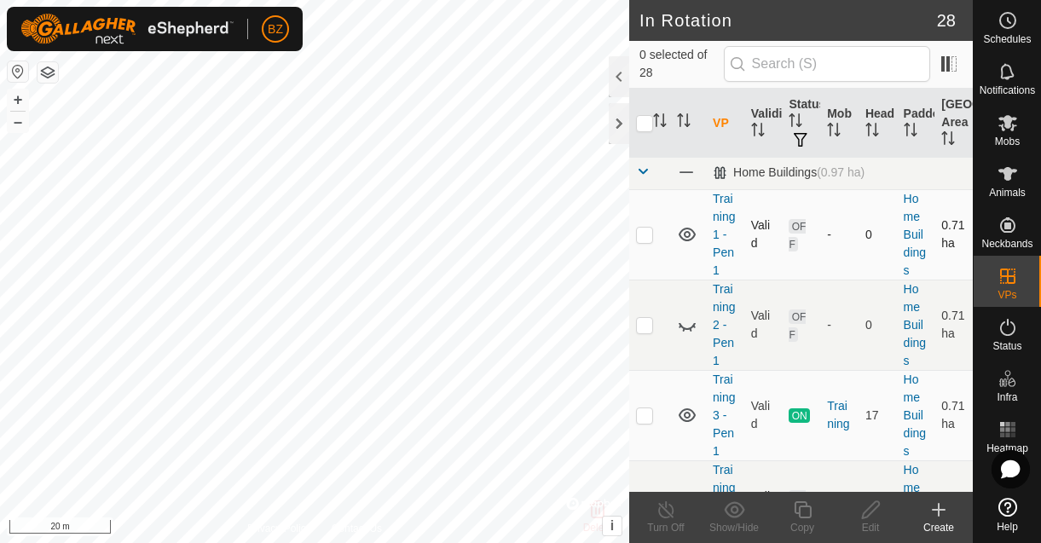
scroll to position [0, 0]
click at [44, 80] on button "button" at bounding box center [48, 72] width 20 height 20
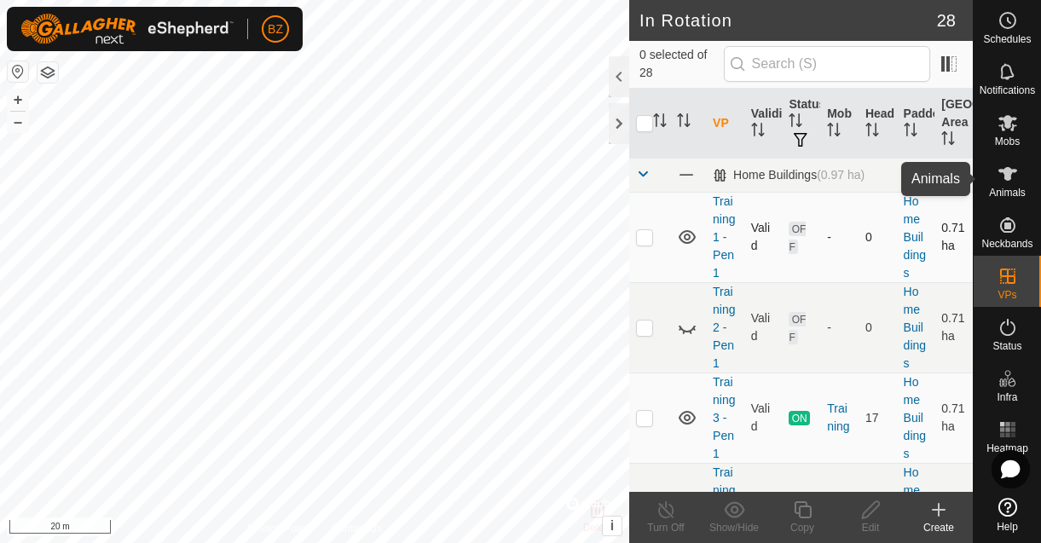
click at [1005, 184] on es-animals-svg-icon at bounding box center [1008, 173] width 31 height 27
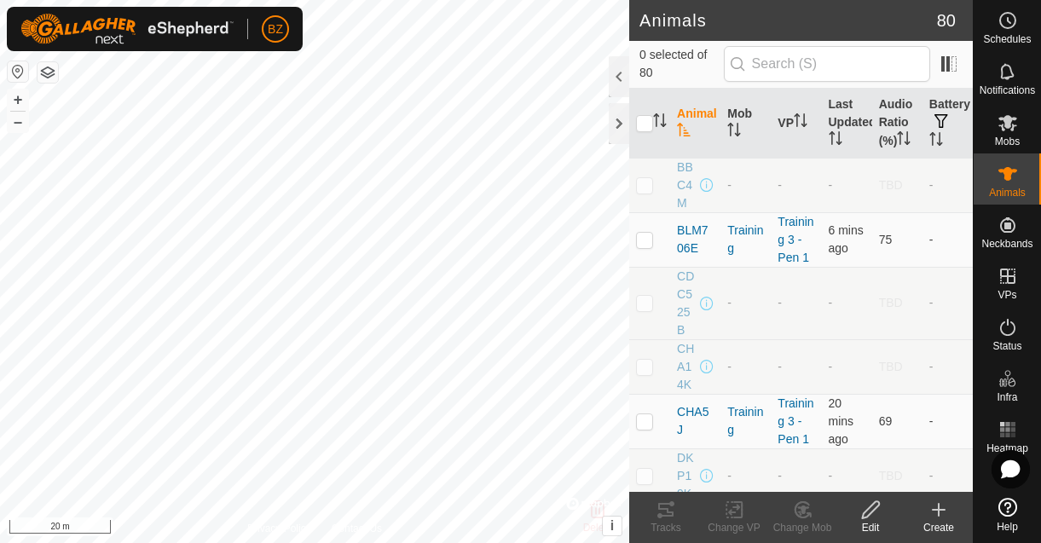
click at [623, 128] on div at bounding box center [619, 123] width 20 height 41
